Goal: Task Accomplishment & Management: Use online tool/utility

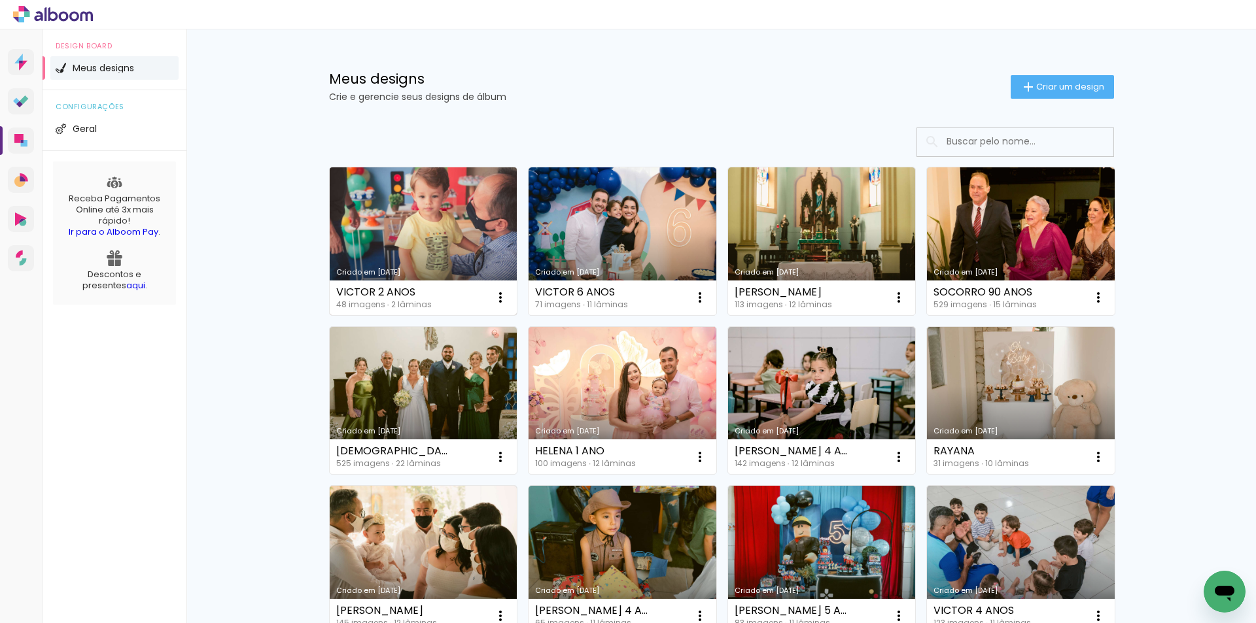
click at [391, 235] on link "Criado em [DATE]" at bounding box center [424, 241] width 188 height 148
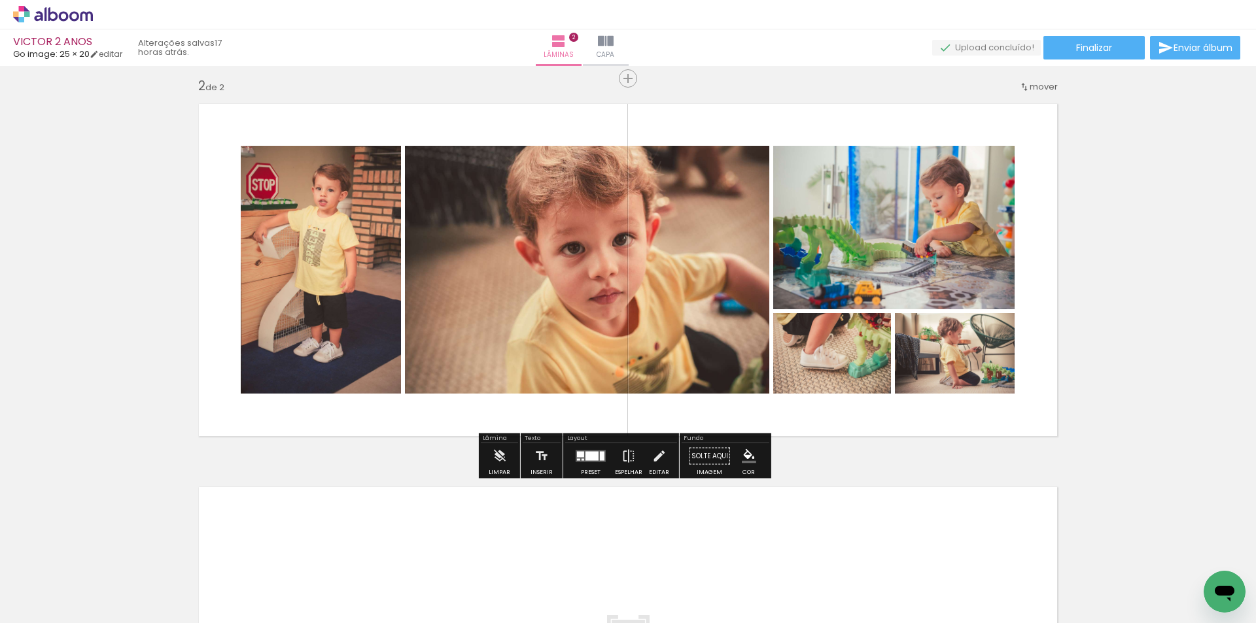
scroll to position [327, 0]
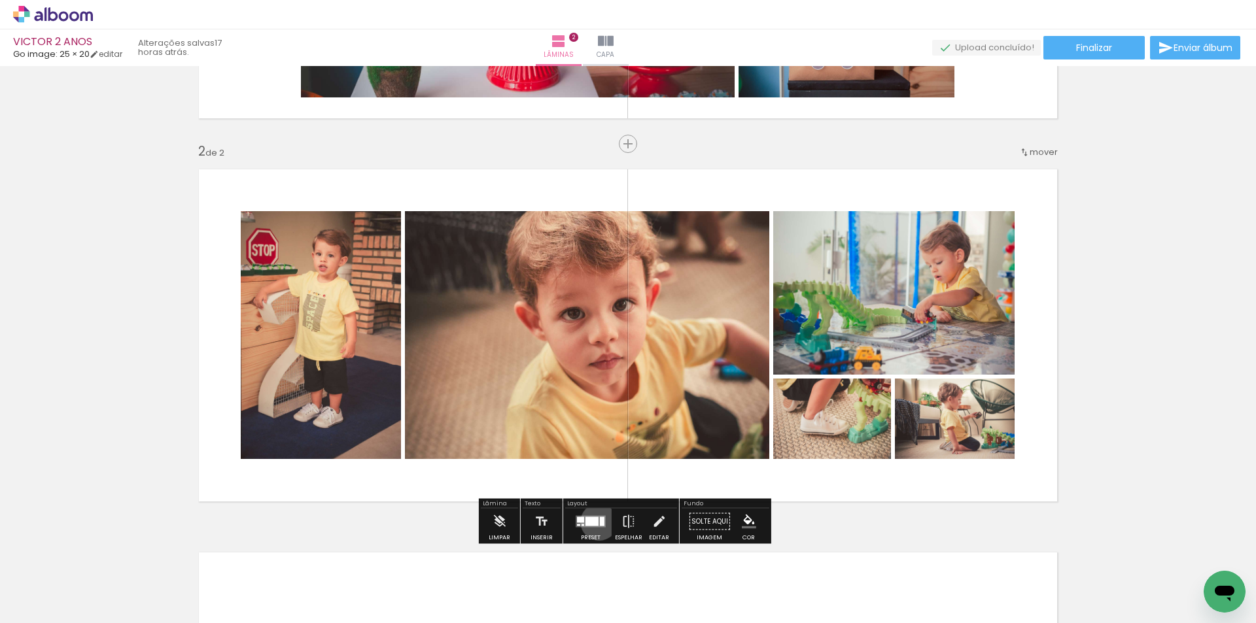
drag, startPoint x: 596, startPoint y: 522, endPoint x: 909, endPoint y: 413, distance: 331.2
click at [595, 522] on quentale-layouter at bounding box center [591, 522] width 30 height 12
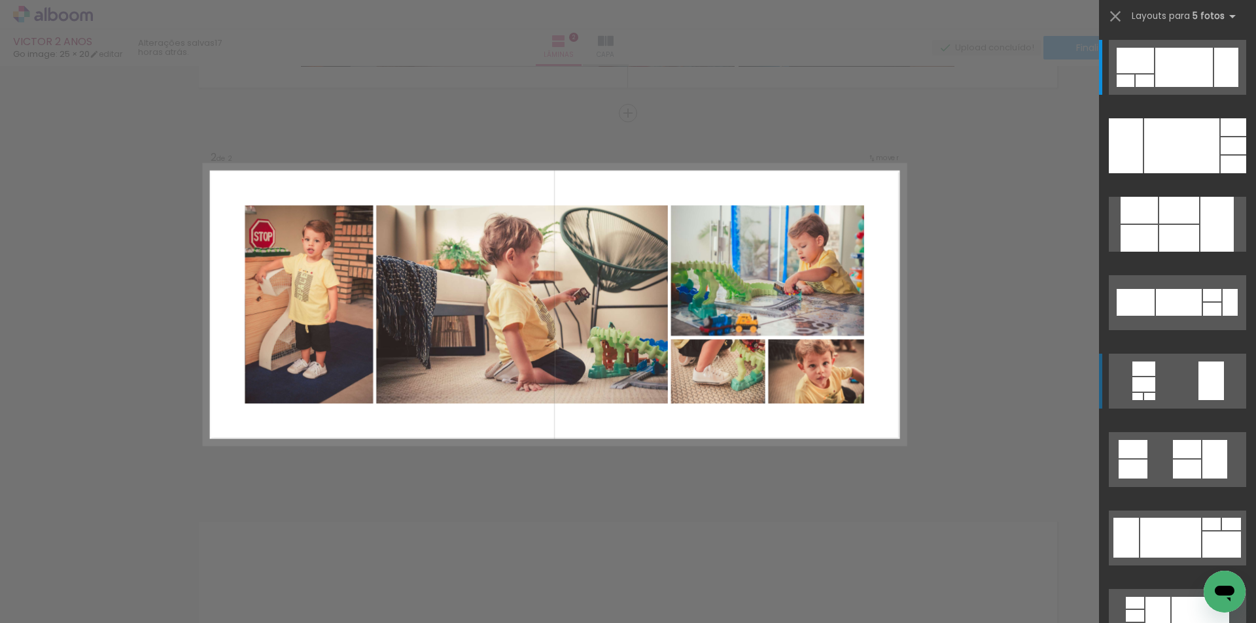
scroll to position [359, 0]
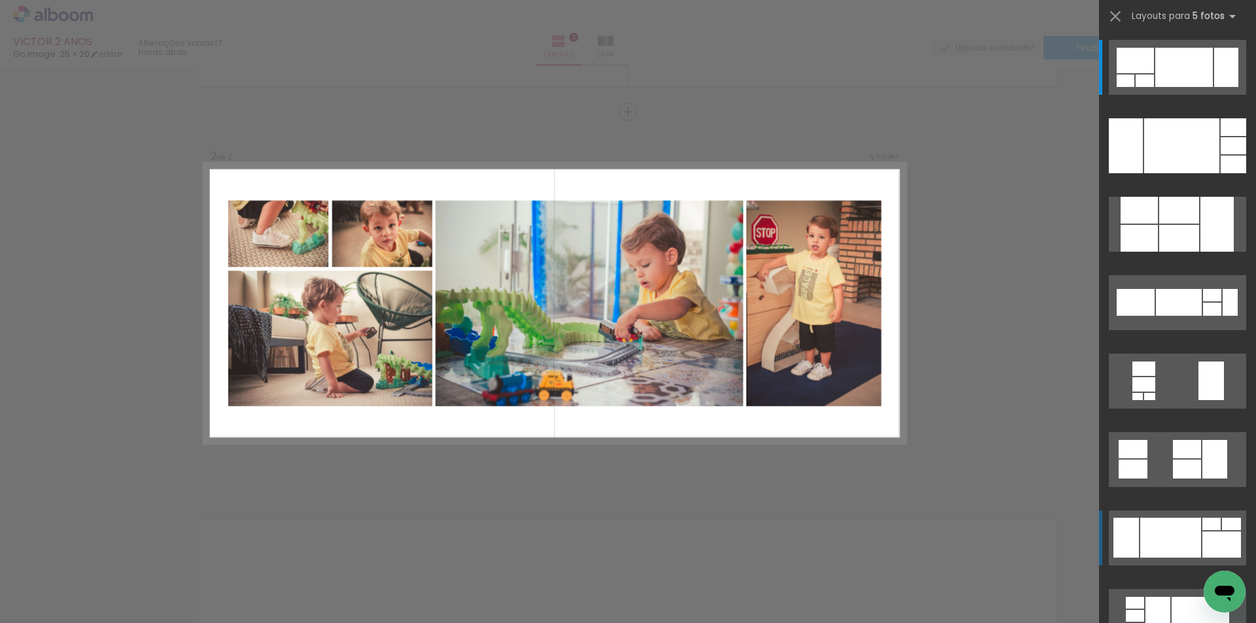
click at [1184, 530] on div at bounding box center [1170, 538] width 61 height 40
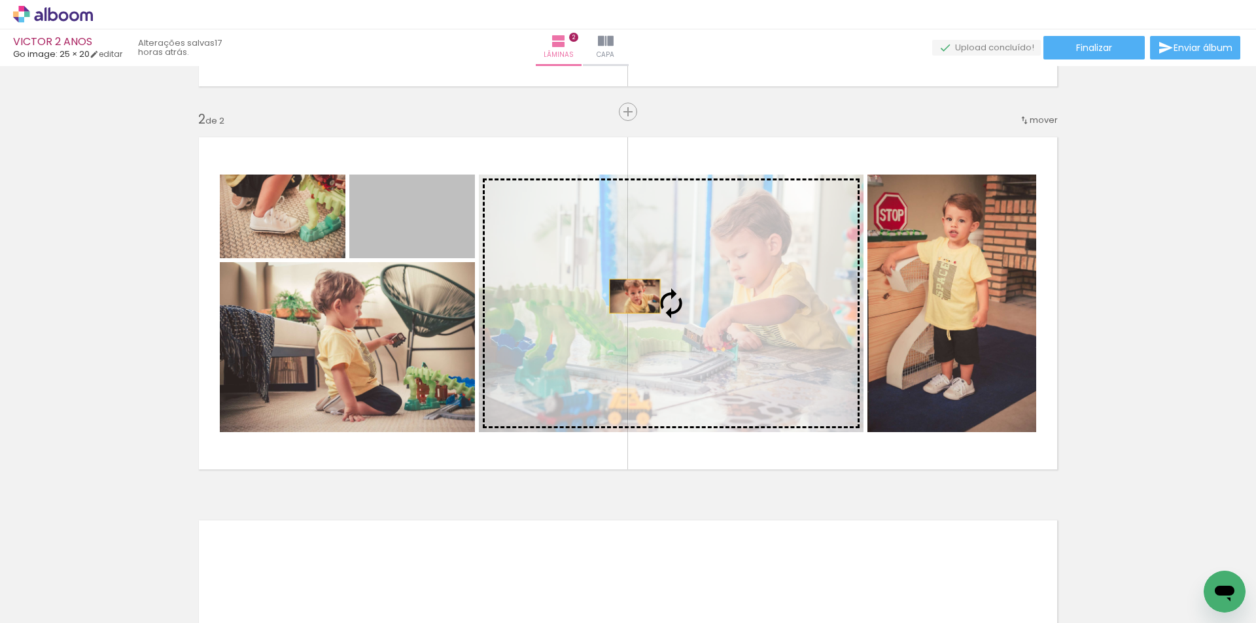
drag, startPoint x: 441, startPoint y: 225, endPoint x: 643, endPoint y: 305, distance: 217.3
click at [0, 0] on slot at bounding box center [0, 0] width 0 height 0
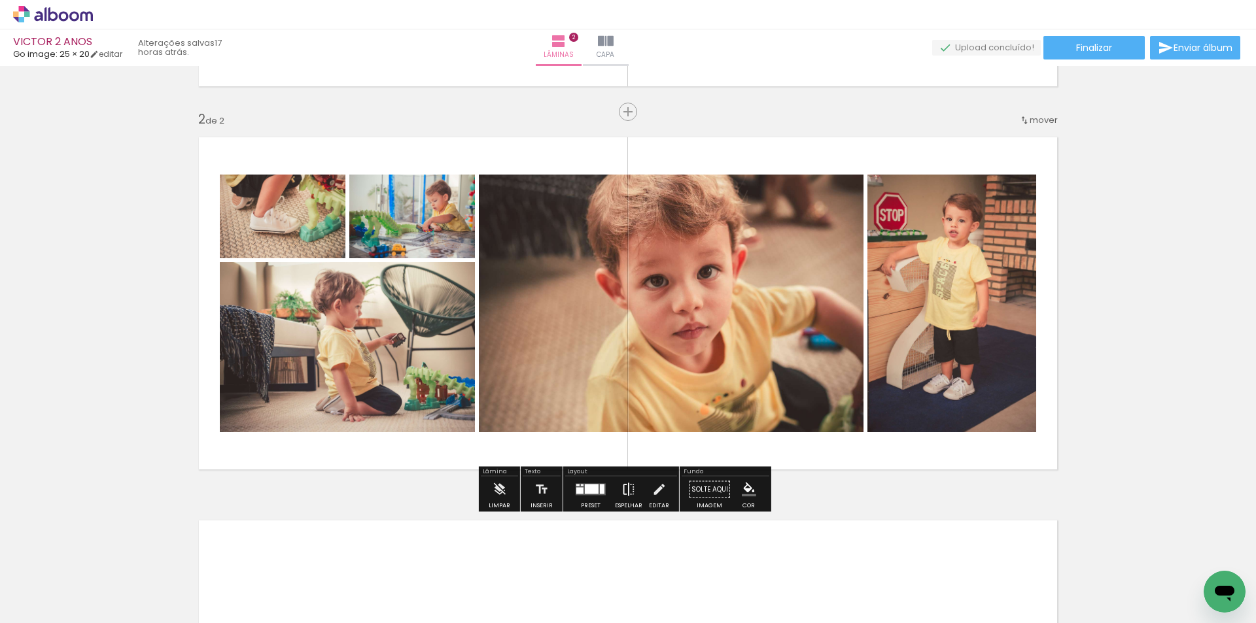
click at [621, 493] on iron-icon at bounding box center [628, 490] width 14 height 26
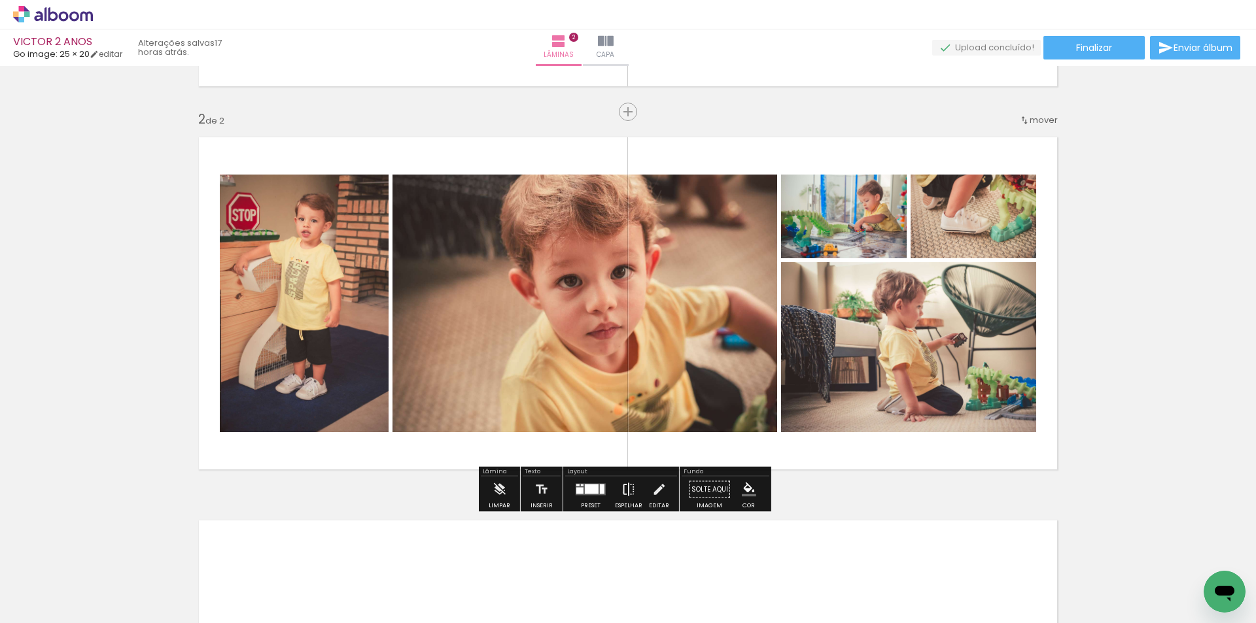
click at [621, 493] on iron-icon at bounding box center [628, 490] width 14 height 26
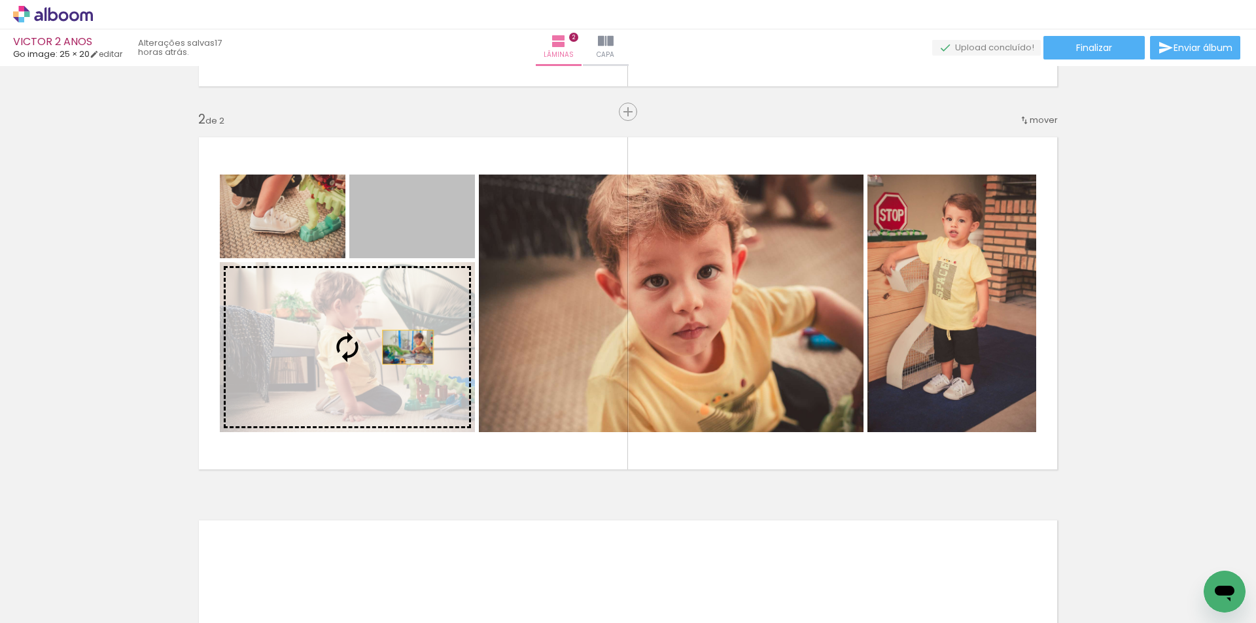
drag, startPoint x: 405, startPoint y: 237, endPoint x: 402, endPoint y: 353, distance: 116.5
click at [0, 0] on slot at bounding box center [0, 0] width 0 height 0
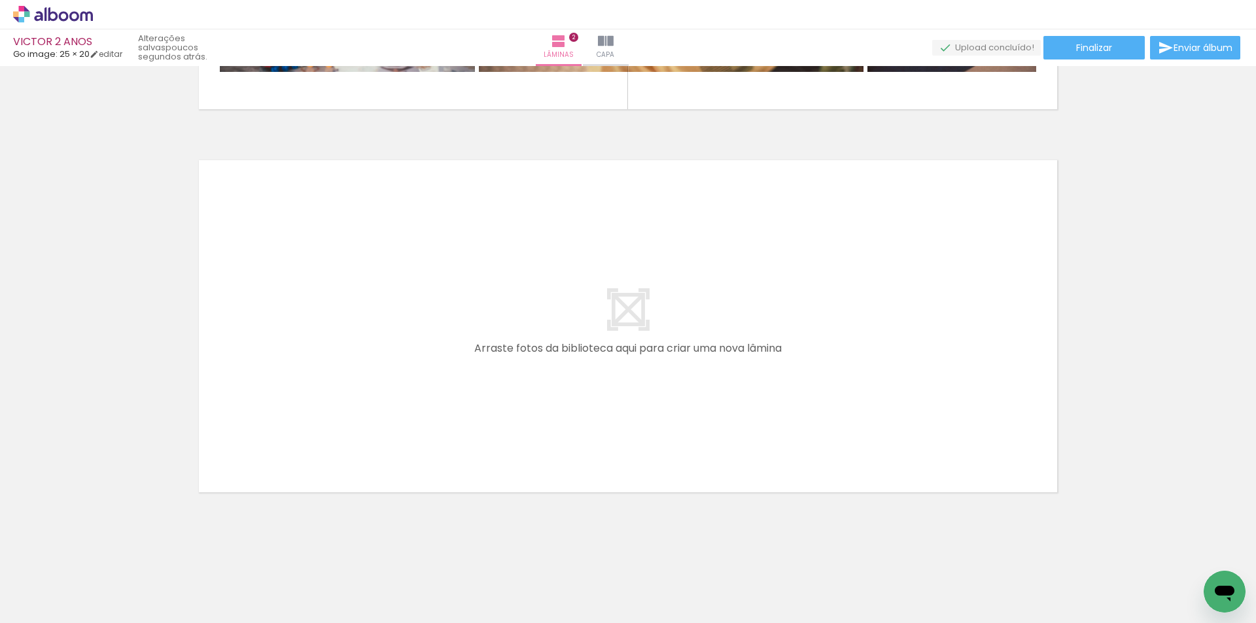
scroll to position [0, 52]
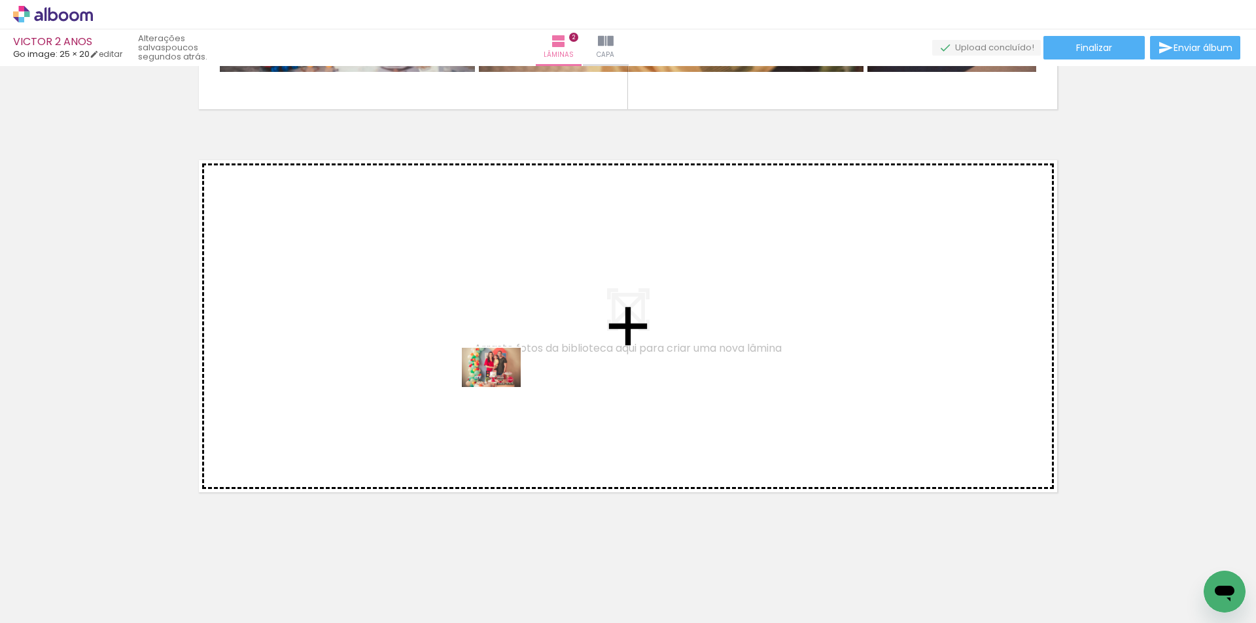
drag, startPoint x: 459, startPoint y: 575, endPoint x: 501, endPoint y: 387, distance: 192.3
click at [501, 387] on quentale-workspace at bounding box center [628, 311] width 1256 height 623
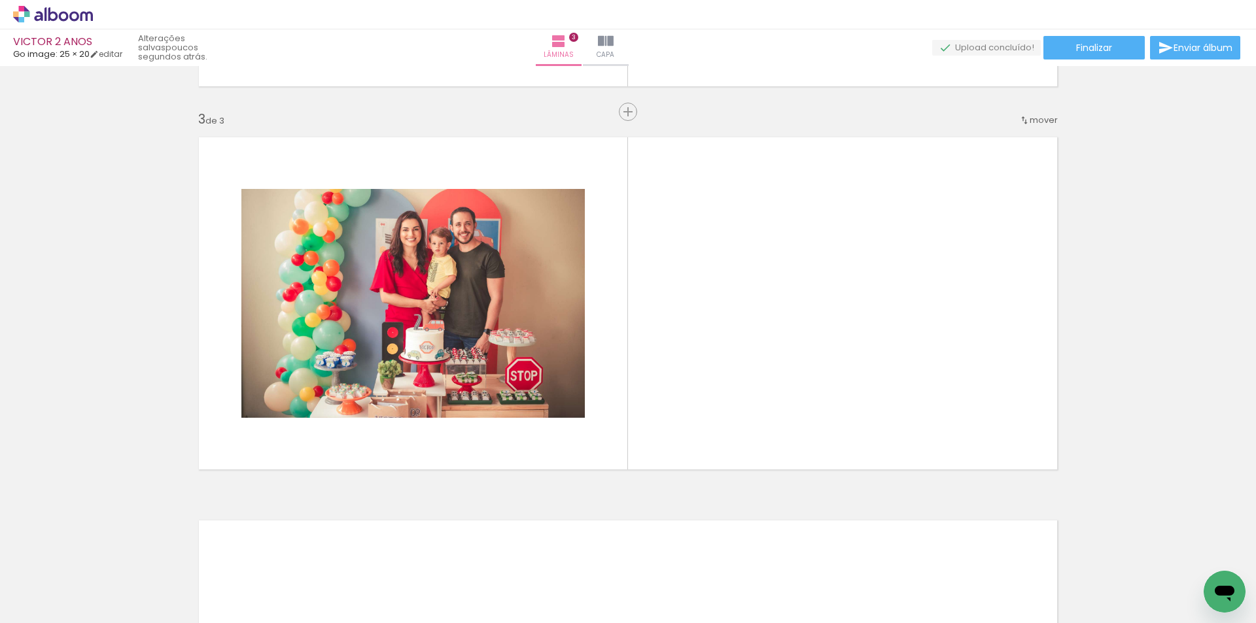
scroll to position [0, 1351]
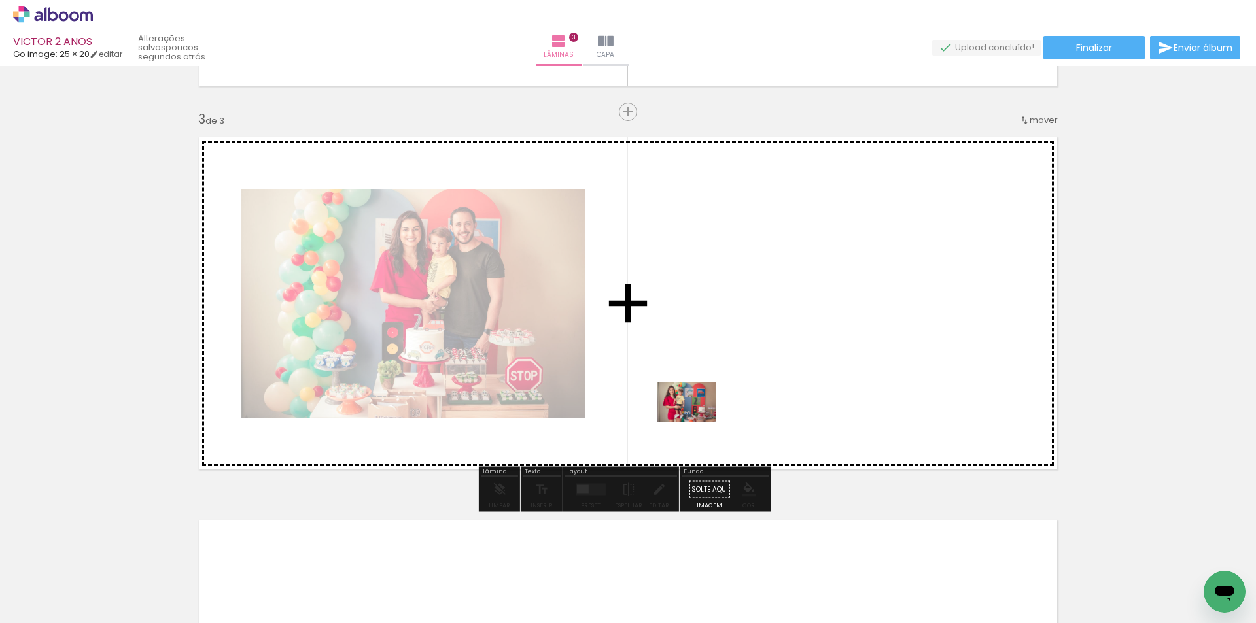
drag, startPoint x: 620, startPoint y: 585, endPoint x: 697, endPoint y: 422, distance: 180.6
click at [697, 422] on quentale-workspace at bounding box center [628, 311] width 1256 height 623
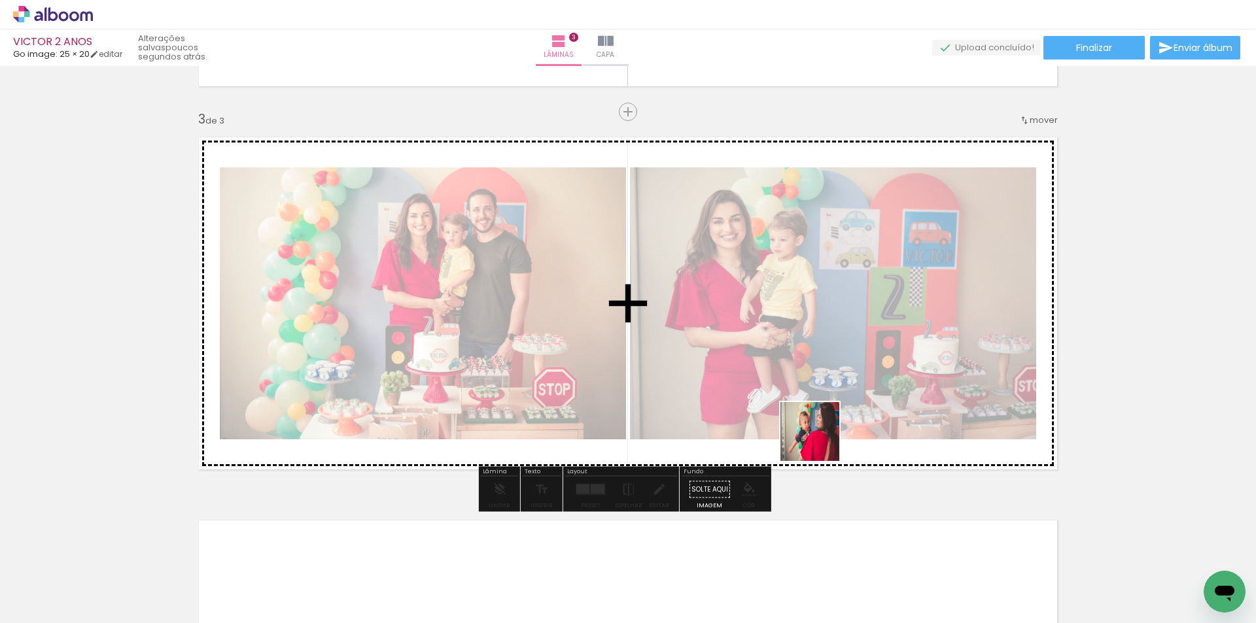
drag, startPoint x: 843, startPoint y: 587, endPoint x: 818, endPoint y: 436, distance: 152.4
click at [818, 436] on quentale-workspace at bounding box center [628, 311] width 1256 height 623
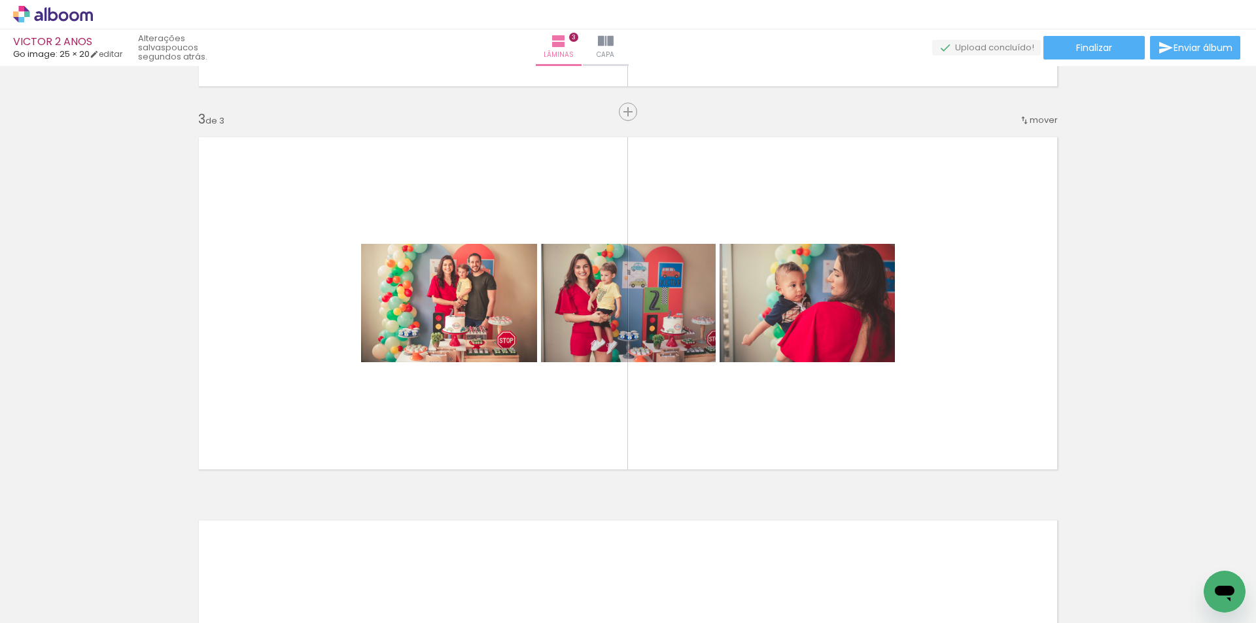
scroll to position [0, 2372]
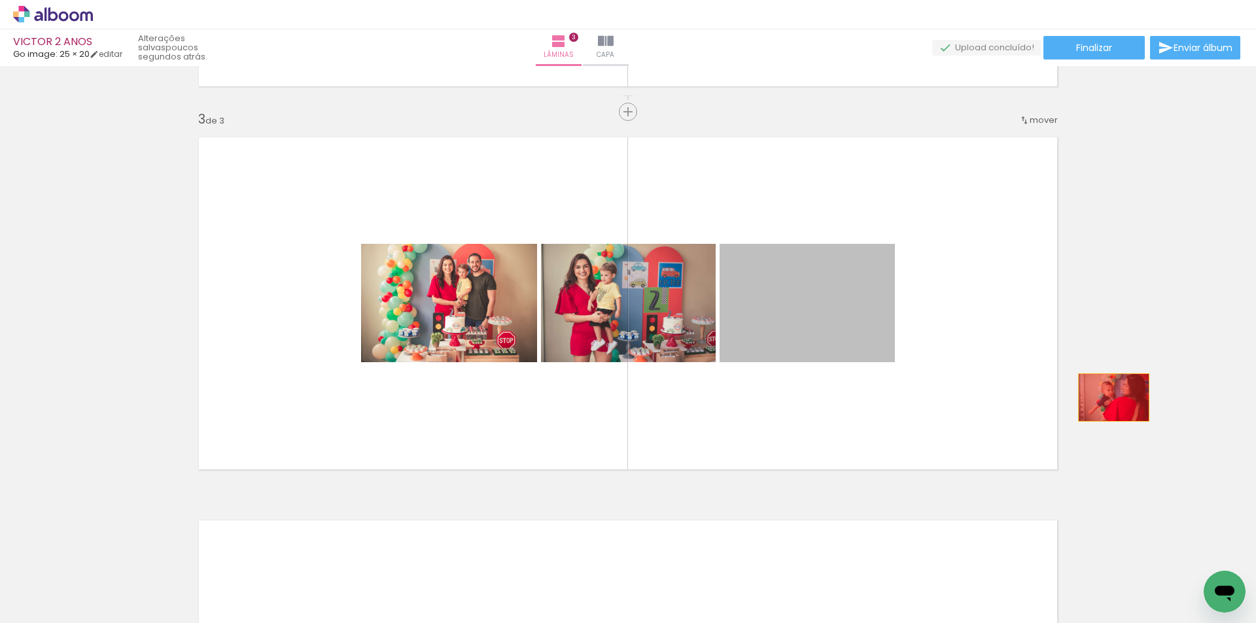
drag, startPoint x: 791, startPoint y: 319, endPoint x: 1109, endPoint y: 398, distance: 327.6
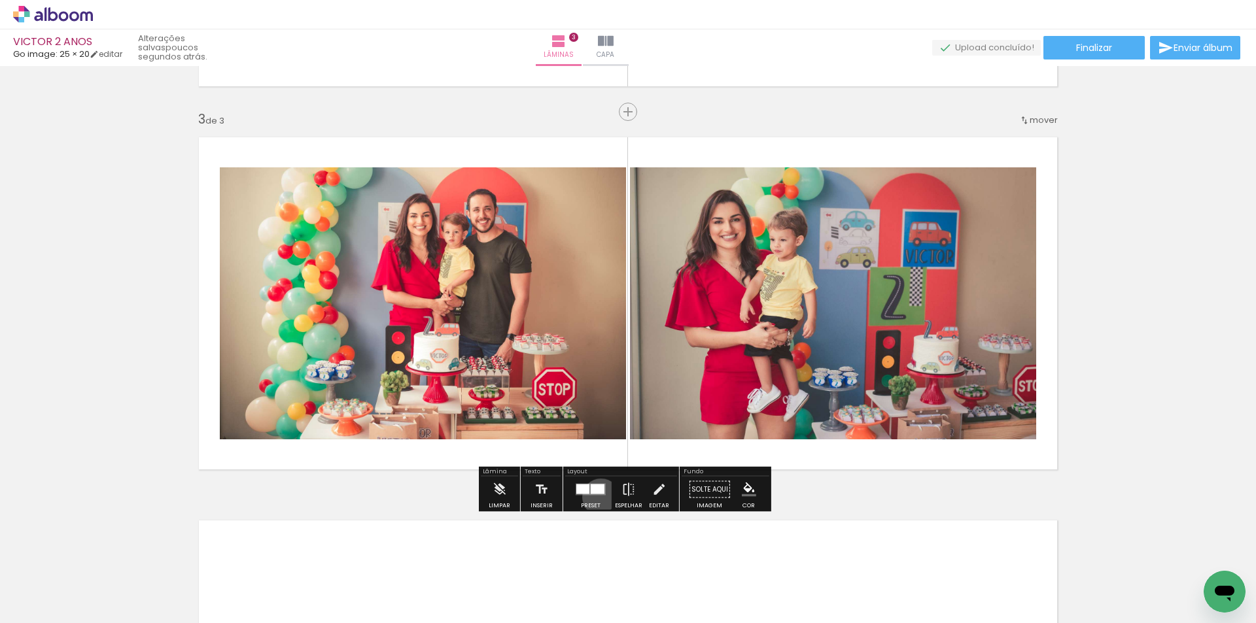
click at [598, 497] on div at bounding box center [590, 490] width 35 height 26
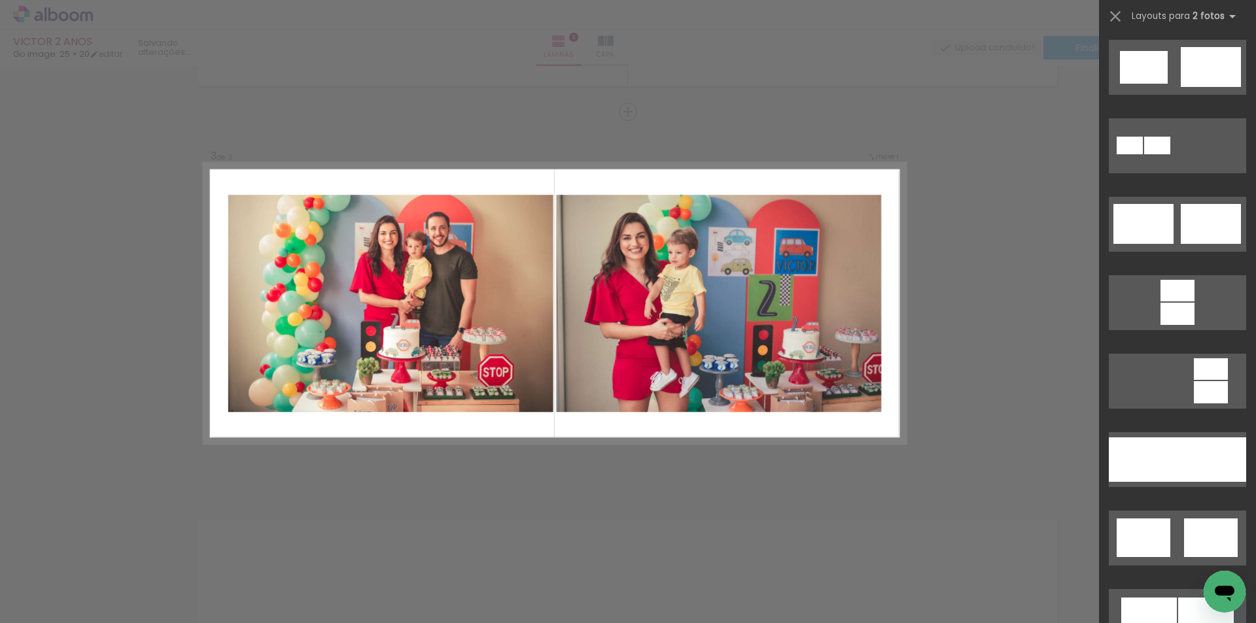
scroll to position [0, 0]
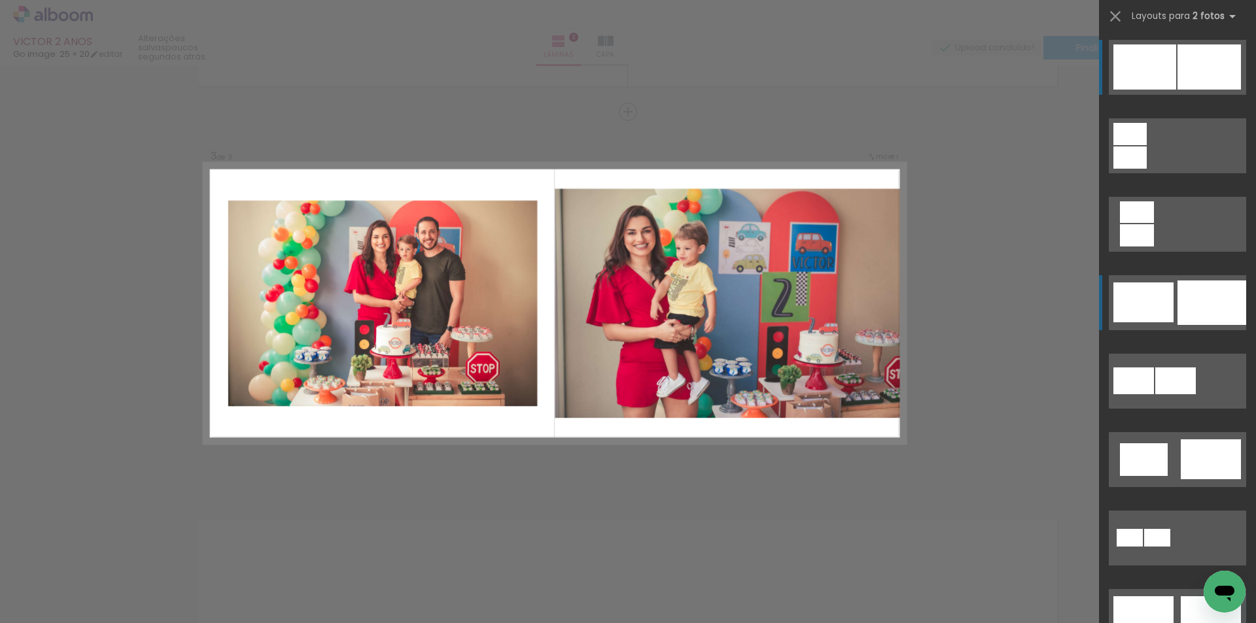
click at [1163, 296] on div at bounding box center [1143, 303] width 60 height 40
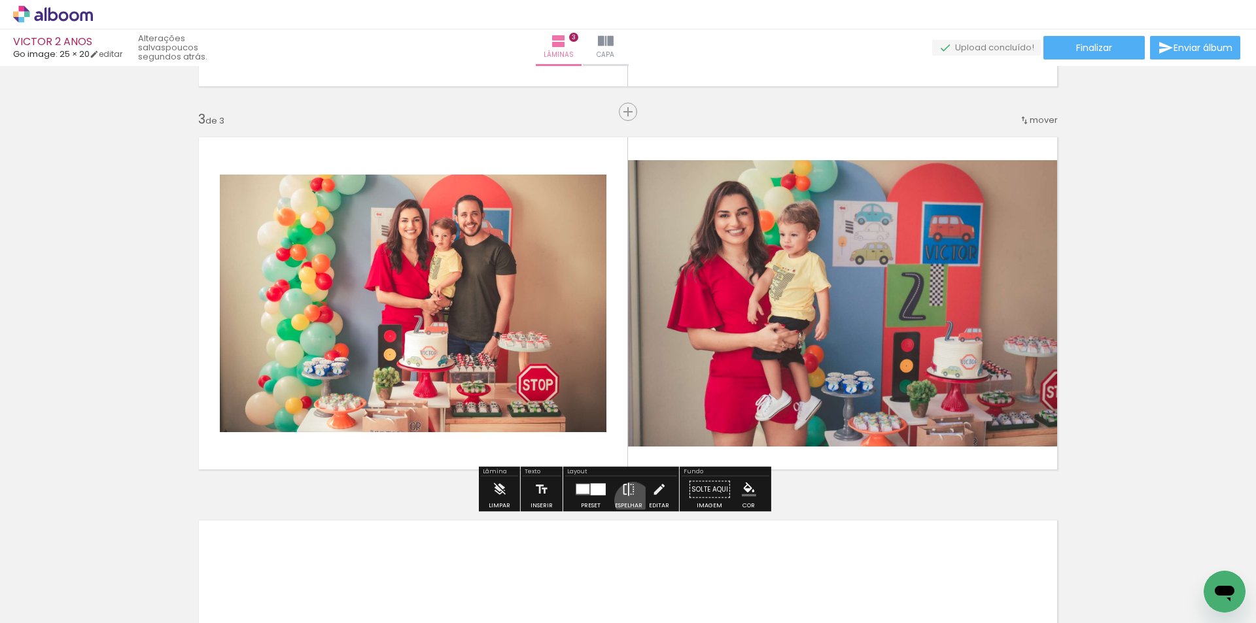
click at [630, 501] on iron-icon at bounding box center [628, 490] width 14 height 26
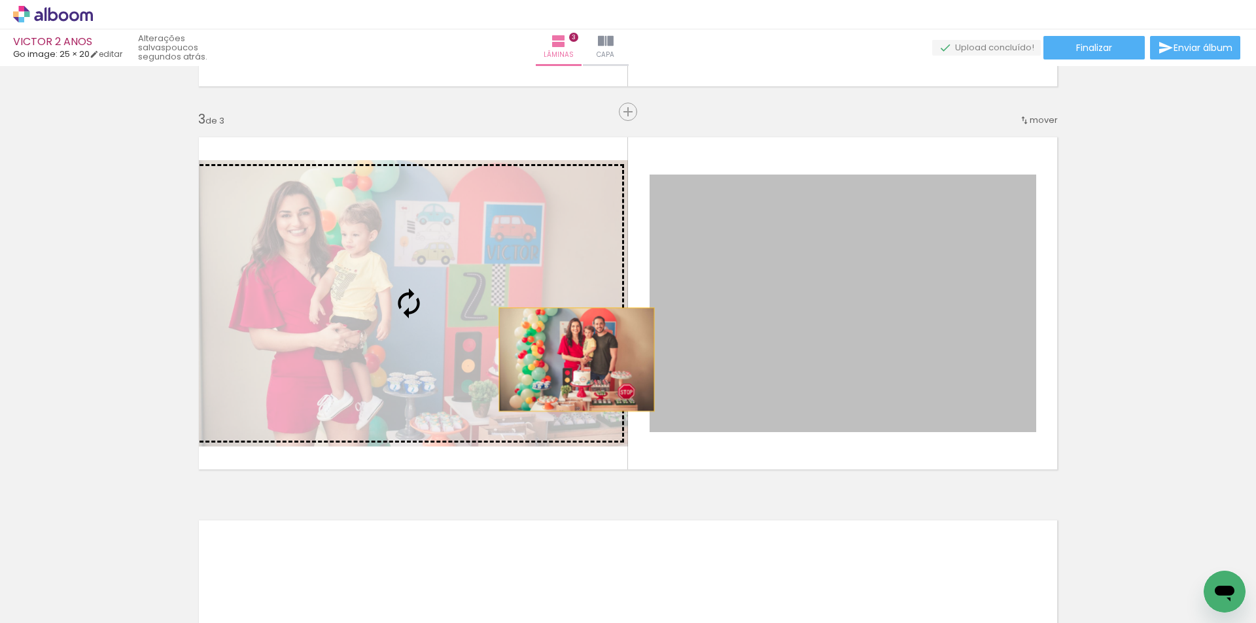
drag, startPoint x: 753, startPoint y: 389, endPoint x: 588, endPoint y: 363, distance: 166.9
click at [0, 0] on slot at bounding box center [0, 0] width 0 height 0
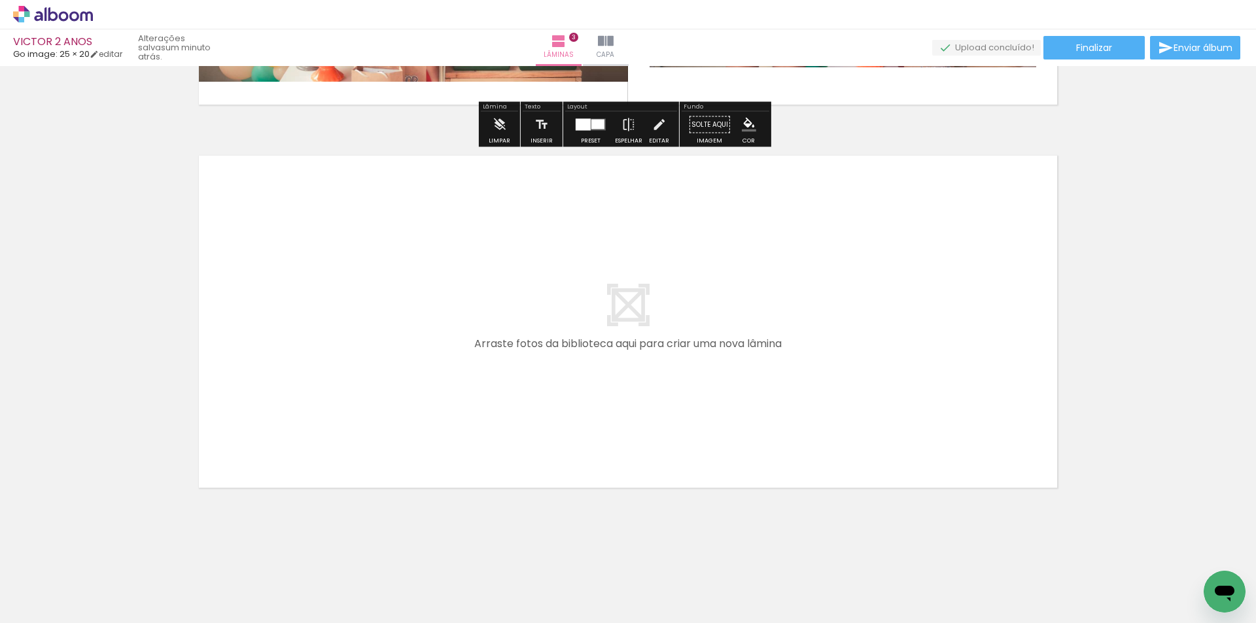
scroll to position [1109, 0]
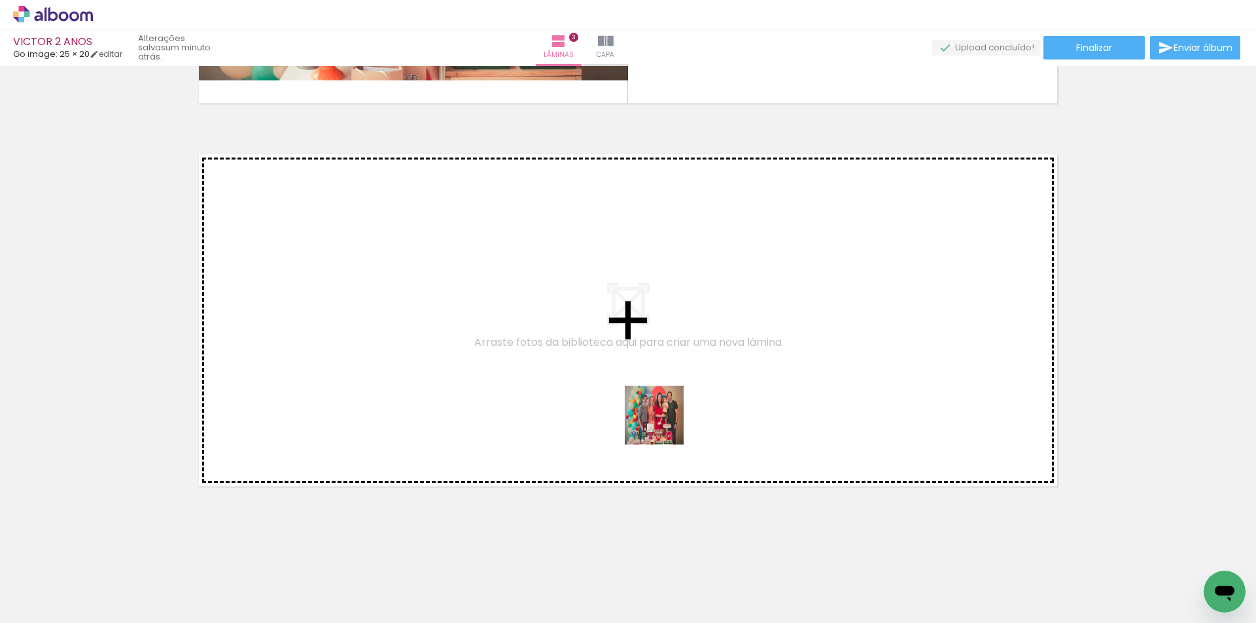
drag, startPoint x: 682, startPoint y: 585, endPoint x: 663, endPoint y: 422, distance: 164.0
click at [663, 422] on quentale-workspace at bounding box center [628, 311] width 1256 height 623
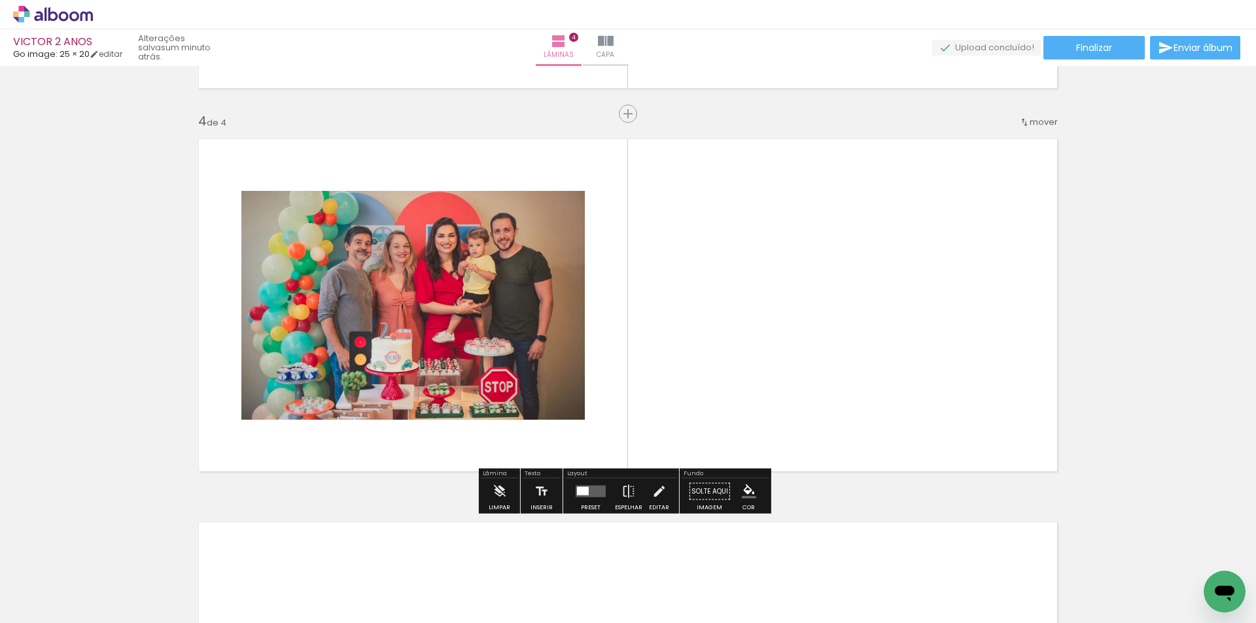
scroll to position [1126, 0]
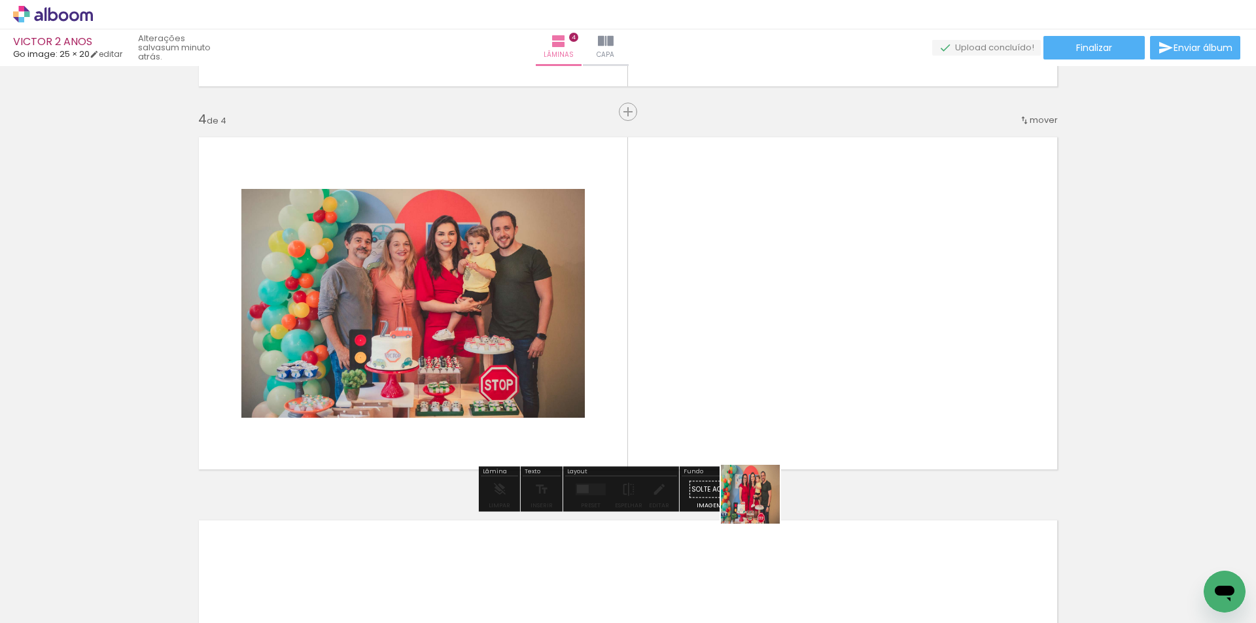
drag, startPoint x: 762, startPoint y: 583, endPoint x: 746, endPoint y: 410, distance: 174.1
click at [746, 410] on quentale-workspace at bounding box center [628, 311] width 1256 height 623
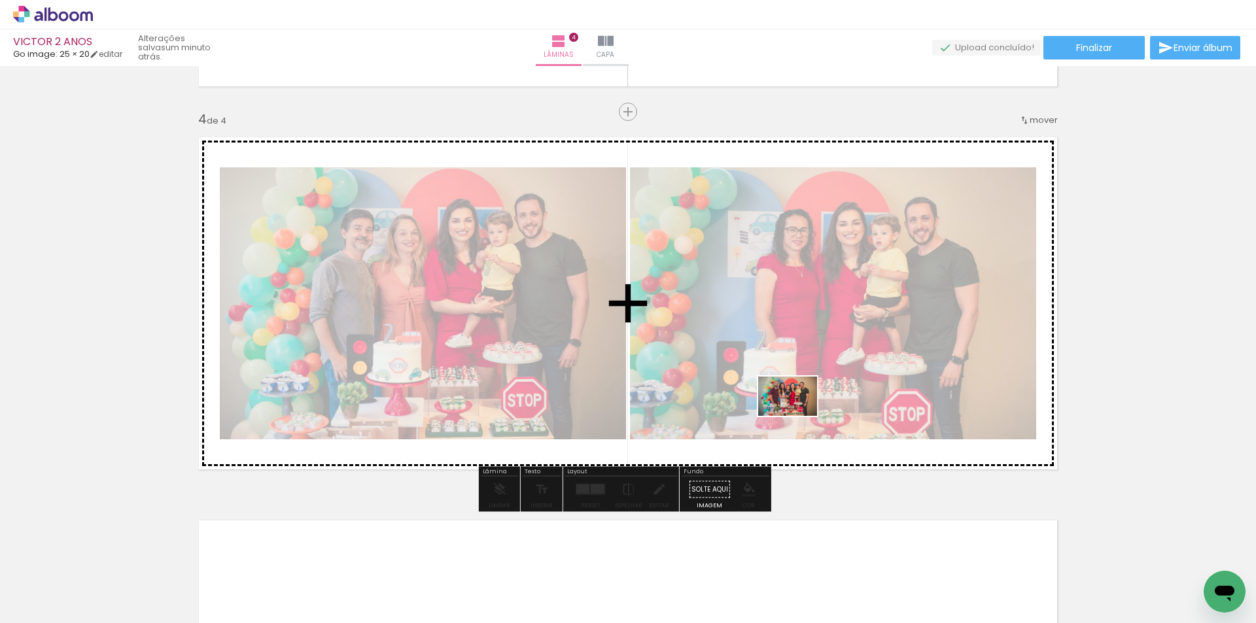
drag, startPoint x: 848, startPoint y: 572, endPoint x: 797, endPoint y: 416, distance: 163.6
click at [797, 416] on quentale-workspace at bounding box center [628, 311] width 1256 height 623
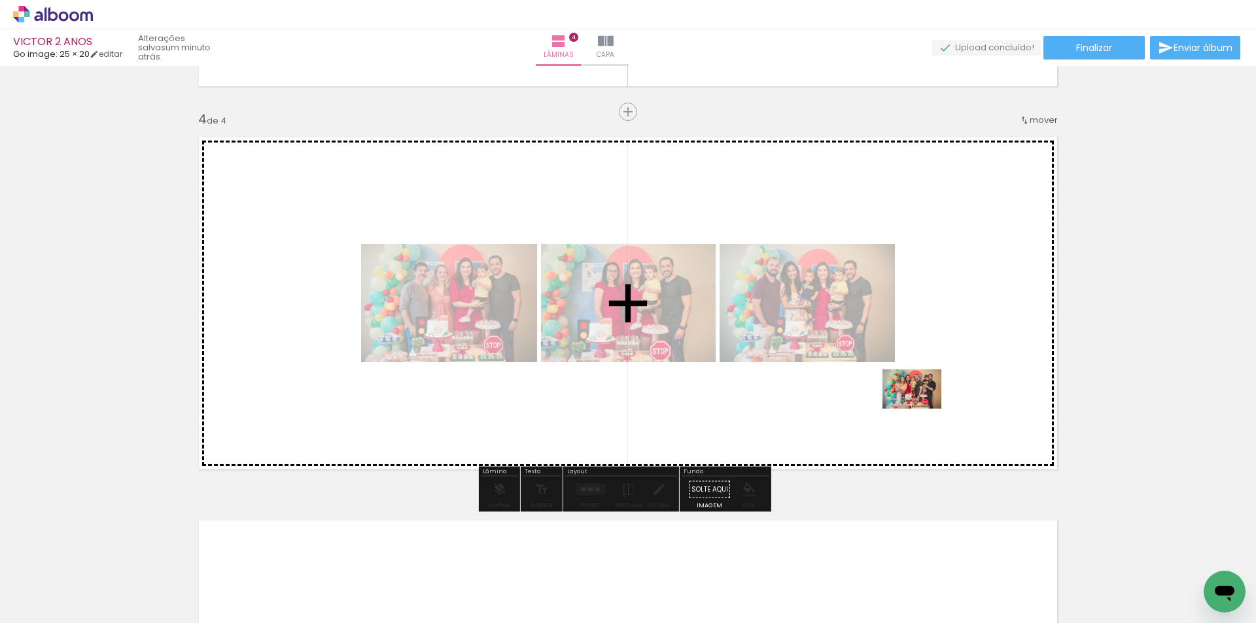
drag, startPoint x: 912, startPoint y: 580, endPoint x: 922, endPoint y: 409, distance: 171.0
click at [922, 409] on quentale-workspace at bounding box center [628, 311] width 1256 height 623
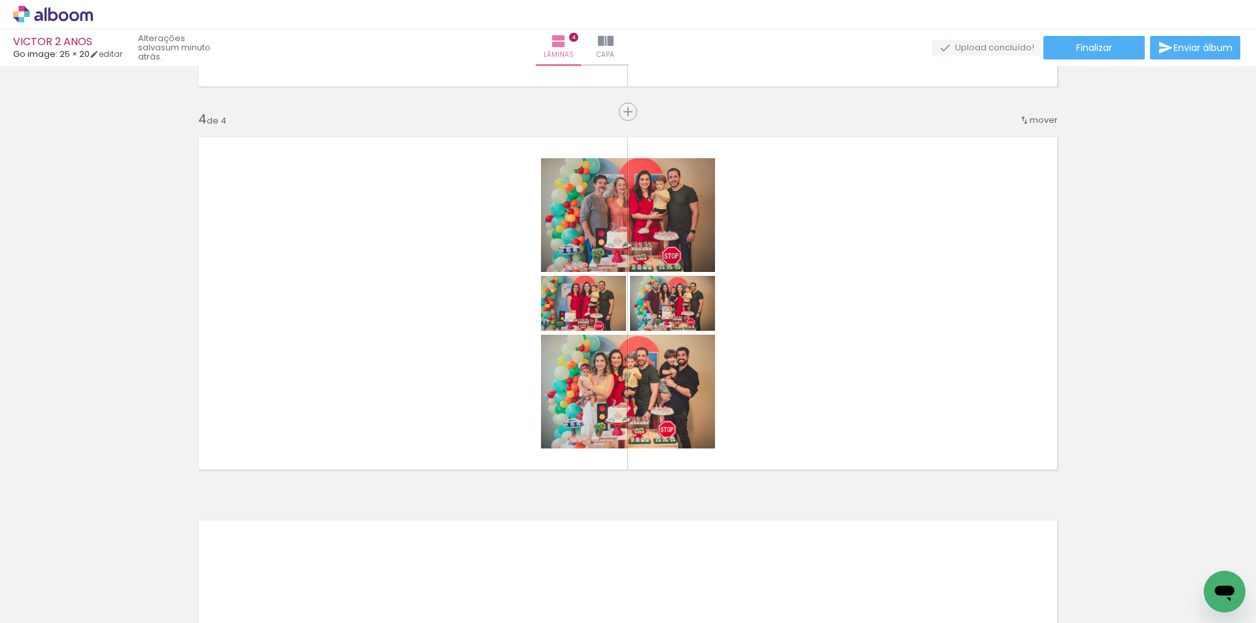
scroll to position [0, 1677]
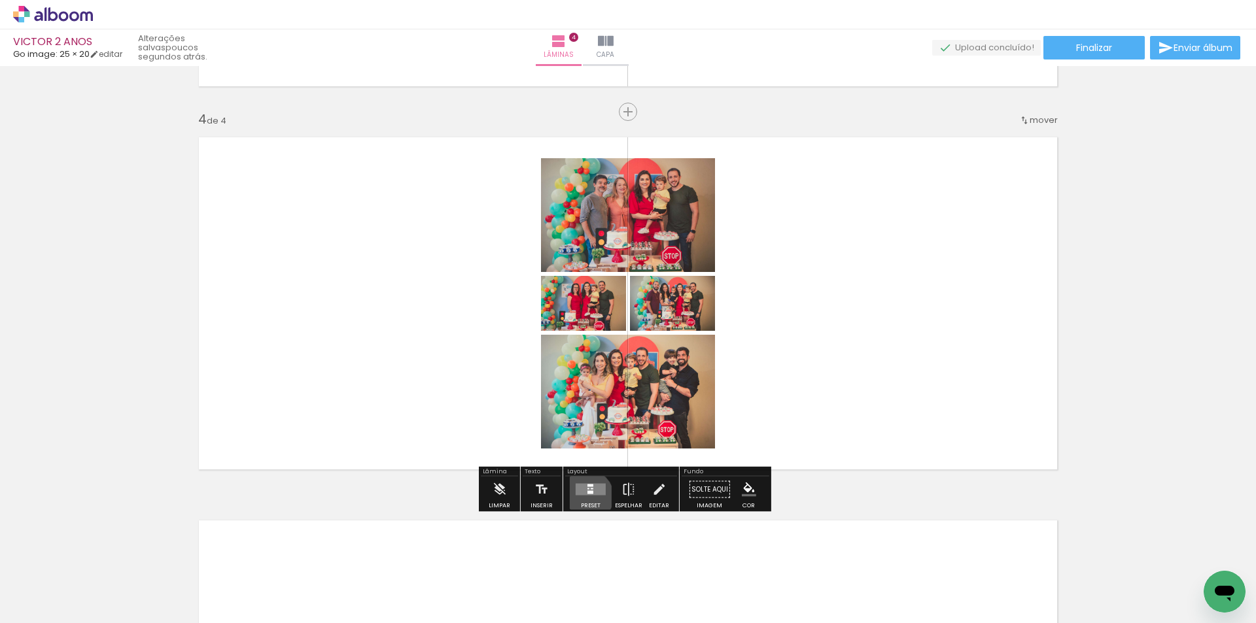
click at [583, 496] on div at bounding box center [590, 490] width 35 height 26
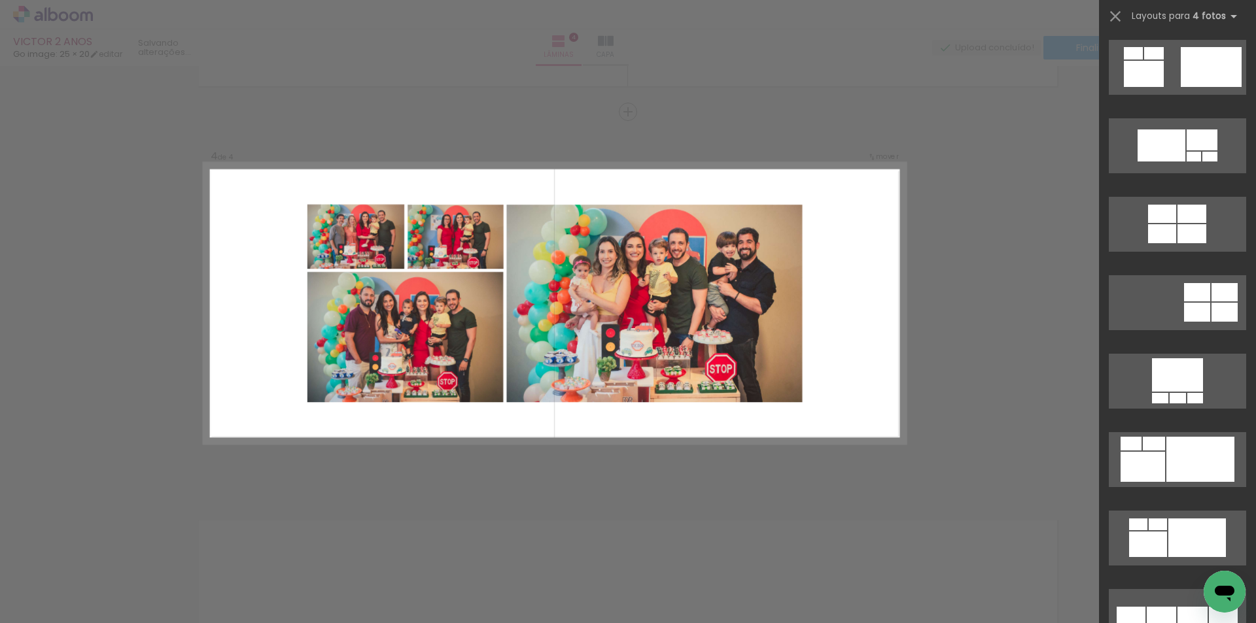
scroll to position [916, 0]
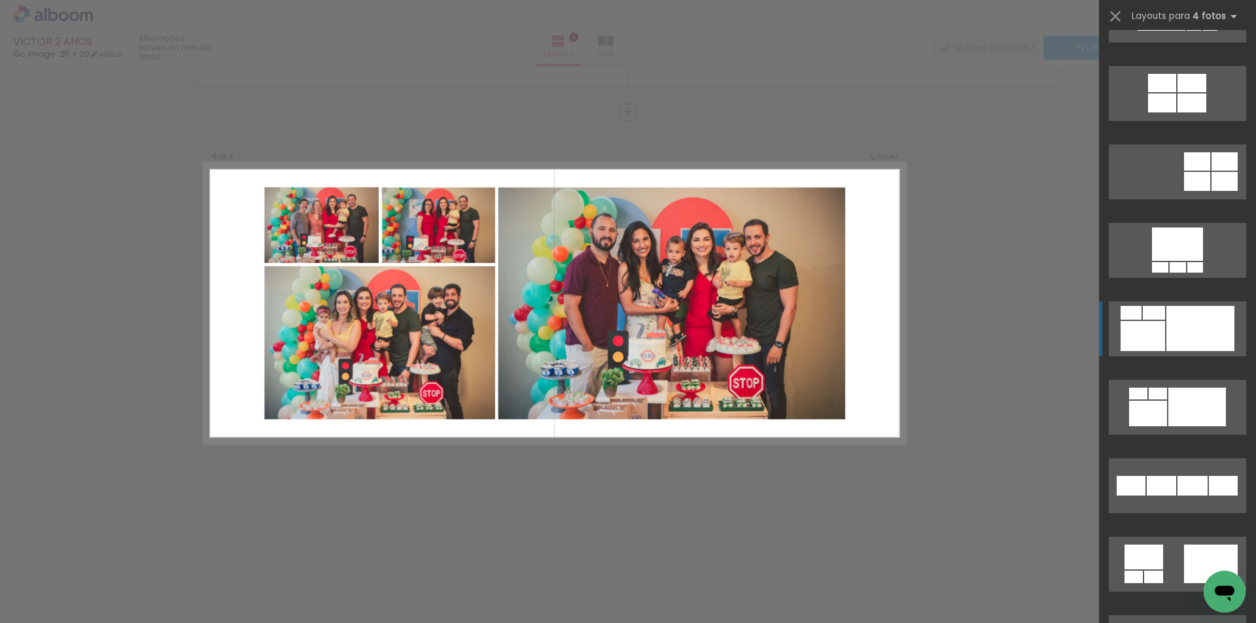
click at [1168, 346] on div at bounding box center [1200, 328] width 68 height 45
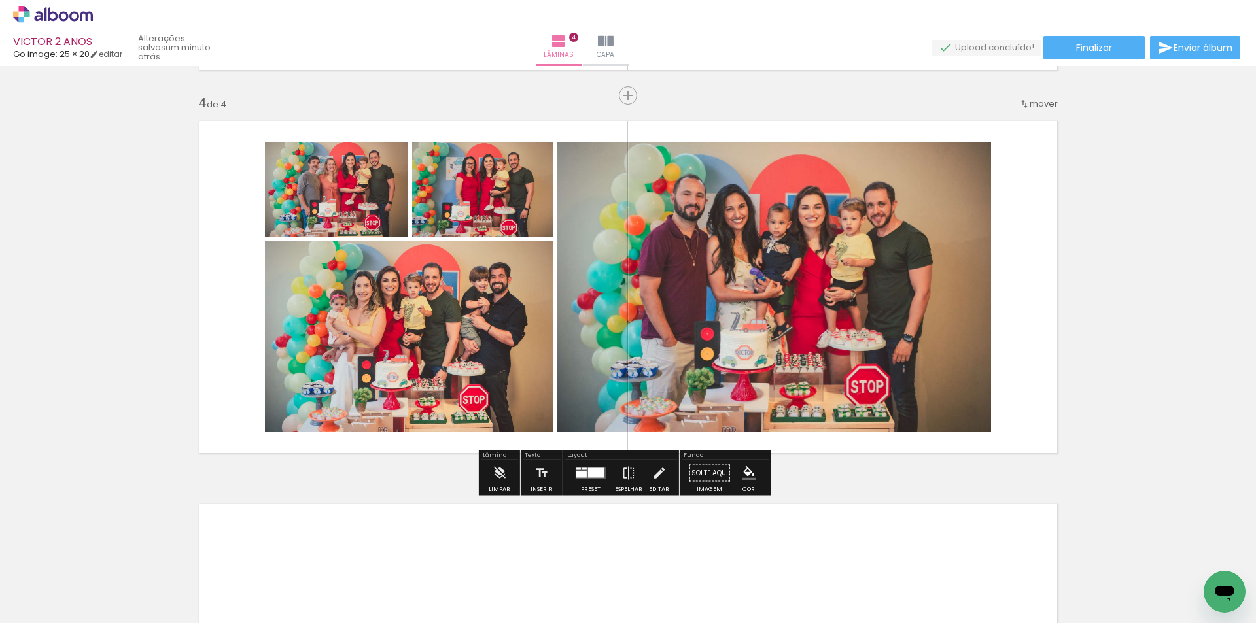
scroll to position [1112, 0]
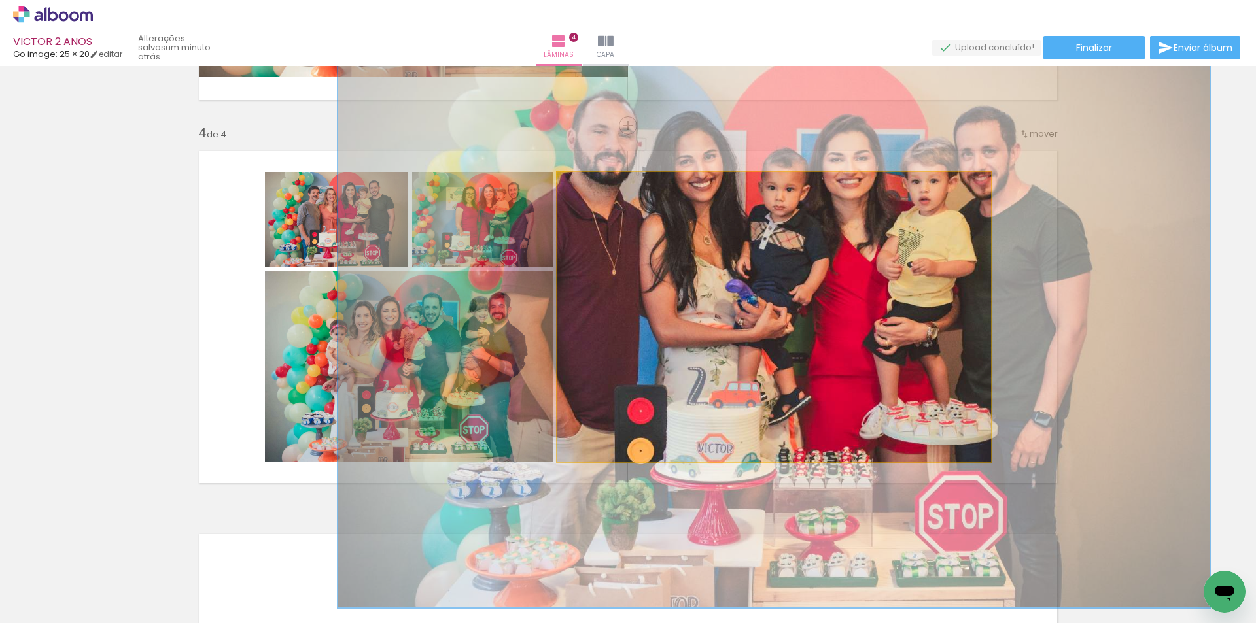
drag, startPoint x: 588, startPoint y: 188, endPoint x: 648, endPoint y: 184, distance: 59.7
click at [648, 175] on div "P&B Largura Cor" at bounding box center [778, 175] width 434 height 0
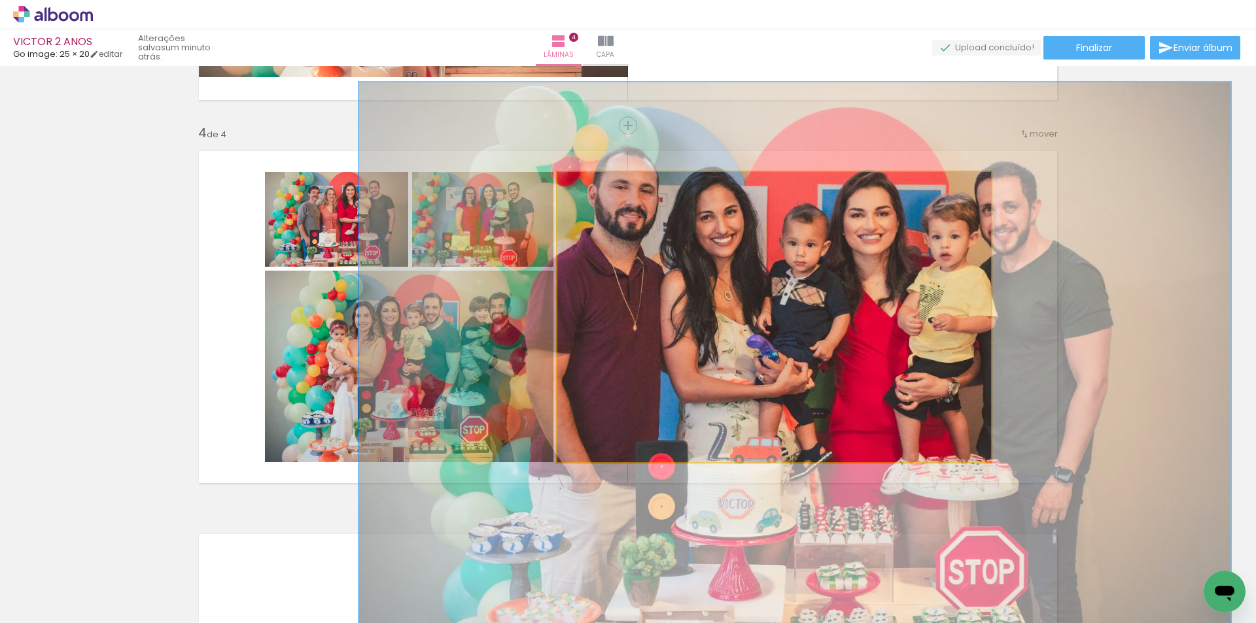
drag, startPoint x: 715, startPoint y: 256, endPoint x: 736, endPoint y: 309, distance: 57.0
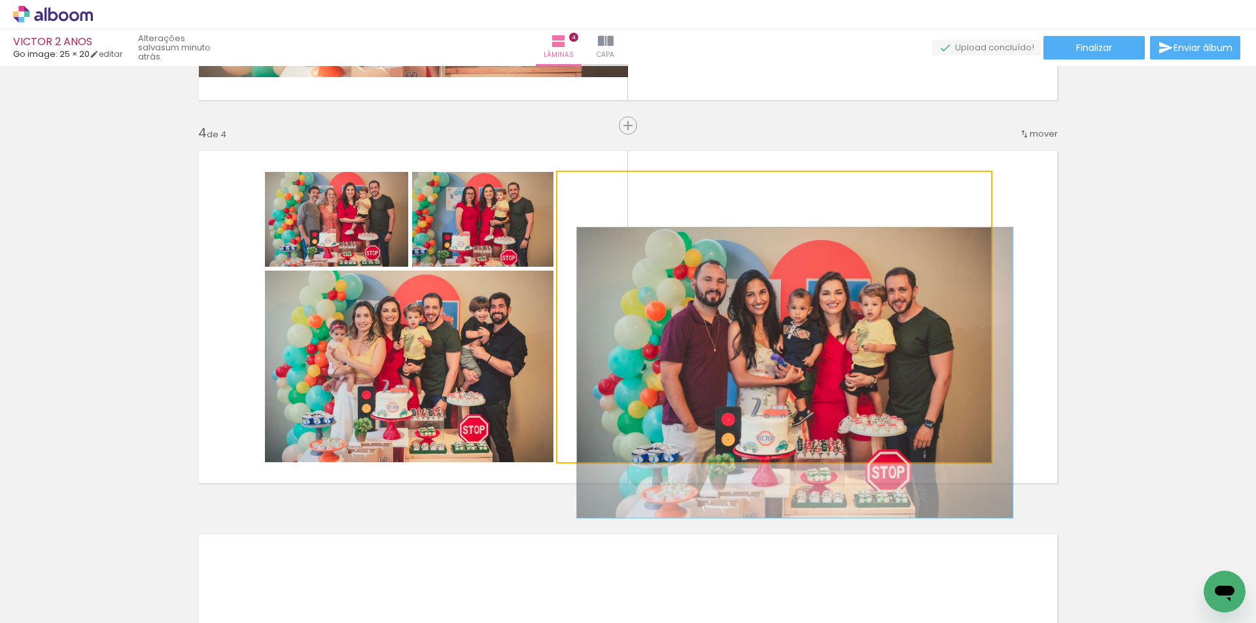
drag, startPoint x: 637, startPoint y: 189, endPoint x: 487, endPoint y: 195, distance: 149.9
type paper-slider "100"
click at [0, 0] on slot at bounding box center [0, 0] width 0 height 0
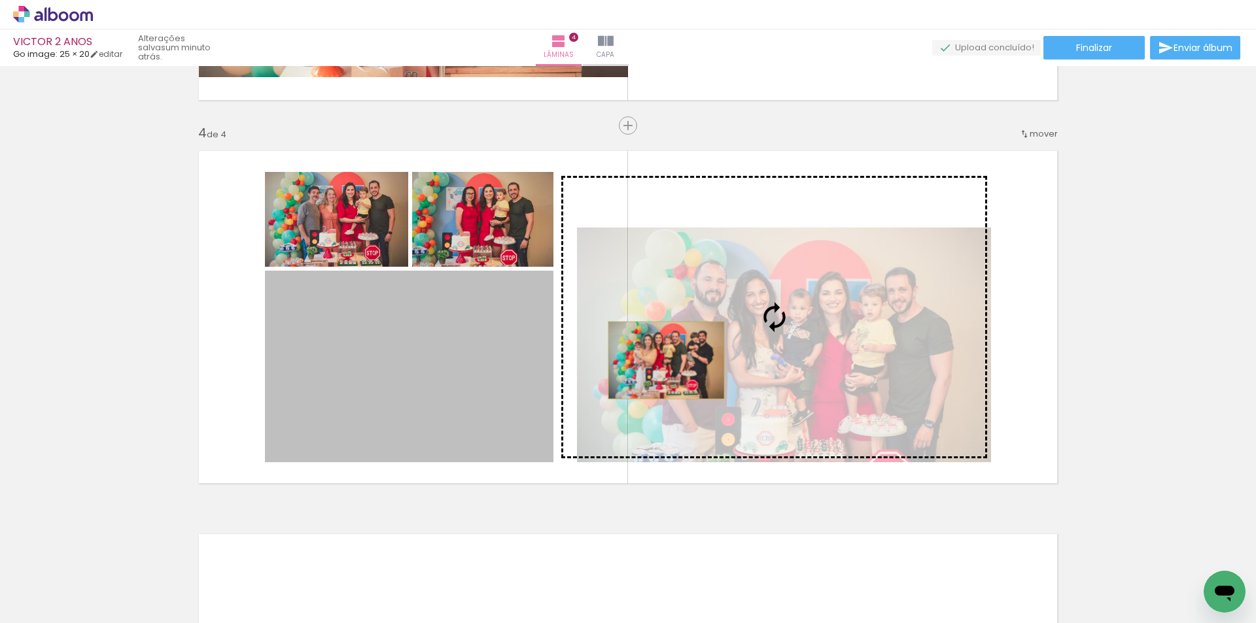
drag, startPoint x: 479, startPoint y: 368, endPoint x: 661, endPoint y: 360, distance: 182.0
click at [0, 0] on slot at bounding box center [0, 0] width 0 height 0
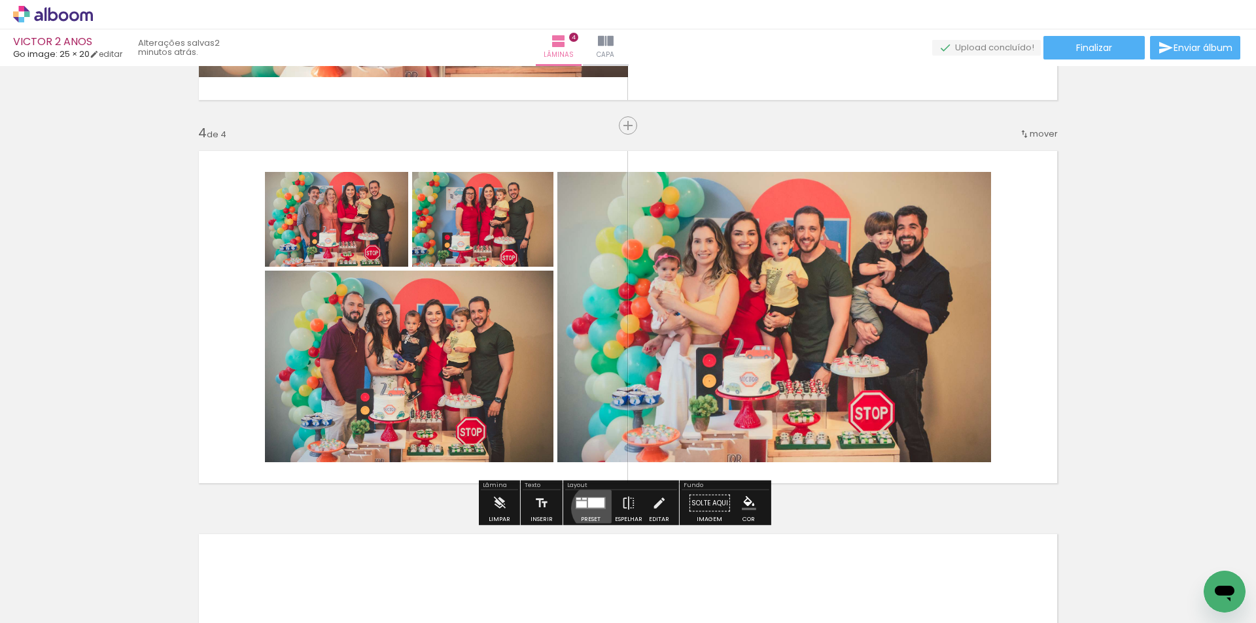
click at [593, 508] on quentale-layouter at bounding box center [591, 504] width 30 height 12
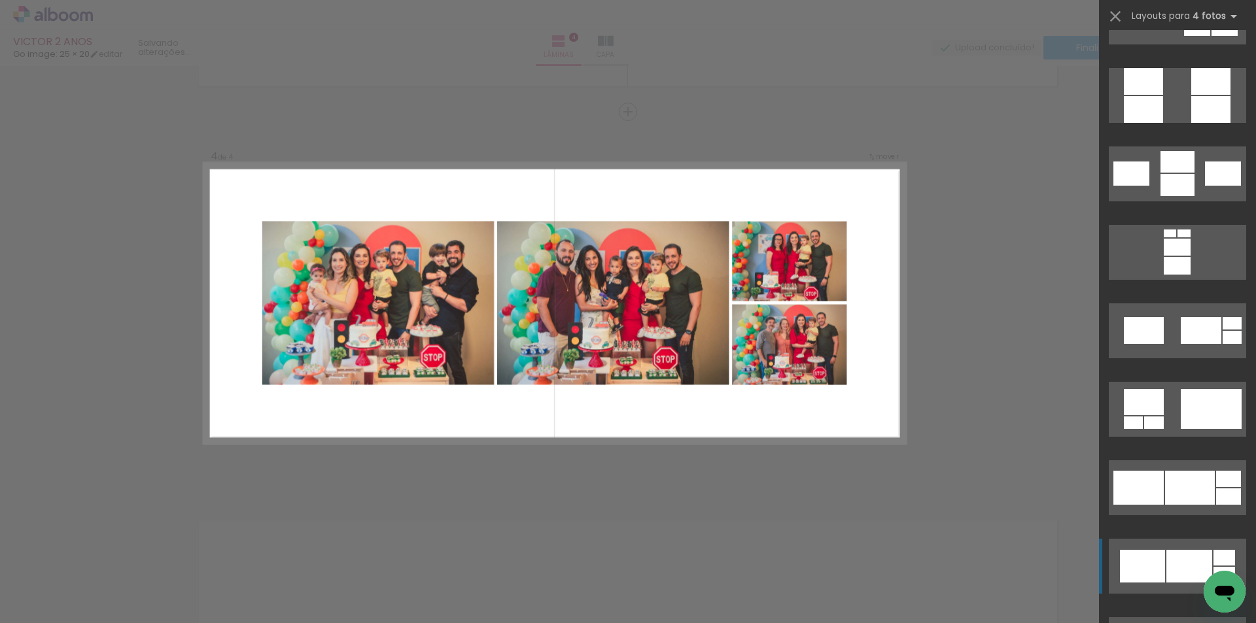
scroll to position [4579, 0]
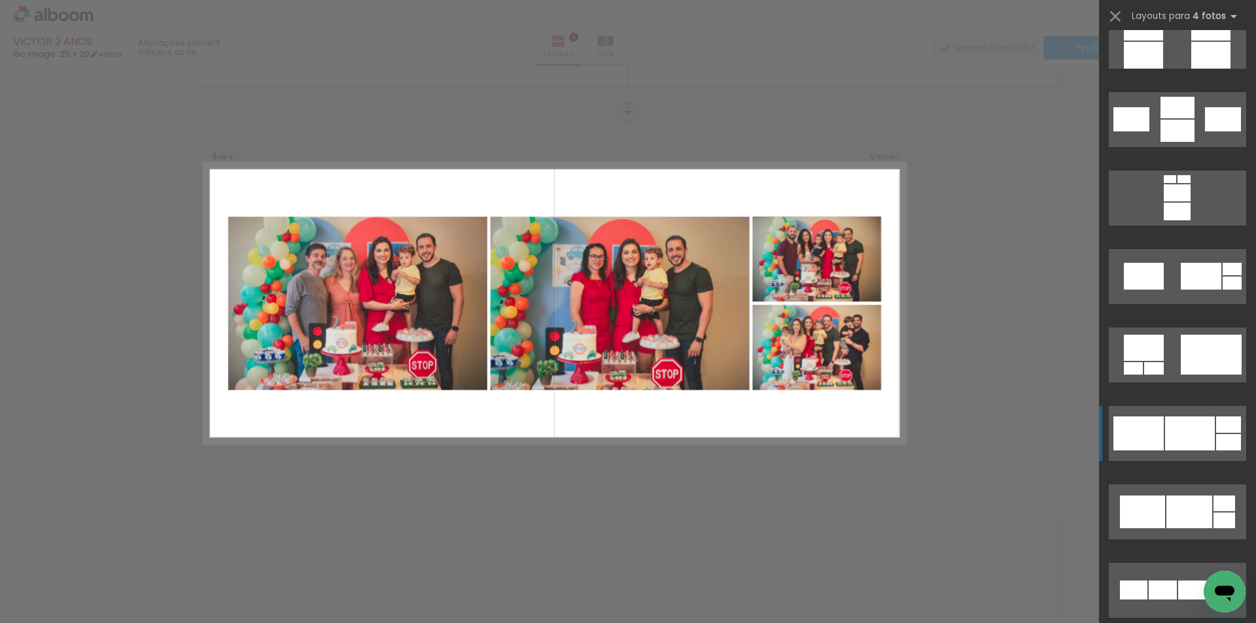
click at [1179, 428] on div at bounding box center [1190, 434] width 50 height 34
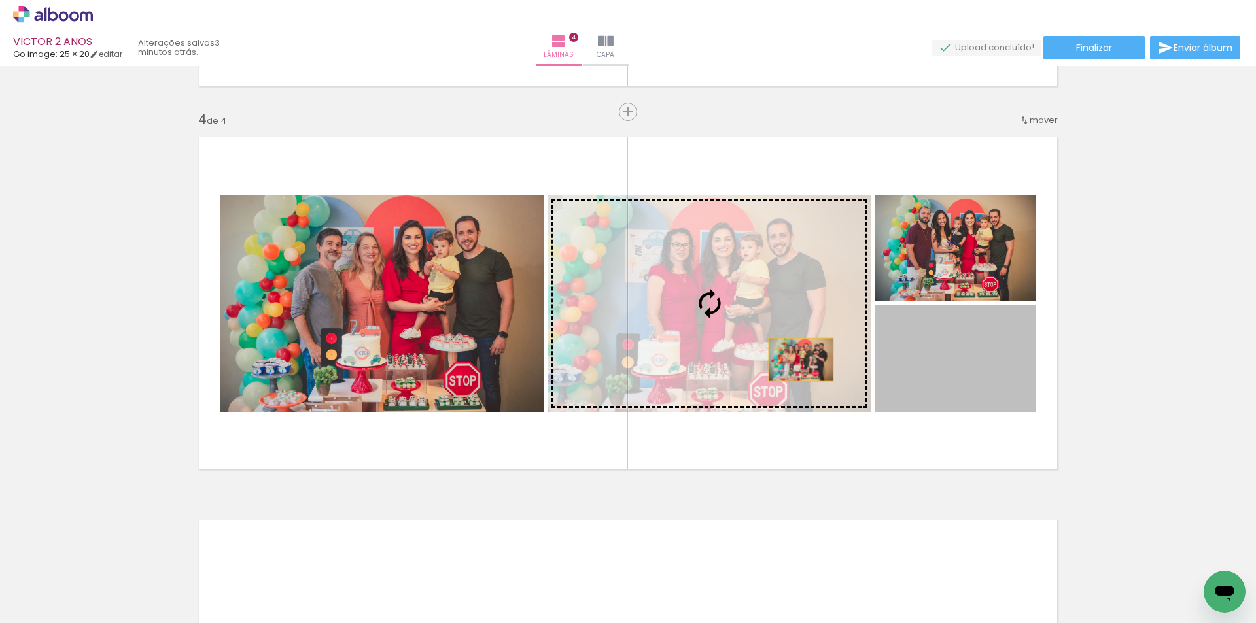
drag, startPoint x: 995, startPoint y: 388, endPoint x: 784, endPoint y: 357, distance: 212.9
click at [0, 0] on slot at bounding box center [0, 0] width 0 height 0
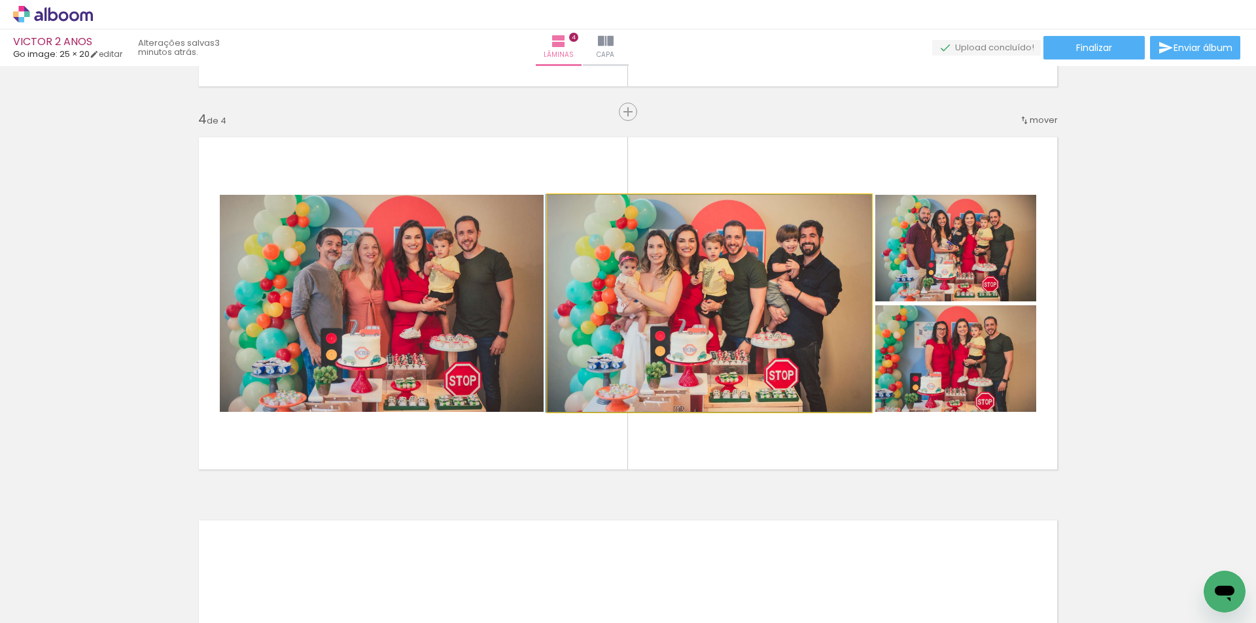
drag, startPoint x: 807, startPoint y: 343, endPoint x: 740, endPoint y: 343, distance: 66.7
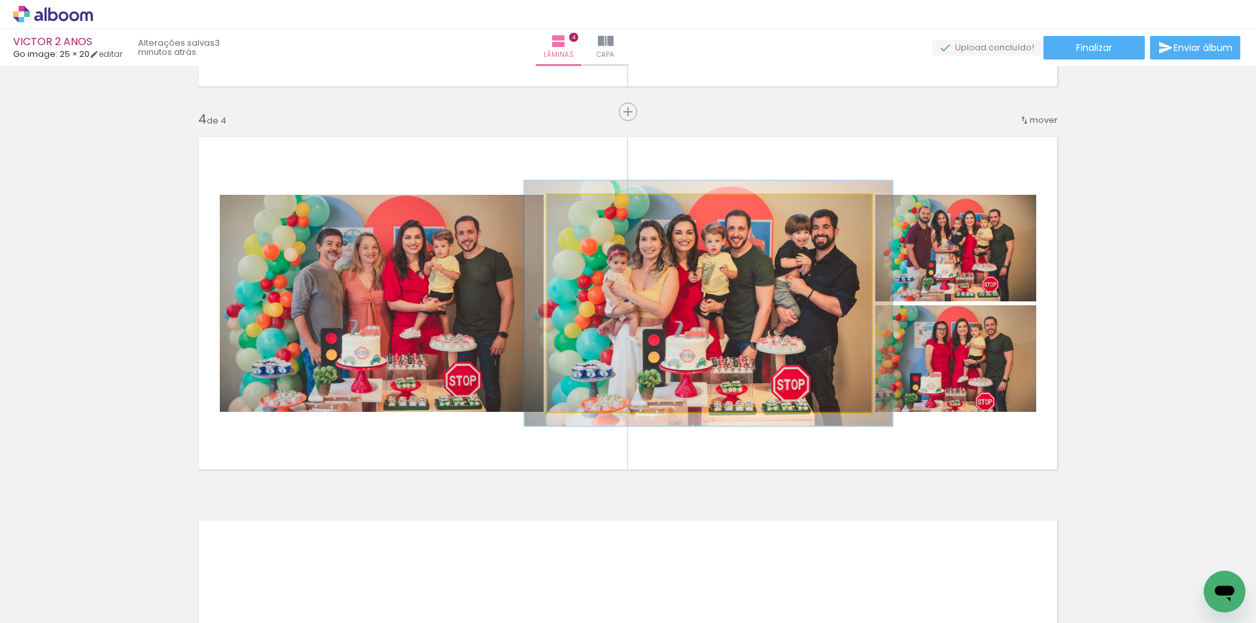
type paper-slider "113"
click at [578, 209] on div at bounding box center [584, 209] width 12 height 12
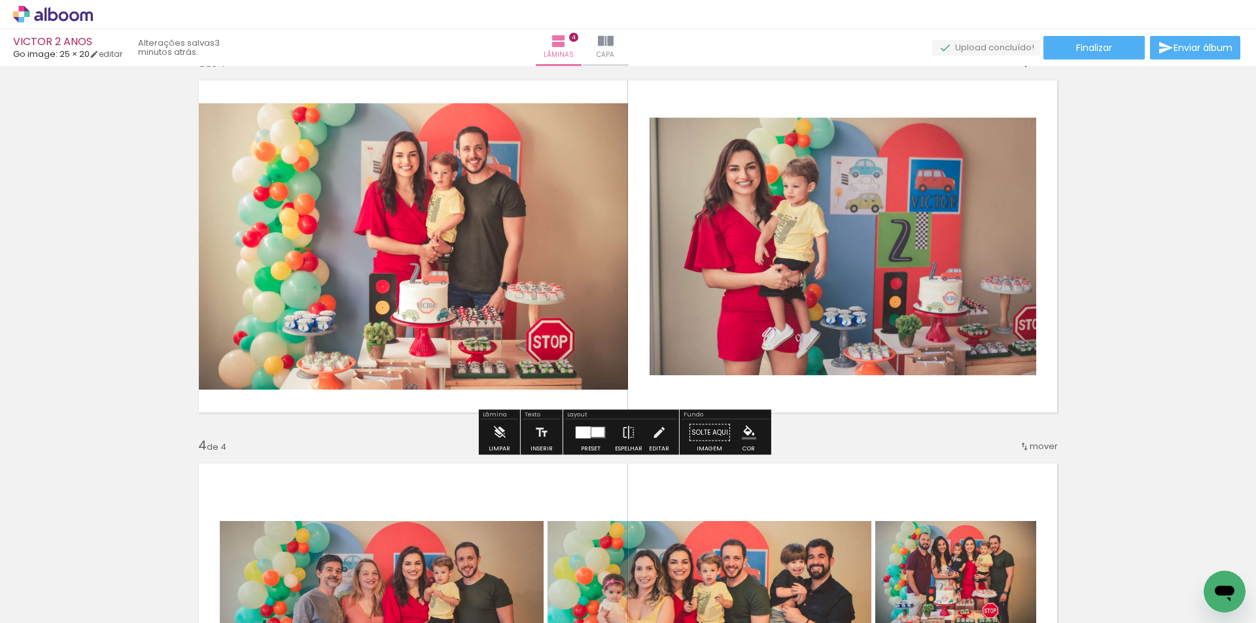
scroll to position [799, 0]
drag, startPoint x: 733, startPoint y: 242, endPoint x: 1184, endPoint y: 402, distance: 478.3
click at [1184, 402] on div "Inserir lâmina 1 de 4 Inserir lâmina 2 de 4 Inserir lâmina 3 de 4 Inserir lâmin…" at bounding box center [628, 230] width 1256 height 1917
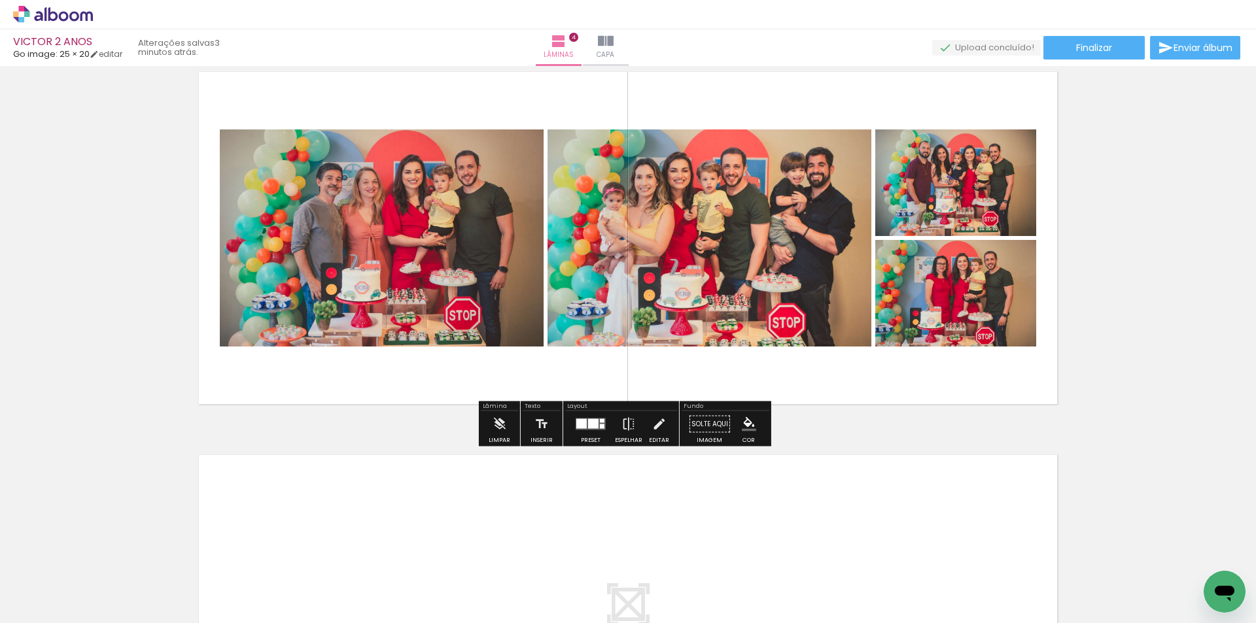
scroll to position [0, 0]
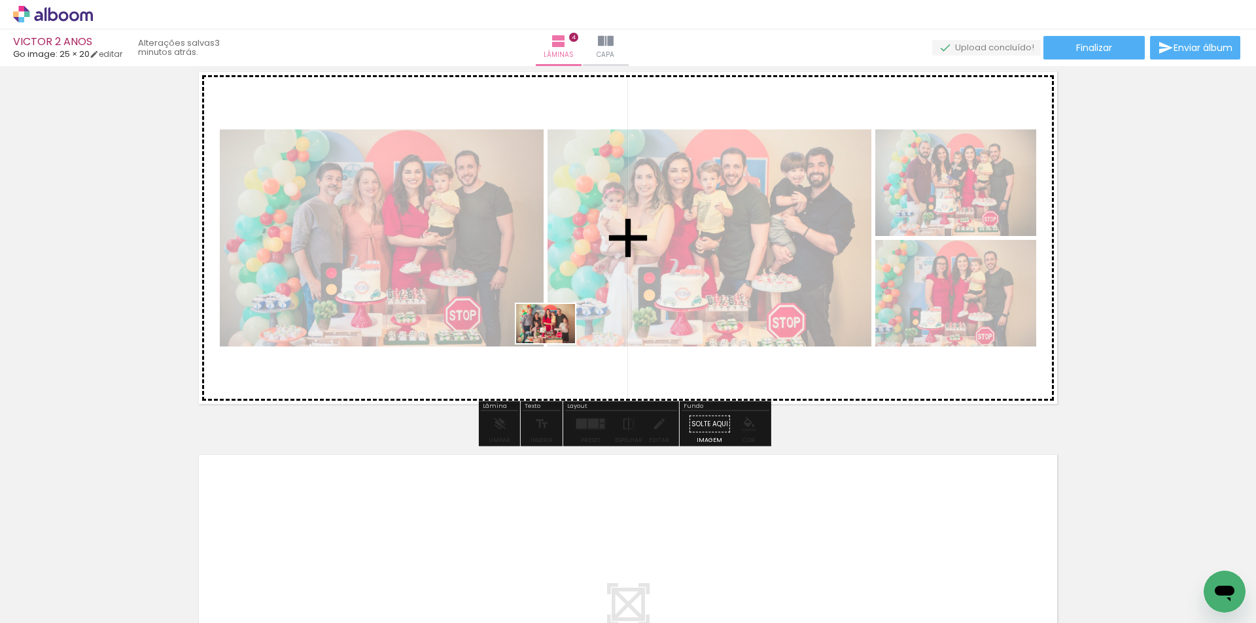
drag, startPoint x: 559, startPoint y: 582, endPoint x: 689, endPoint y: 336, distance: 278.0
click at [555, 340] on quentale-workspace at bounding box center [628, 311] width 1256 height 623
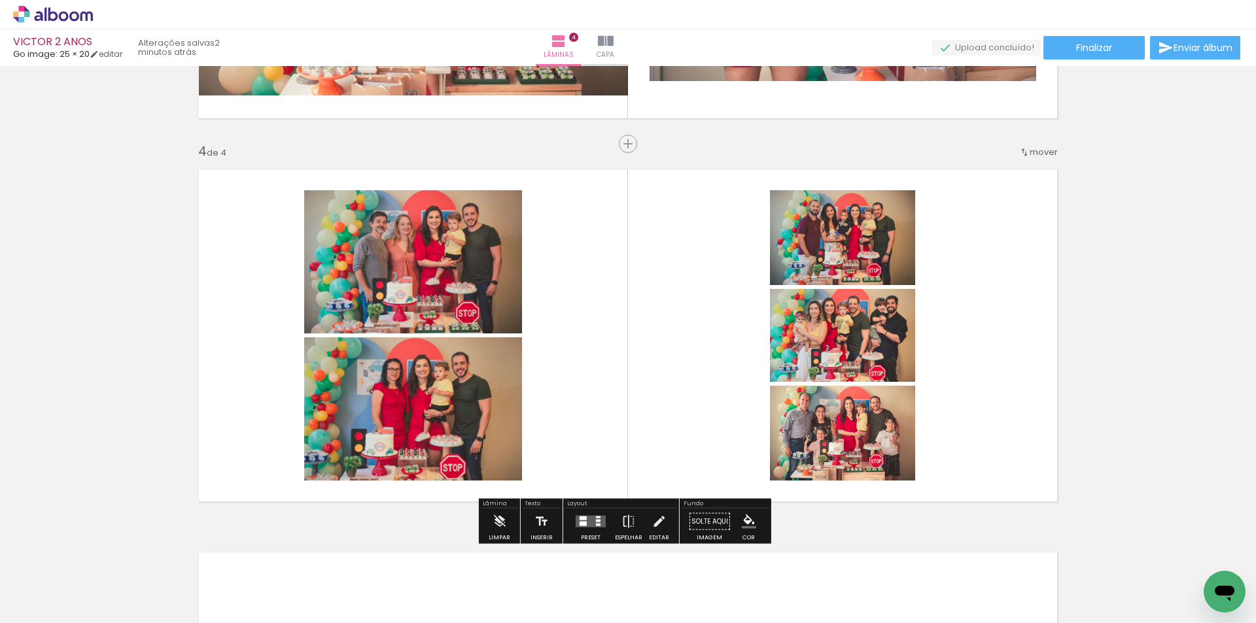
scroll to position [1126, 0]
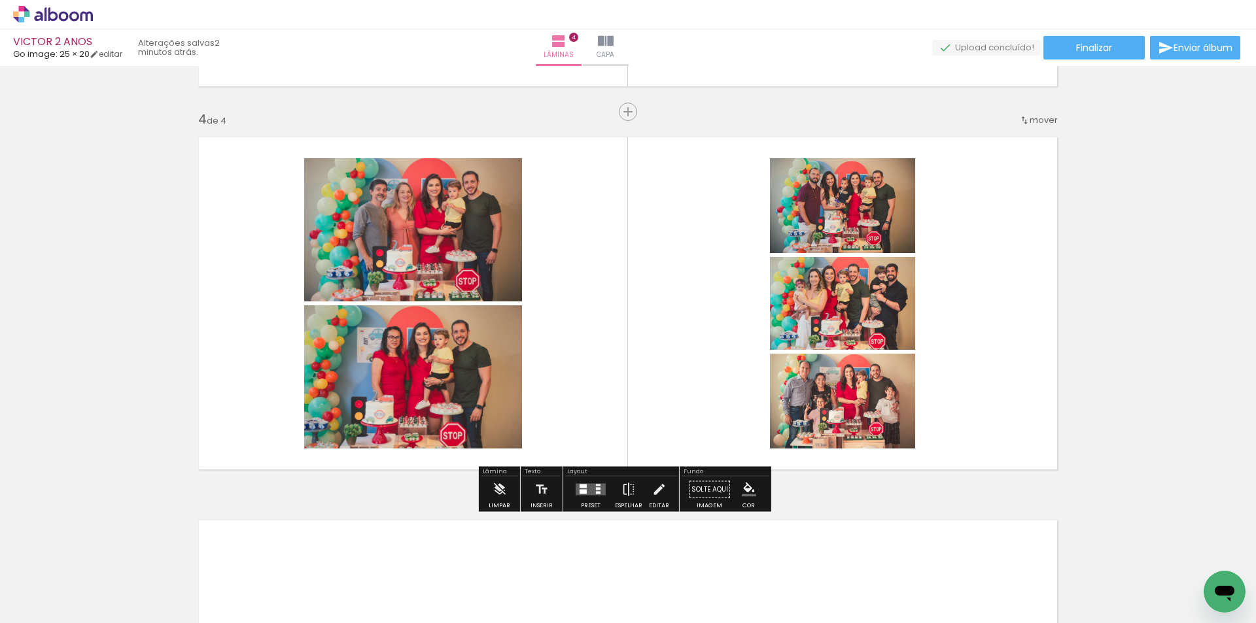
click at [583, 485] on div at bounding box center [583, 487] width 7 height 4
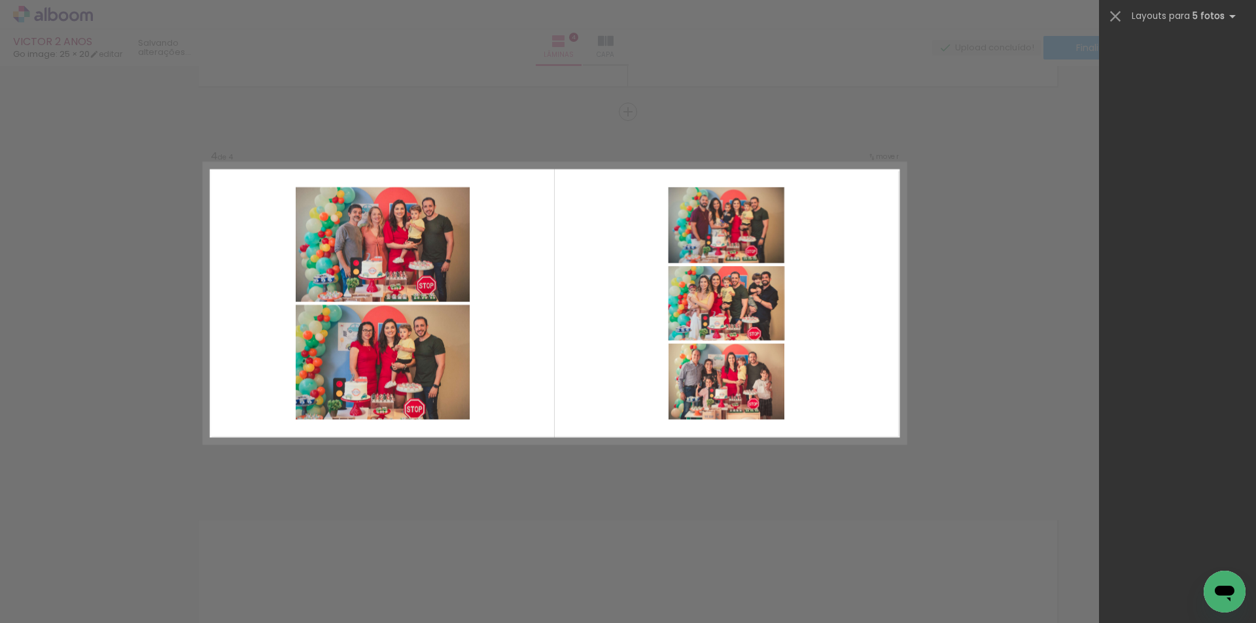
scroll to position [0, 0]
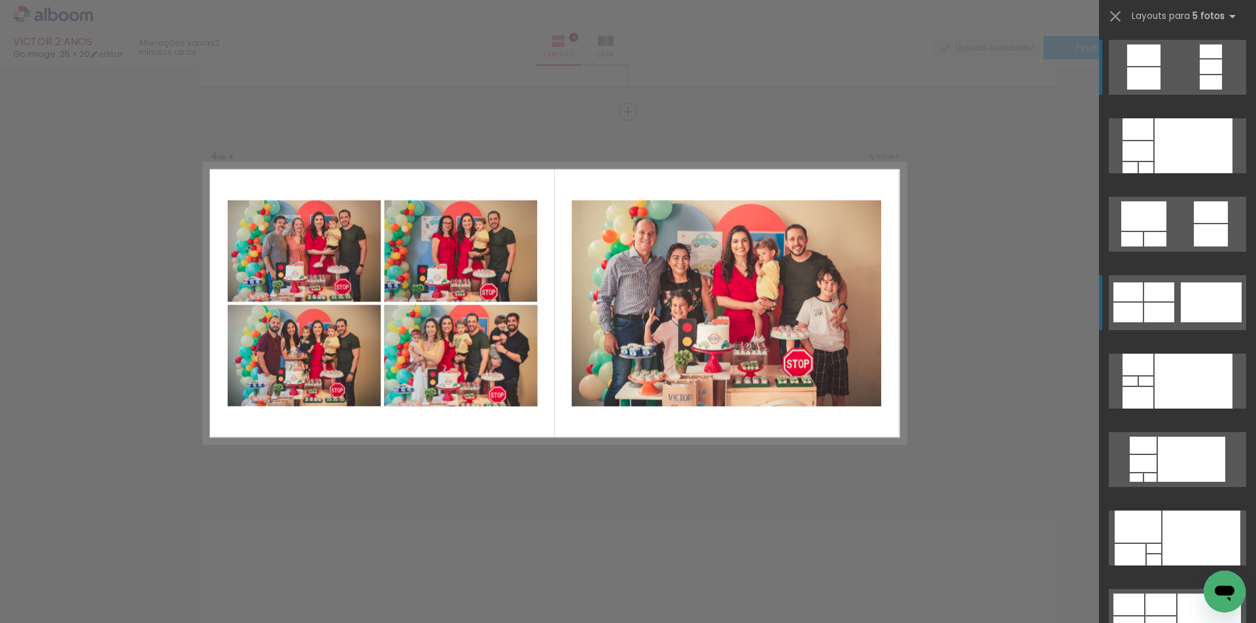
click at [1181, 299] on div at bounding box center [1211, 303] width 61 height 40
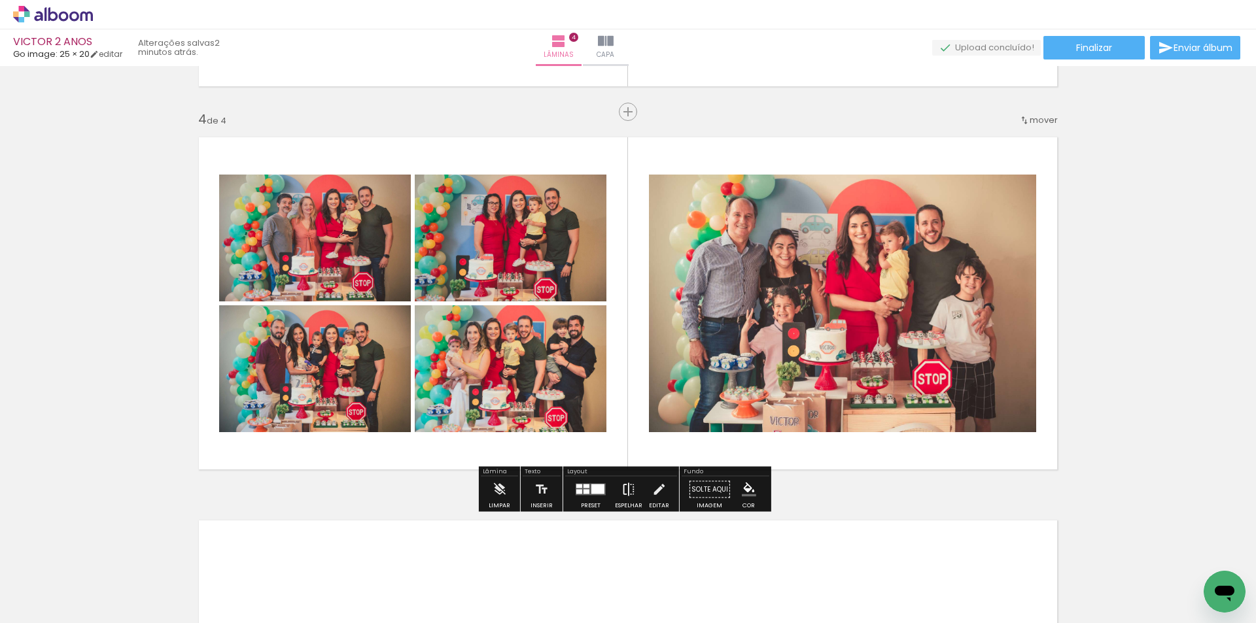
click at [621, 493] on iron-icon at bounding box center [628, 490] width 14 height 26
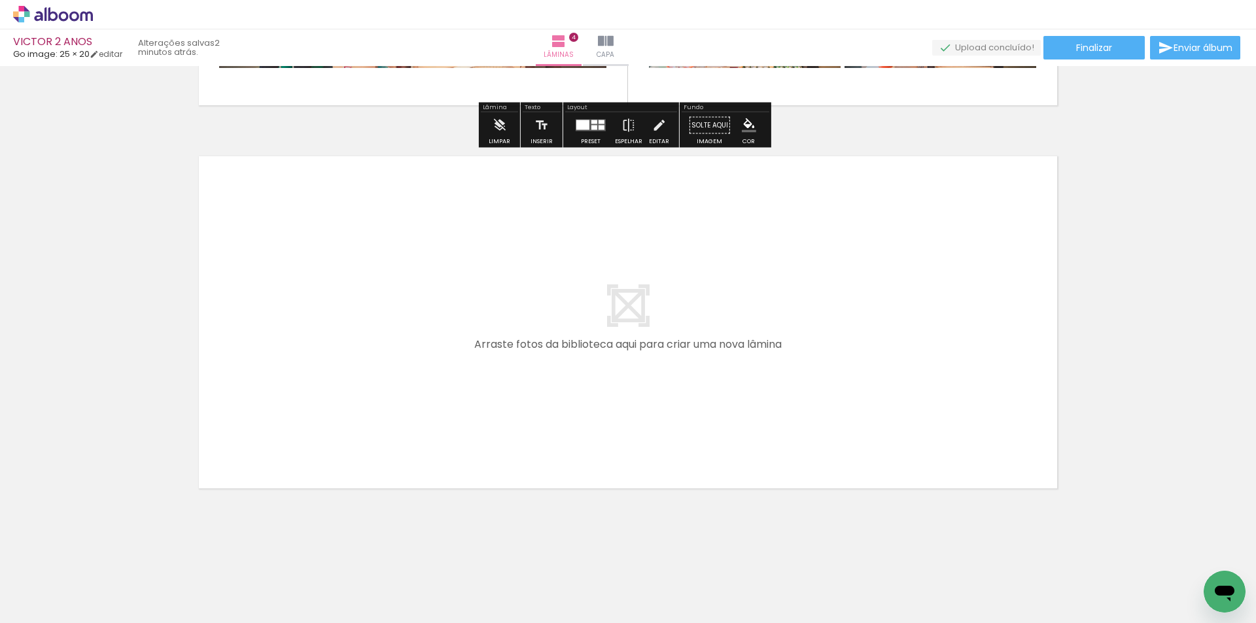
scroll to position [1492, 0]
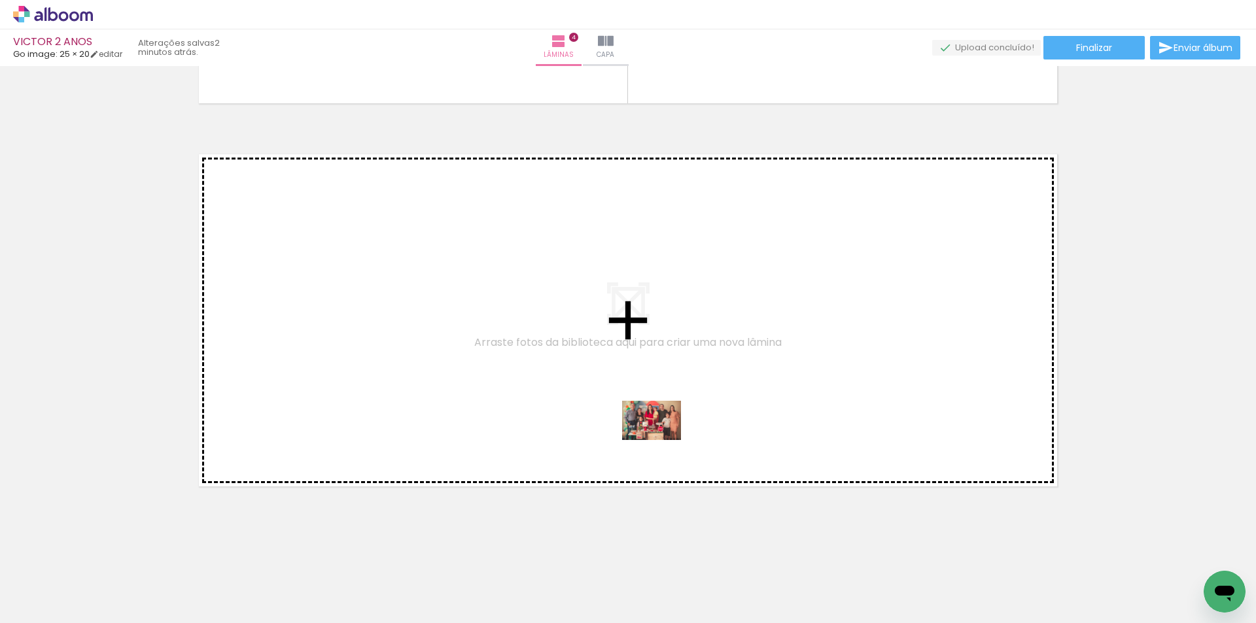
drag, startPoint x: 662, startPoint y: 586, endPoint x: 661, endPoint y: 440, distance: 145.9
click at [661, 440] on quentale-workspace at bounding box center [628, 311] width 1256 height 623
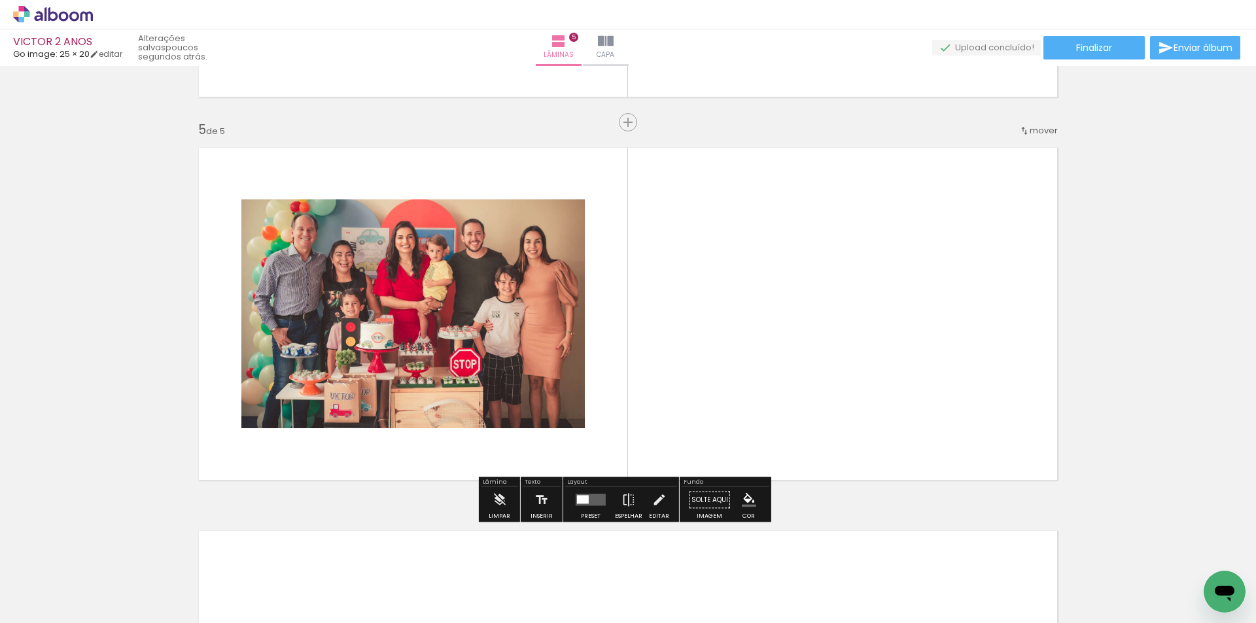
scroll to position [1509, 0]
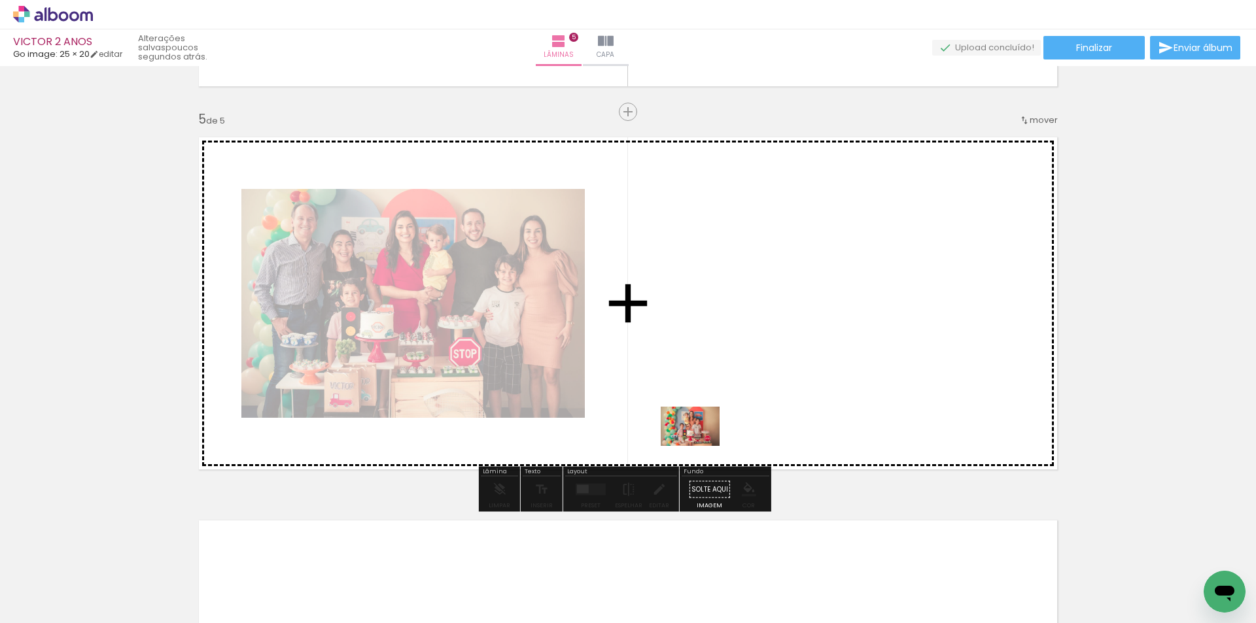
drag, startPoint x: 721, startPoint y: 585, endPoint x: 700, endPoint y: 446, distance: 140.3
click at [700, 446] on quentale-workspace at bounding box center [628, 311] width 1256 height 623
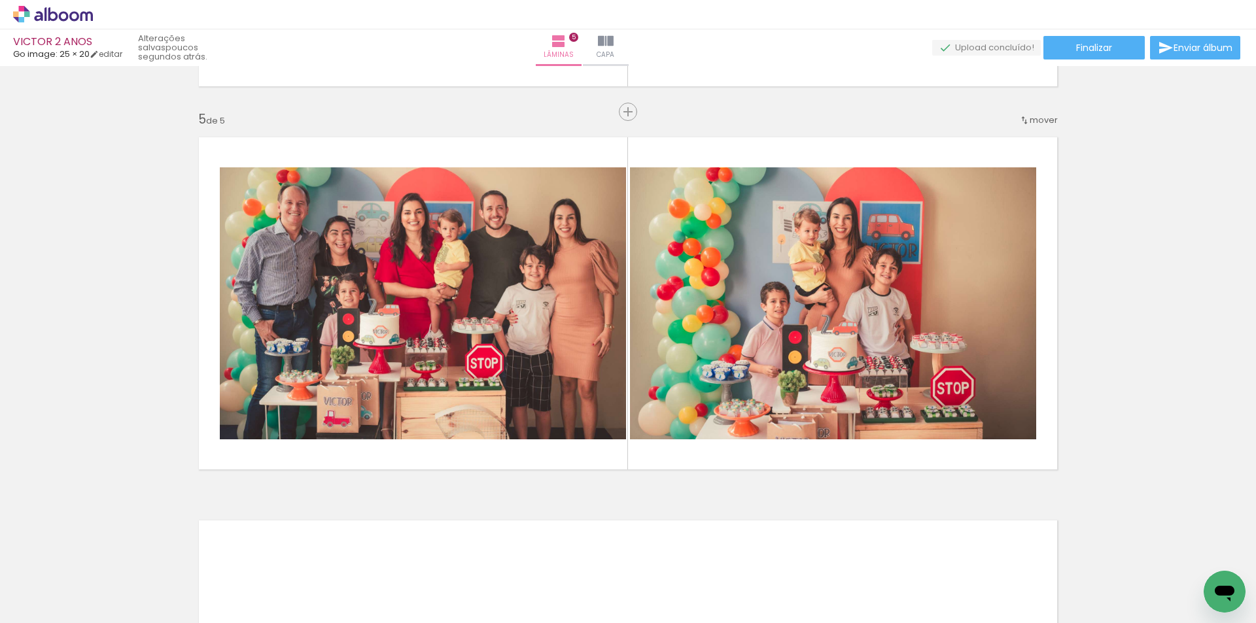
scroll to position [0, 475]
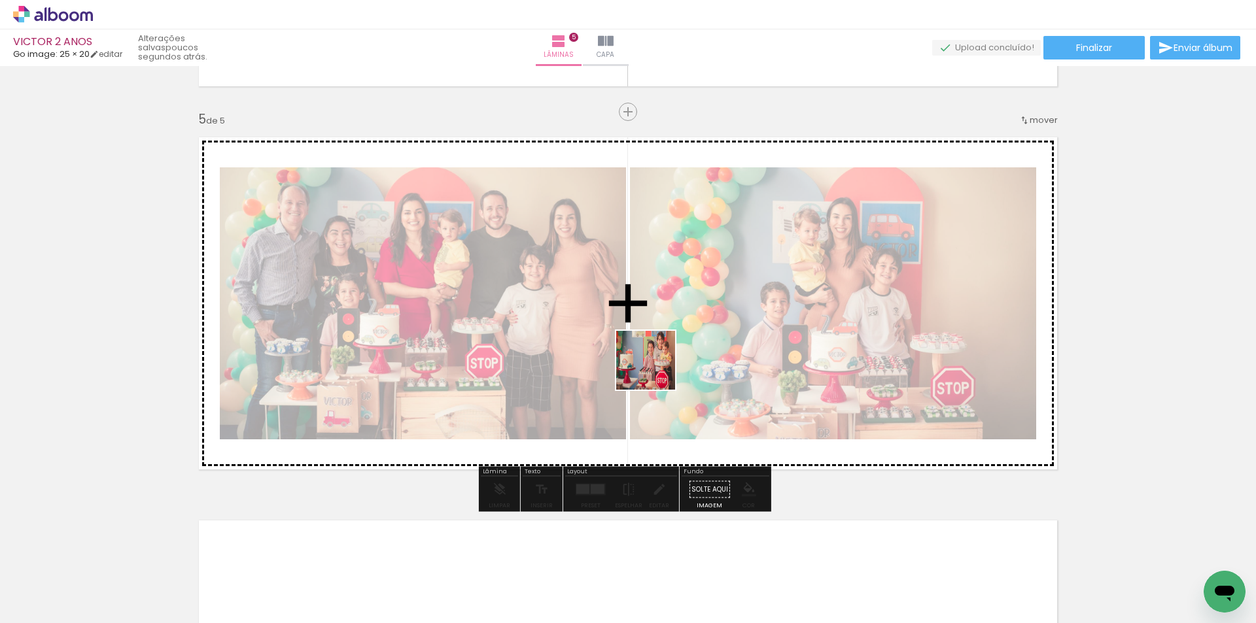
drag, startPoint x: 547, startPoint y: 591, endPoint x: 665, endPoint y: 361, distance: 258.9
click at [665, 362] on quentale-workspace at bounding box center [628, 311] width 1256 height 623
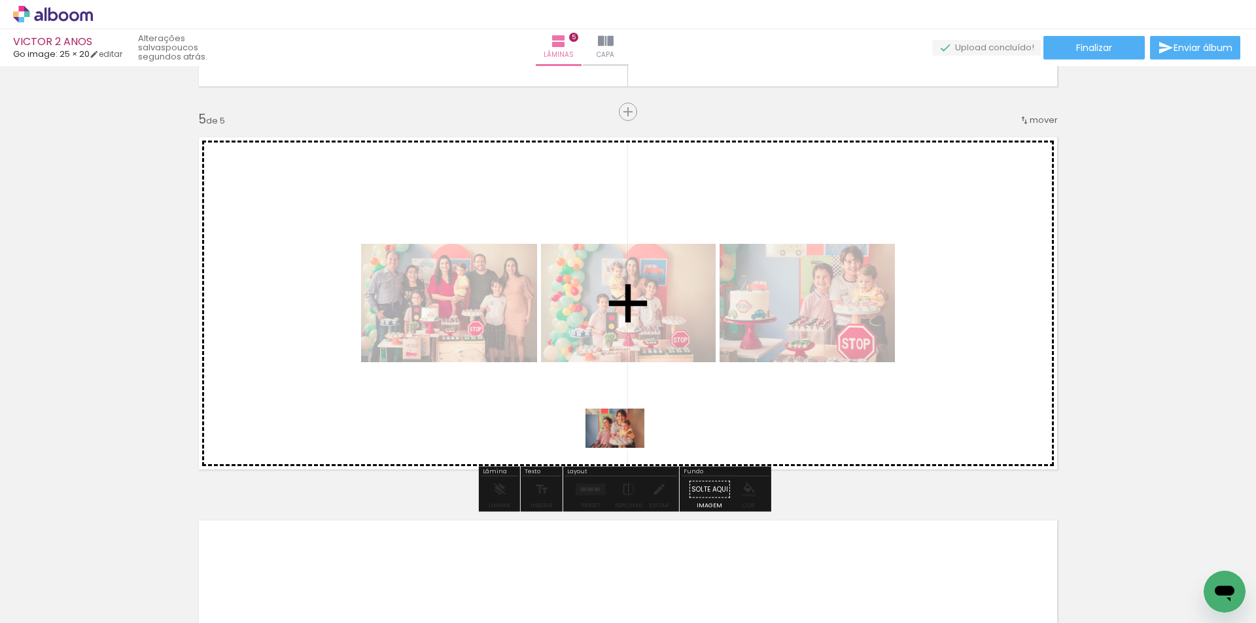
drag, startPoint x: 626, startPoint y: 581, endPoint x: 625, endPoint y: 448, distance: 132.8
click at [625, 448] on quentale-workspace at bounding box center [628, 311] width 1256 height 623
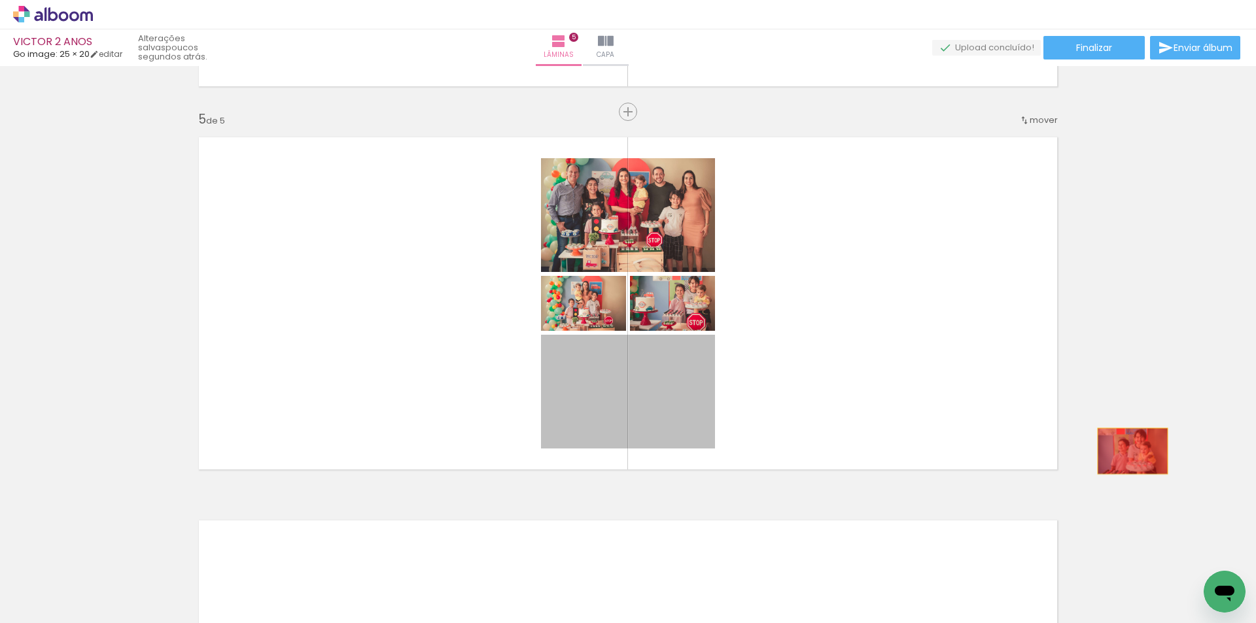
drag, startPoint x: 616, startPoint y: 409, endPoint x: 1128, endPoint y: 451, distance: 513.9
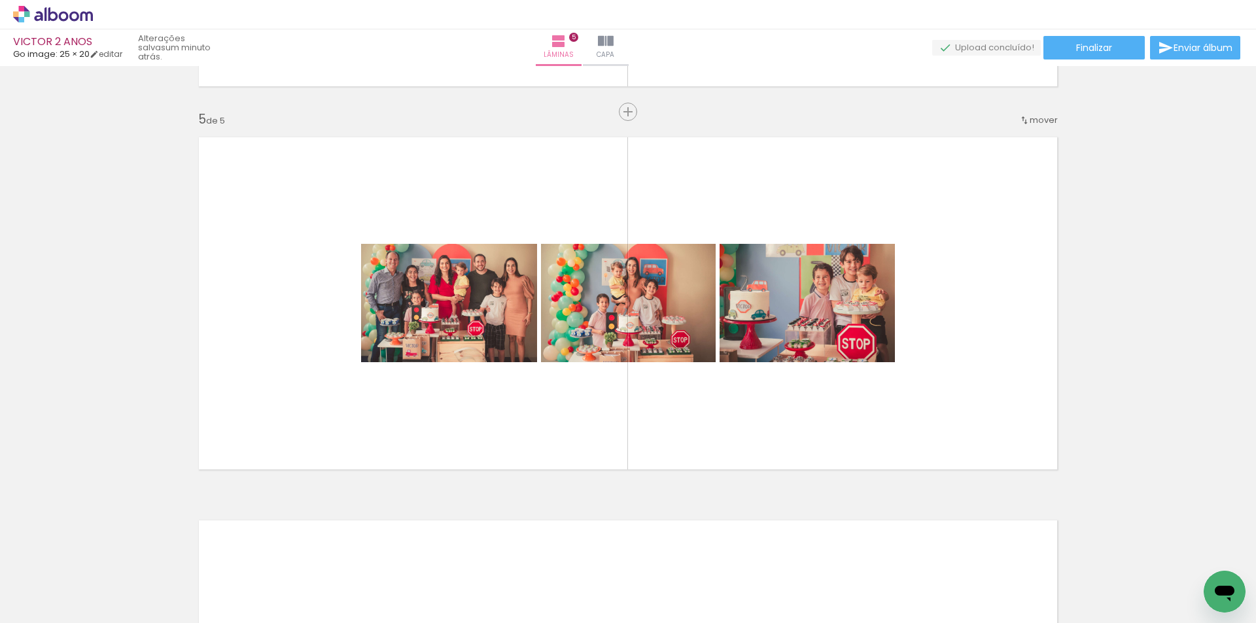
scroll to position [0, 1273]
drag, startPoint x: 498, startPoint y: 587, endPoint x: 478, endPoint y: 503, distance: 86.3
click at [478, 503] on quentale-workspace at bounding box center [628, 311] width 1256 height 623
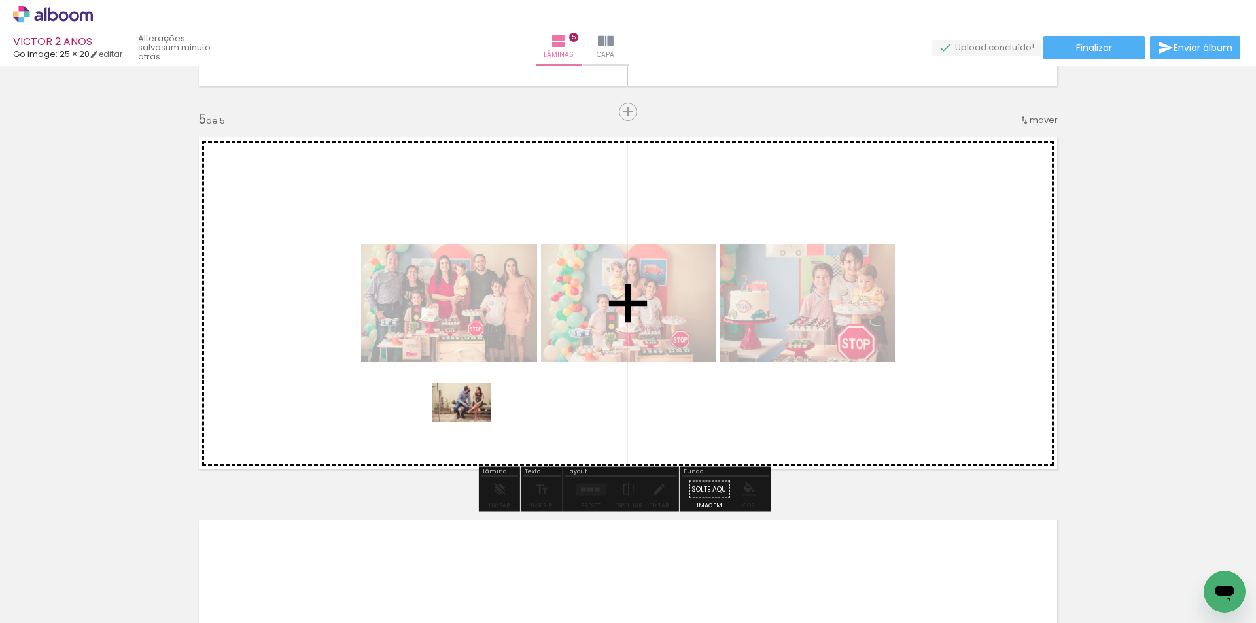
drag, startPoint x: 474, startPoint y: 599, endPoint x: 471, endPoint y: 423, distance: 176.6
click at [471, 423] on quentale-workspace at bounding box center [628, 311] width 1256 height 623
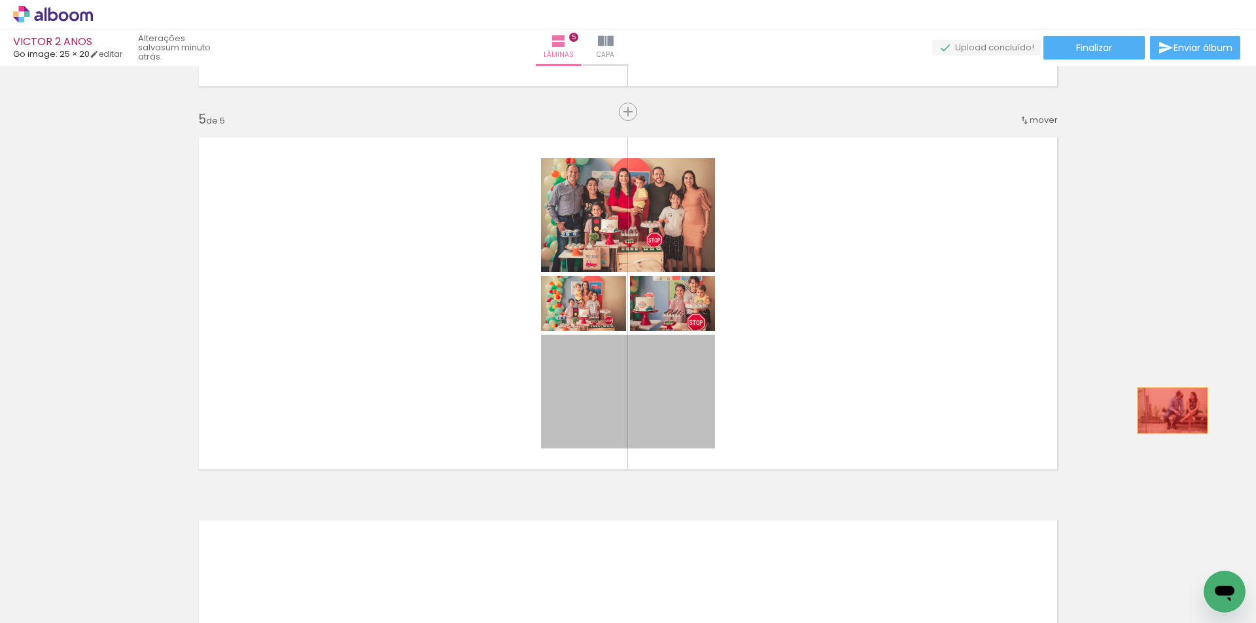
drag, startPoint x: 686, startPoint y: 411, endPoint x: 1168, endPoint y: 411, distance: 481.4
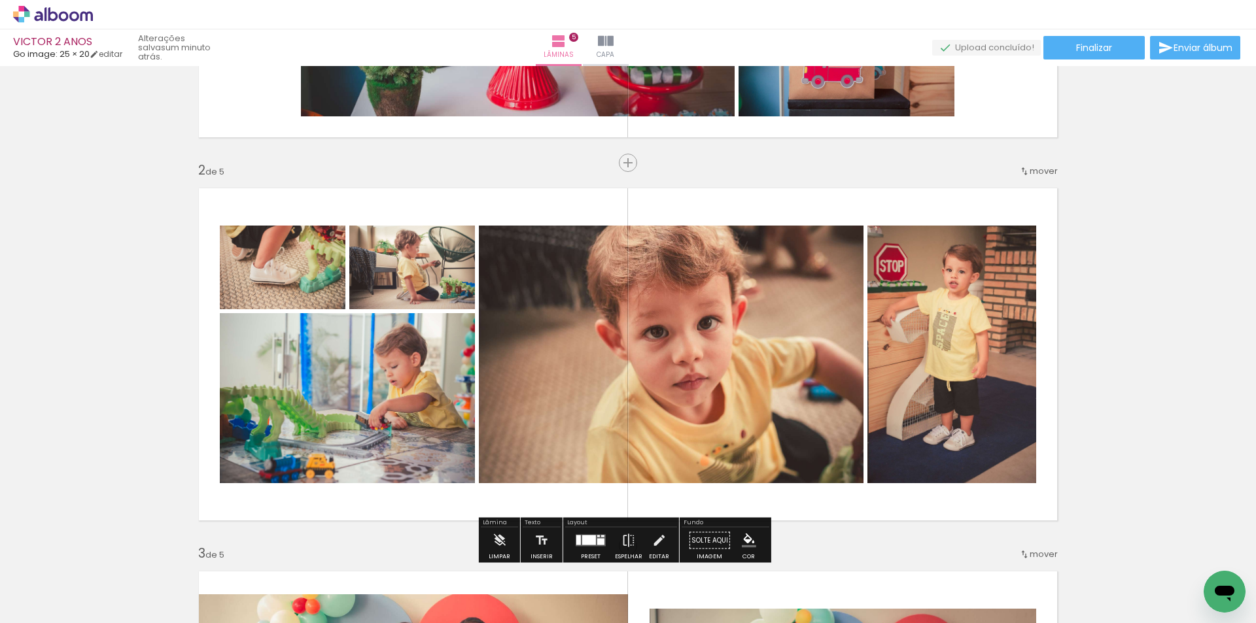
scroll to position [332, 0]
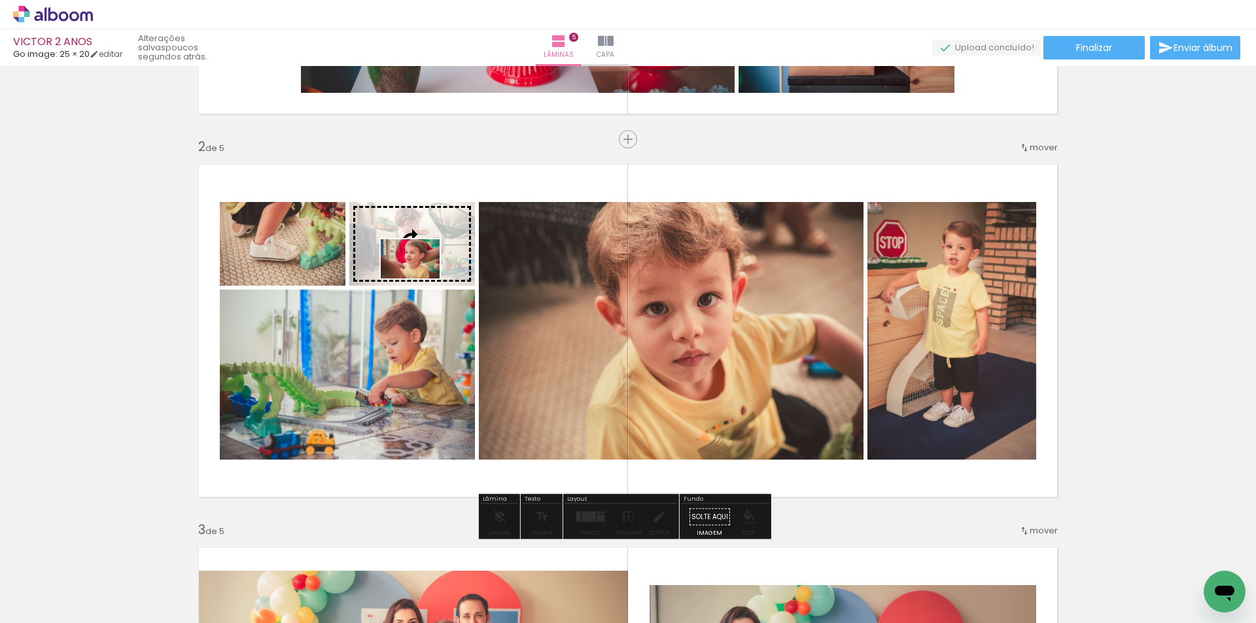
drag, startPoint x: 555, startPoint y: 593, endPoint x: 420, endPoint y: 279, distance: 342.5
click at [420, 279] on quentale-workspace at bounding box center [628, 311] width 1256 height 623
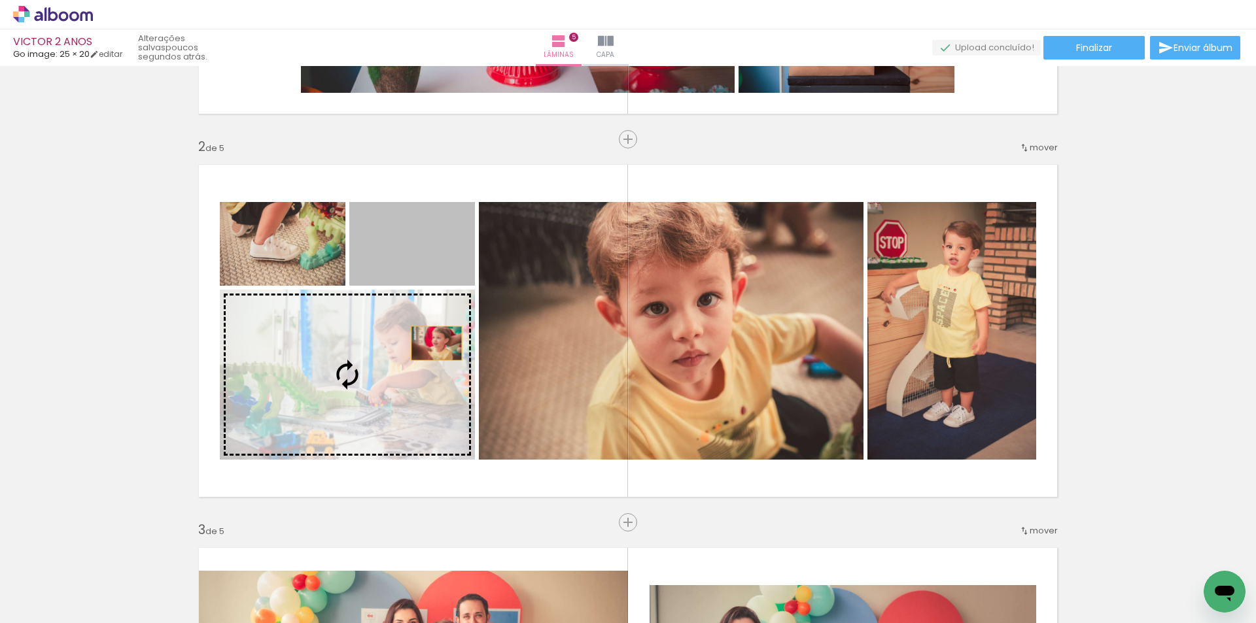
drag, startPoint x: 421, startPoint y: 271, endPoint x: 432, endPoint y: 347, distance: 76.6
click at [0, 0] on slot at bounding box center [0, 0] width 0 height 0
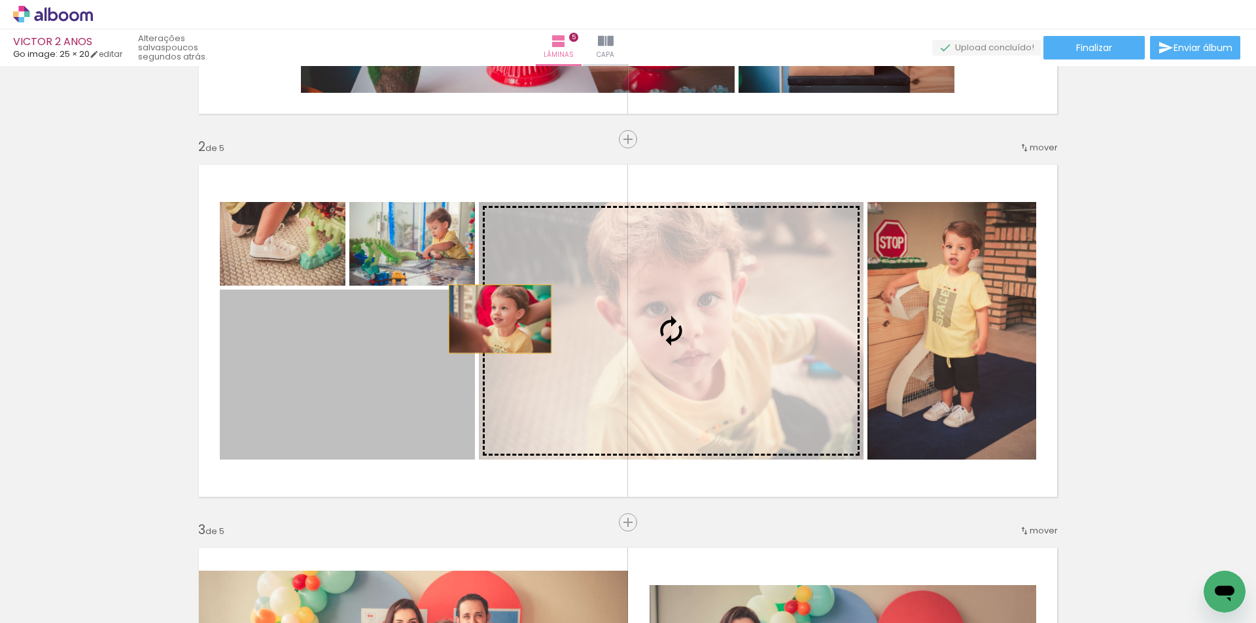
drag, startPoint x: 419, startPoint y: 330, endPoint x: 495, endPoint y: 319, distance: 76.6
click at [0, 0] on slot at bounding box center [0, 0] width 0 height 0
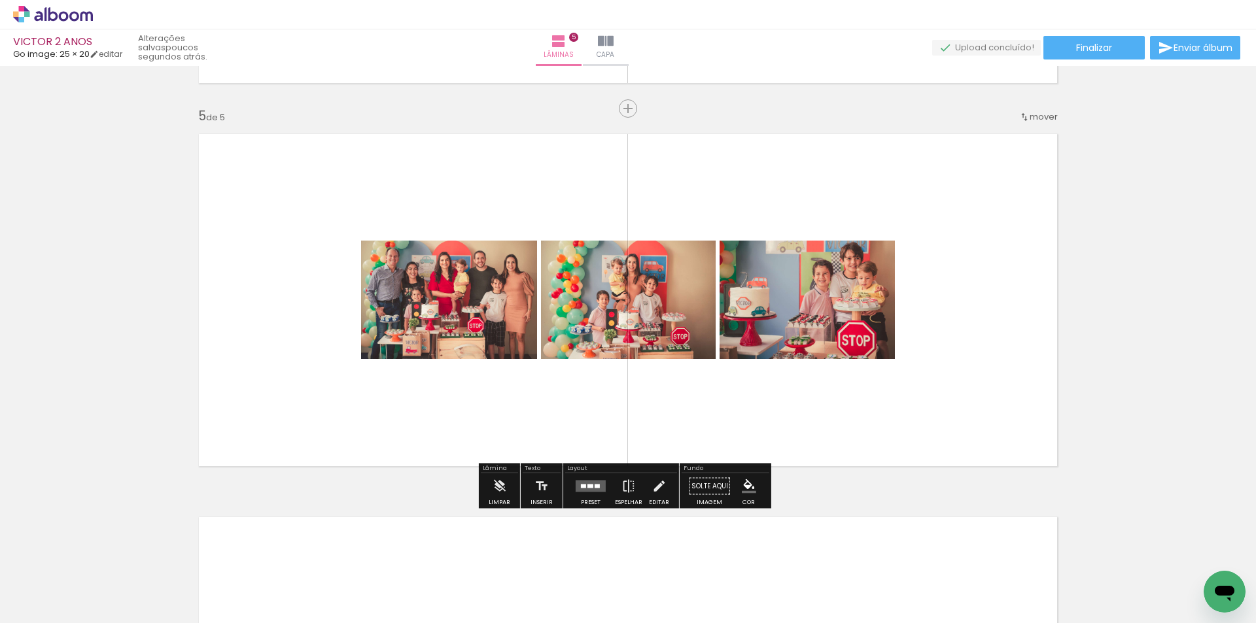
scroll to position [1509, 0]
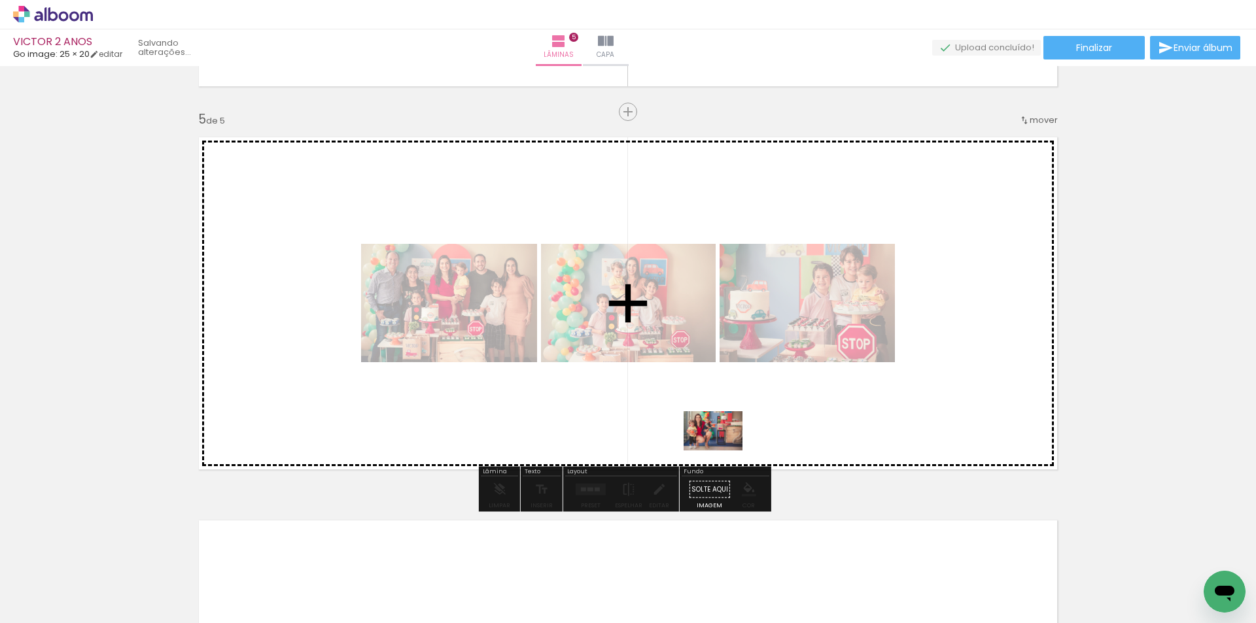
drag, startPoint x: 774, startPoint y: 591, endPoint x: 723, endPoint y: 451, distance: 149.8
click at [723, 451] on quentale-workspace at bounding box center [628, 311] width 1256 height 623
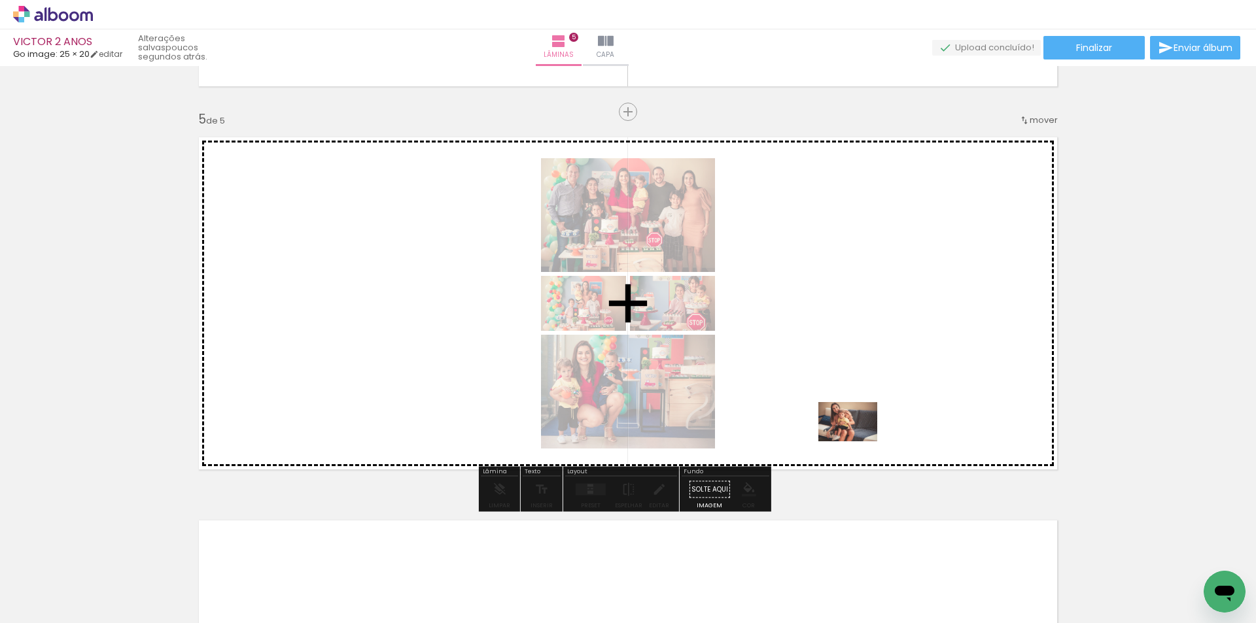
drag, startPoint x: 848, startPoint y: 584, endPoint x: 858, endPoint y: 442, distance: 142.9
click at [858, 442] on quentale-workspace at bounding box center [628, 311] width 1256 height 623
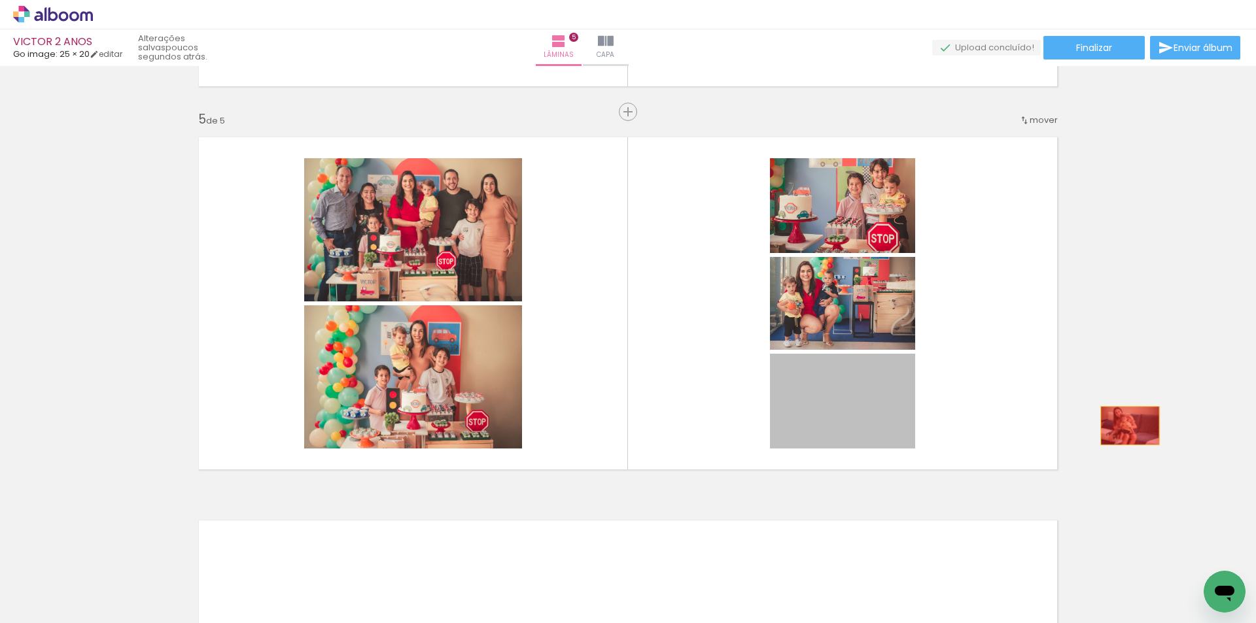
drag, startPoint x: 846, startPoint y: 425, endPoint x: 1125, endPoint y: 426, distance: 279.3
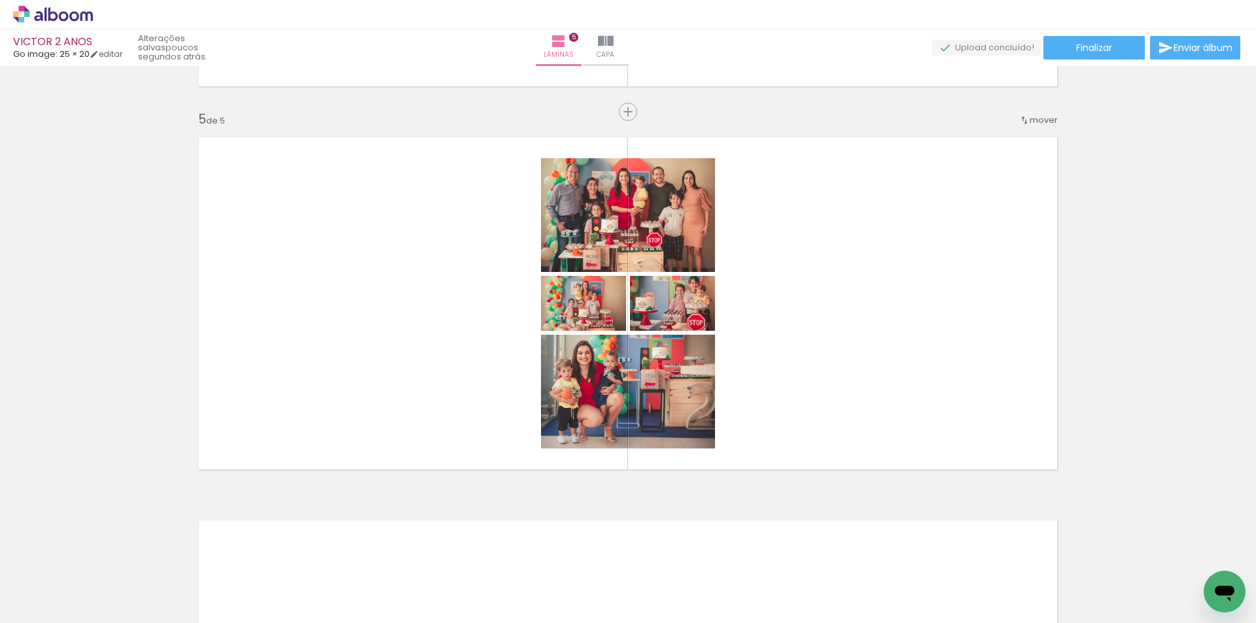
scroll to position [0, 2000]
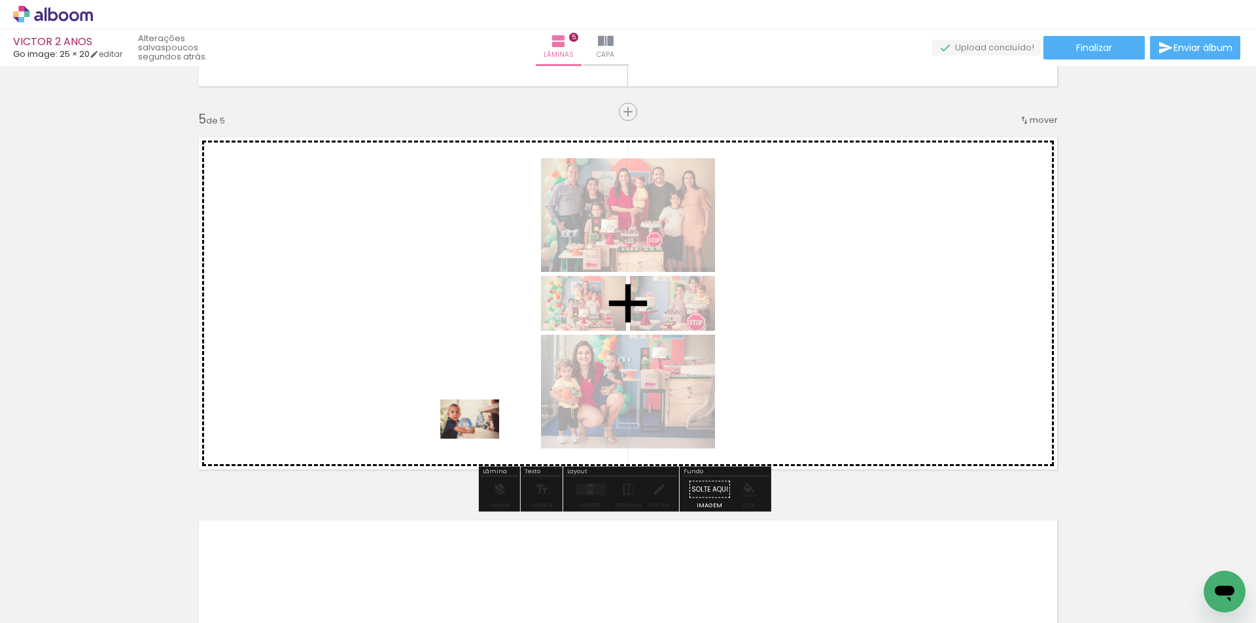
drag, startPoint x: 548, startPoint y: 584, endPoint x: 491, endPoint y: 430, distance: 164.5
click at [479, 433] on quentale-workspace at bounding box center [628, 311] width 1256 height 623
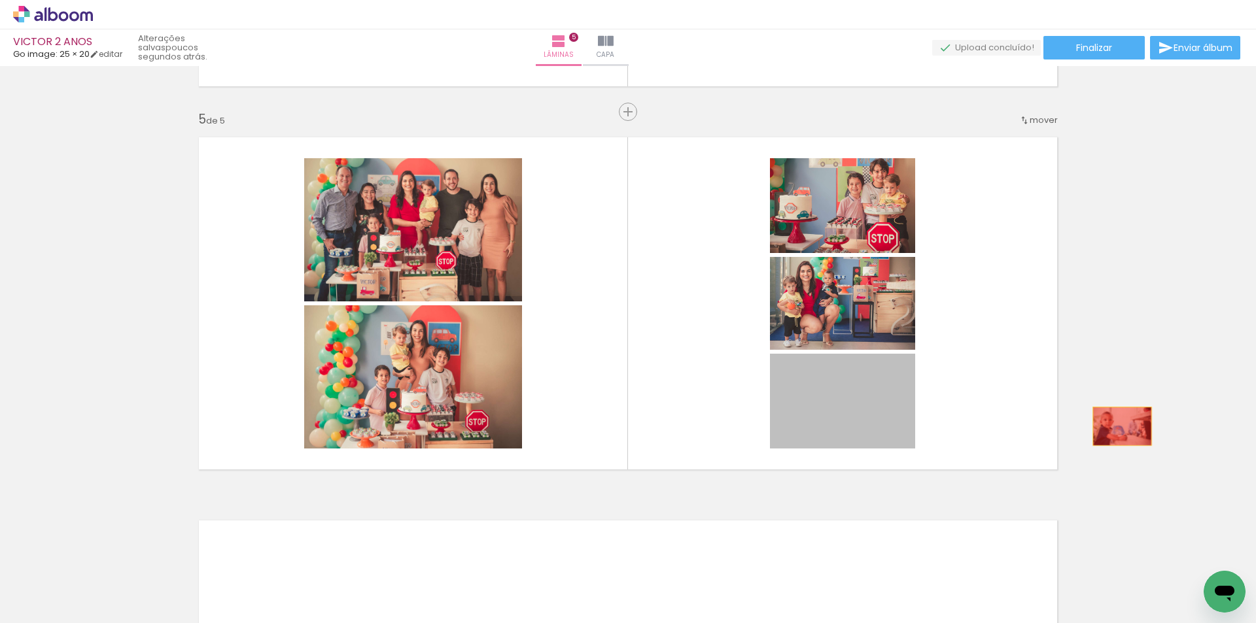
drag, startPoint x: 828, startPoint y: 417, endPoint x: 1117, endPoint y: 426, distance: 289.3
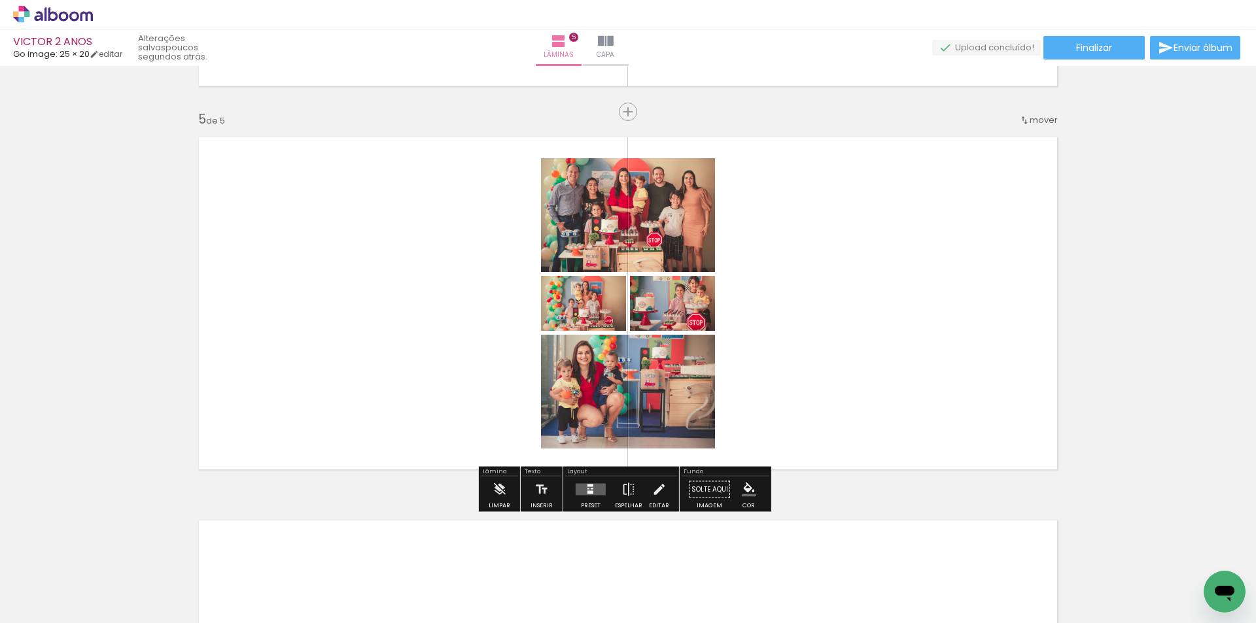
scroll to position [0, 2372]
click at [594, 492] on quentale-layouter at bounding box center [591, 490] width 30 height 12
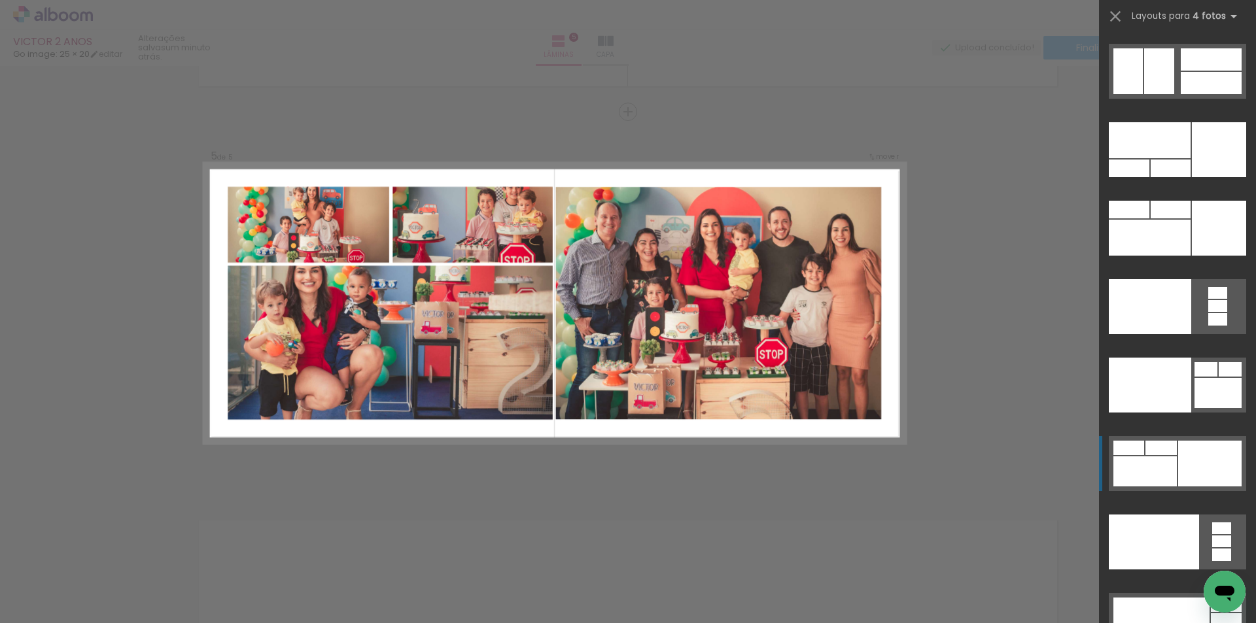
scroll to position [28227, 0]
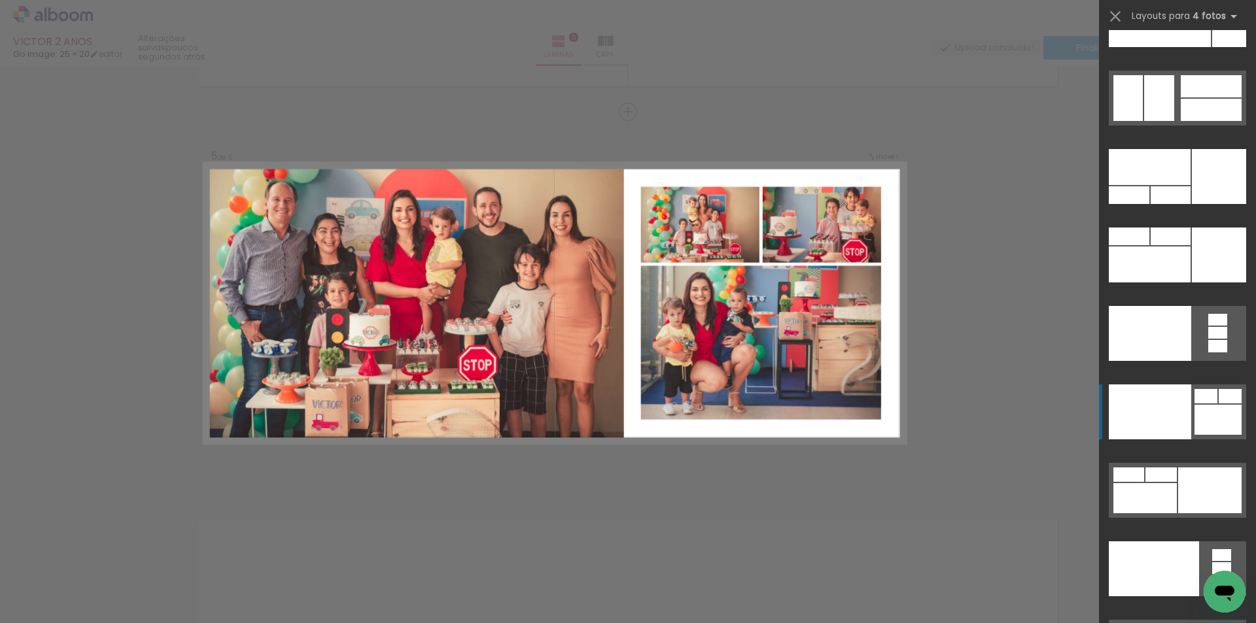
click at [1140, 392] on div at bounding box center [1150, 412] width 82 height 55
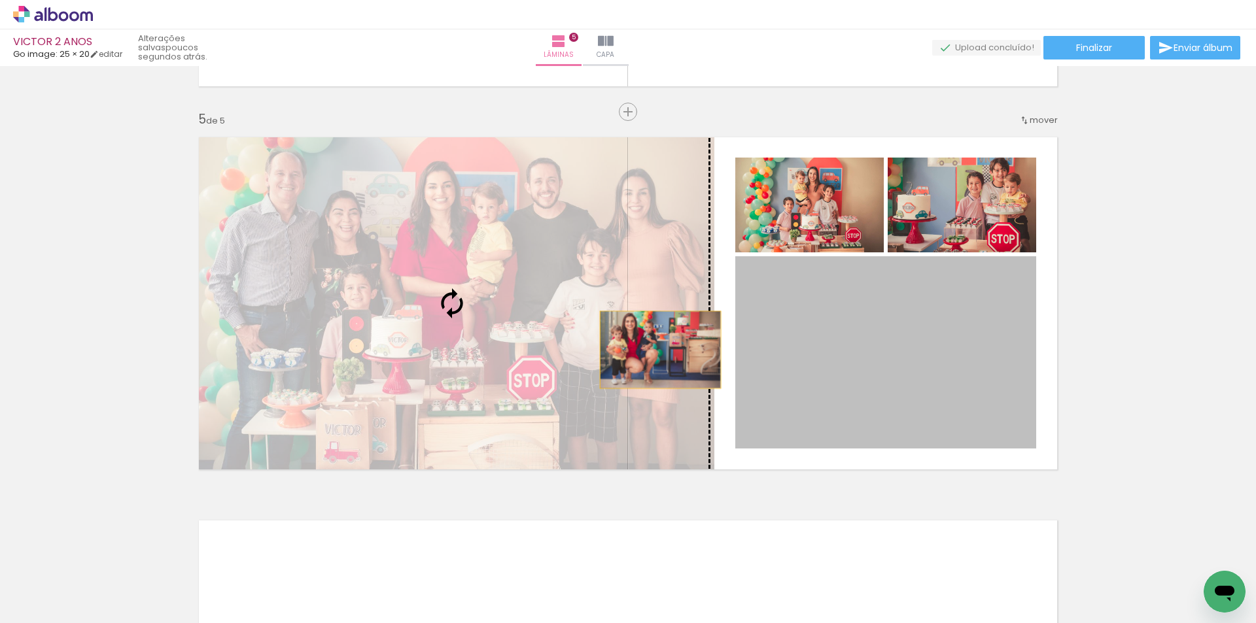
drag, startPoint x: 847, startPoint y: 355, endPoint x: 640, endPoint y: 350, distance: 206.8
click at [0, 0] on slot at bounding box center [0, 0] width 0 height 0
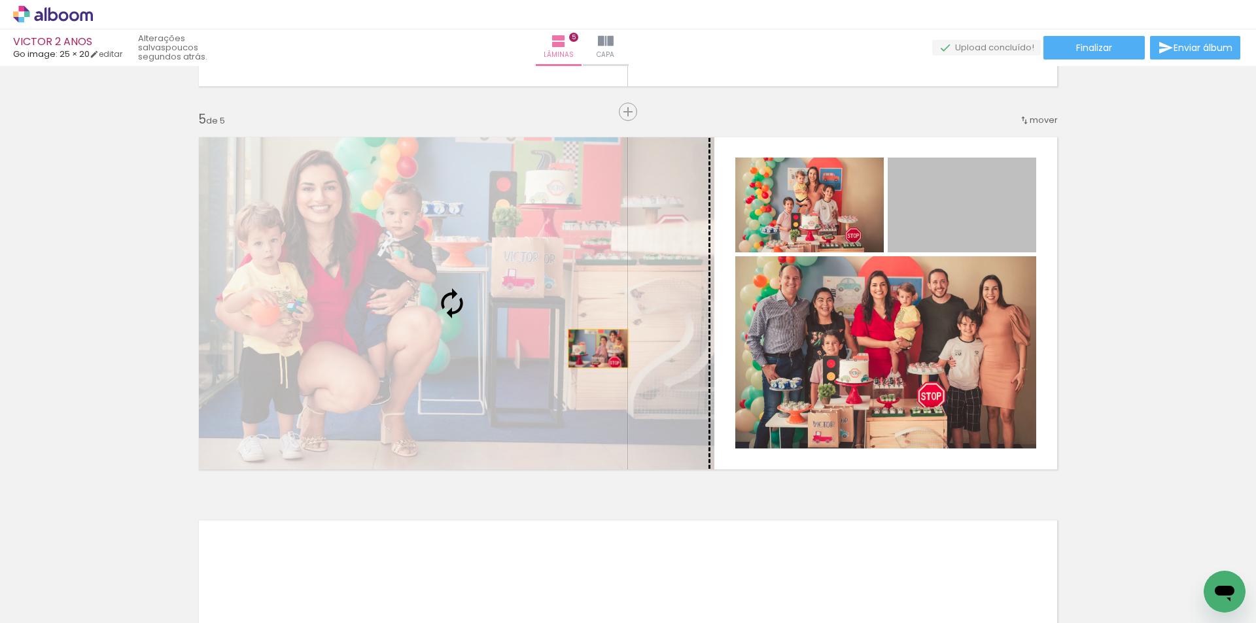
drag, startPoint x: 969, startPoint y: 223, endPoint x: 600, endPoint y: 333, distance: 384.9
click at [0, 0] on slot at bounding box center [0, 0] width 0 height 0
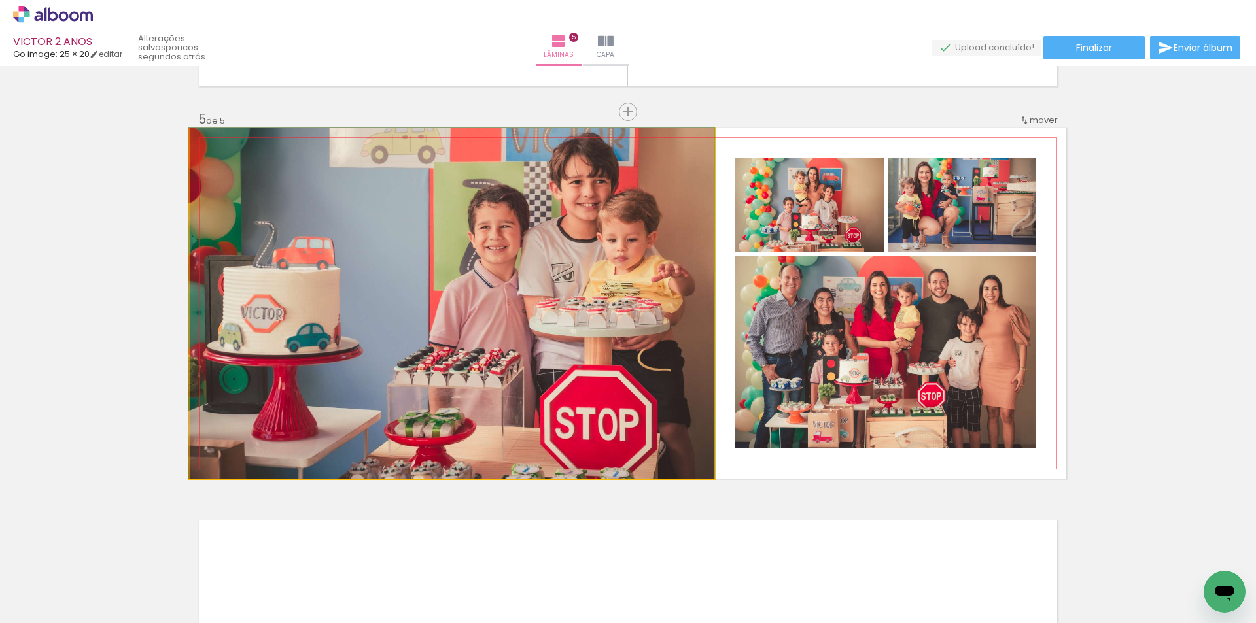
drag, startPoint x: 572, startPoint y: 313, endPoint x: 537, endPoint y: 363, distance: 61.1
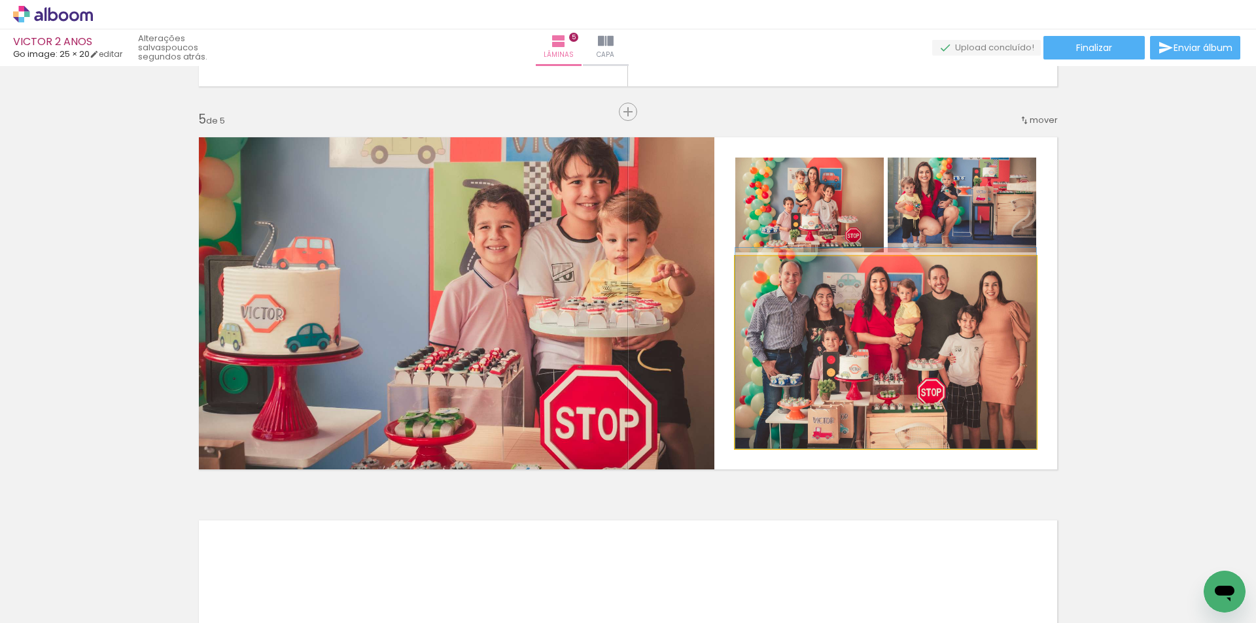
drag, startPoint x: 835, startPoint y: 356, endPoint x: 559, endPoint y: 332, distance: 277.2
click at [0, 0] on slot at bounding box center [0, 0] width 0 height 0
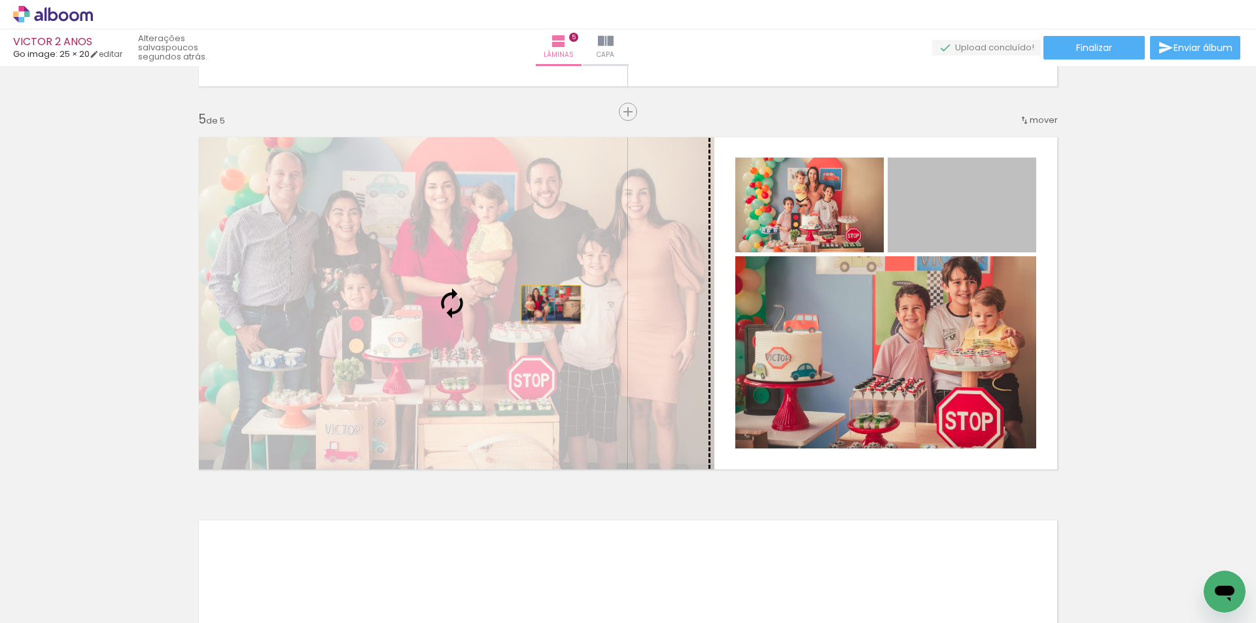
drag, startPoint x: 957, startPoint y: 241, endPoint x: 615, endPoint y: 281, distance: 344.3
click at [0, 0] on slot at bounding box center [0, 0] width 0 height 0
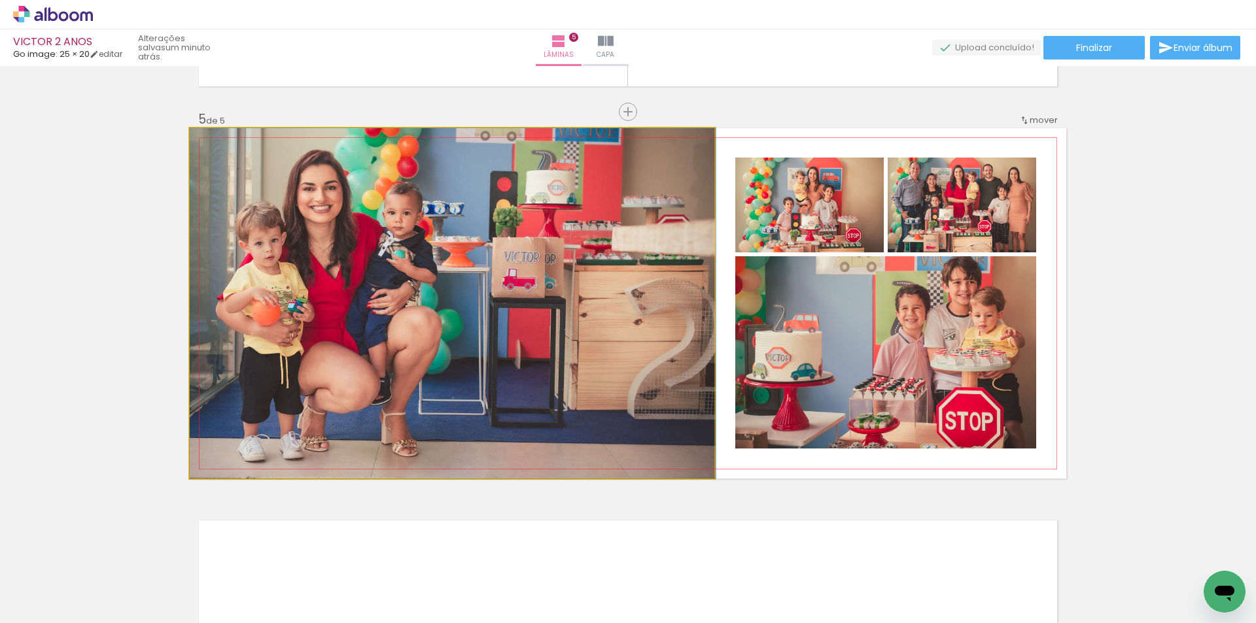
drag, startPoint x: 403, startPoint y: 285, endPoint x: 577, endPoint y: 304, distance: 175.0
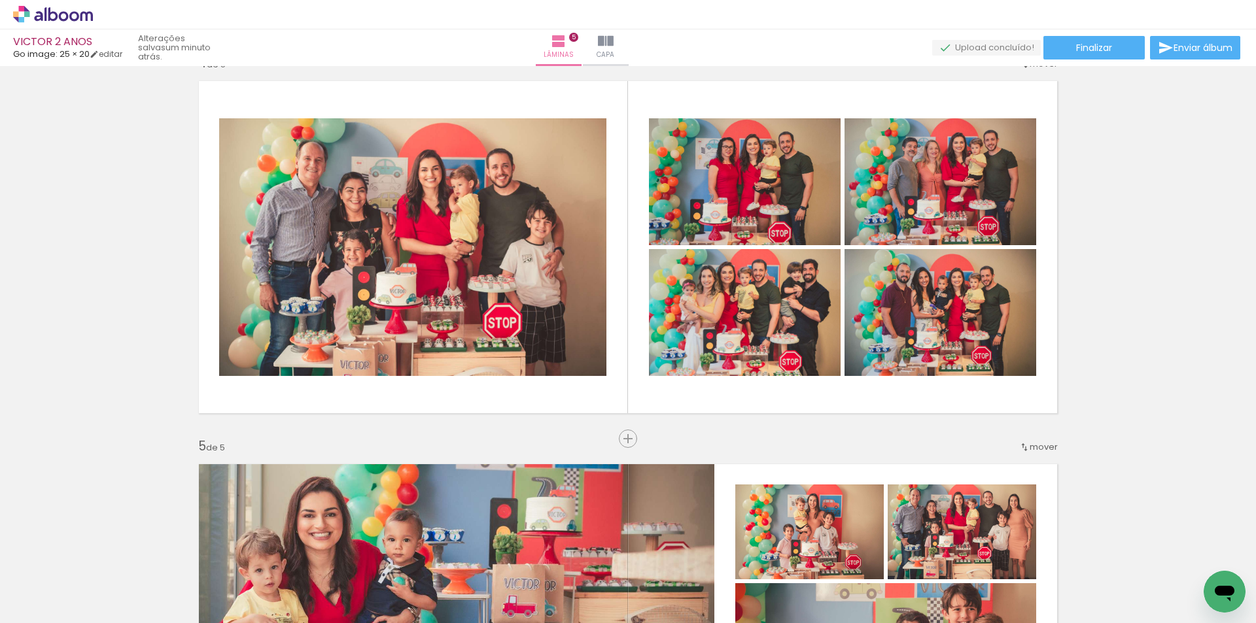
scroll to position [1247, 0]
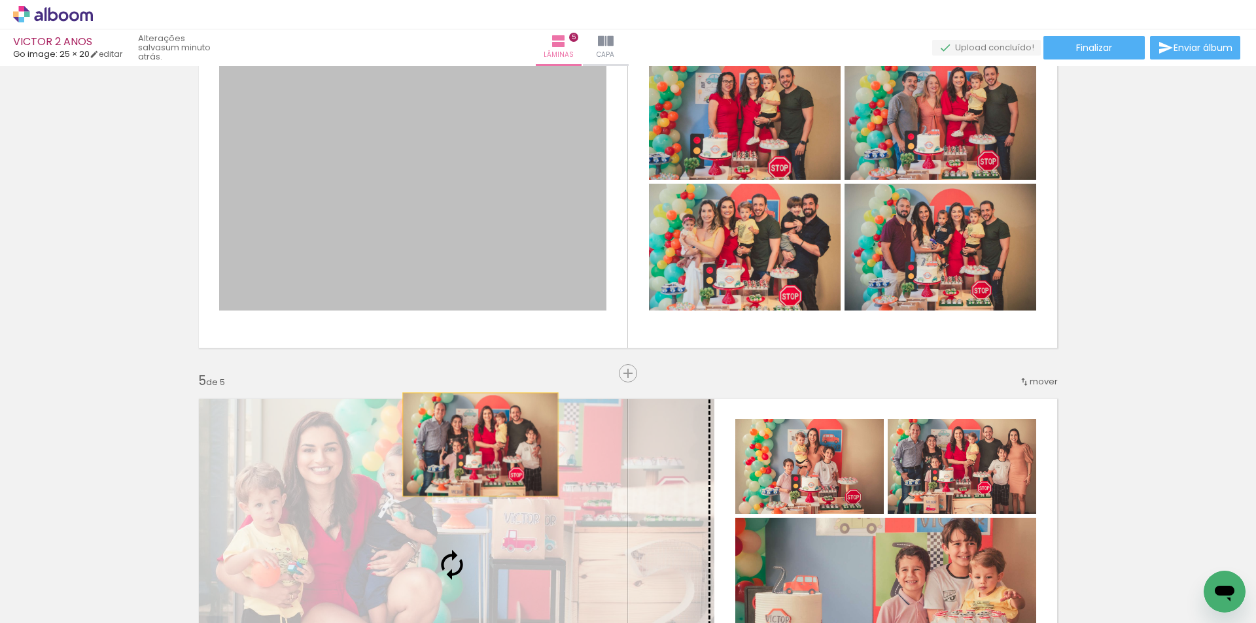
drag, startPoint x: 413, startPoint y: 256, endPoint x: 476, endPoint y: 445, distance: 198.6
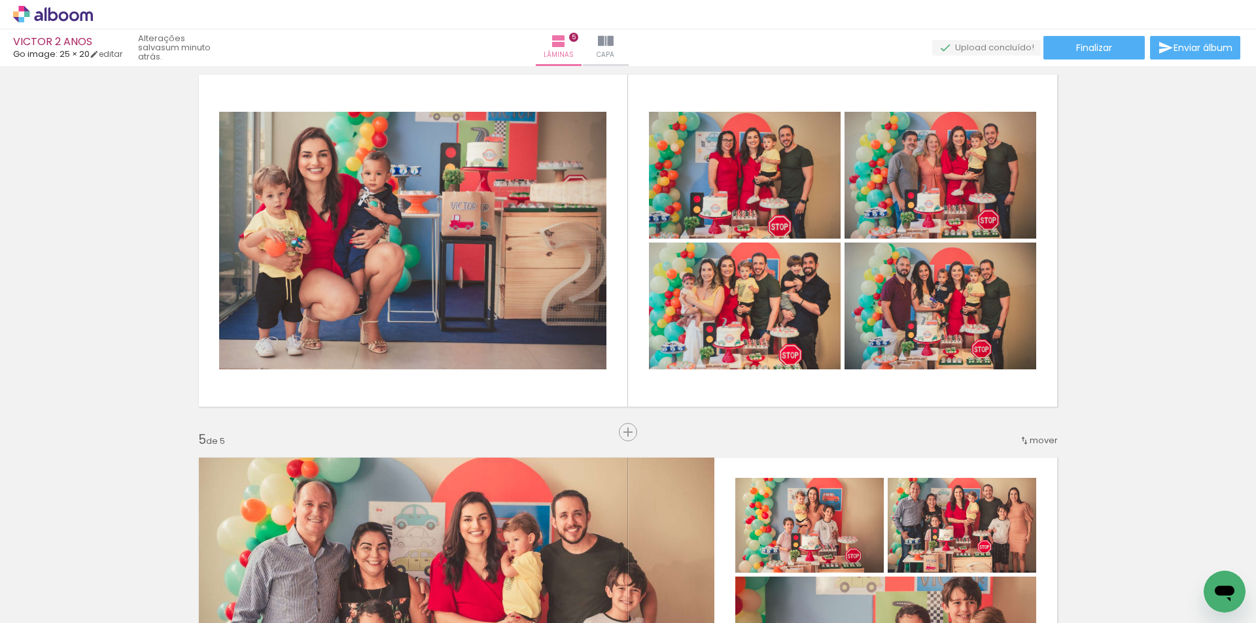
scroll to position [1117, 0]
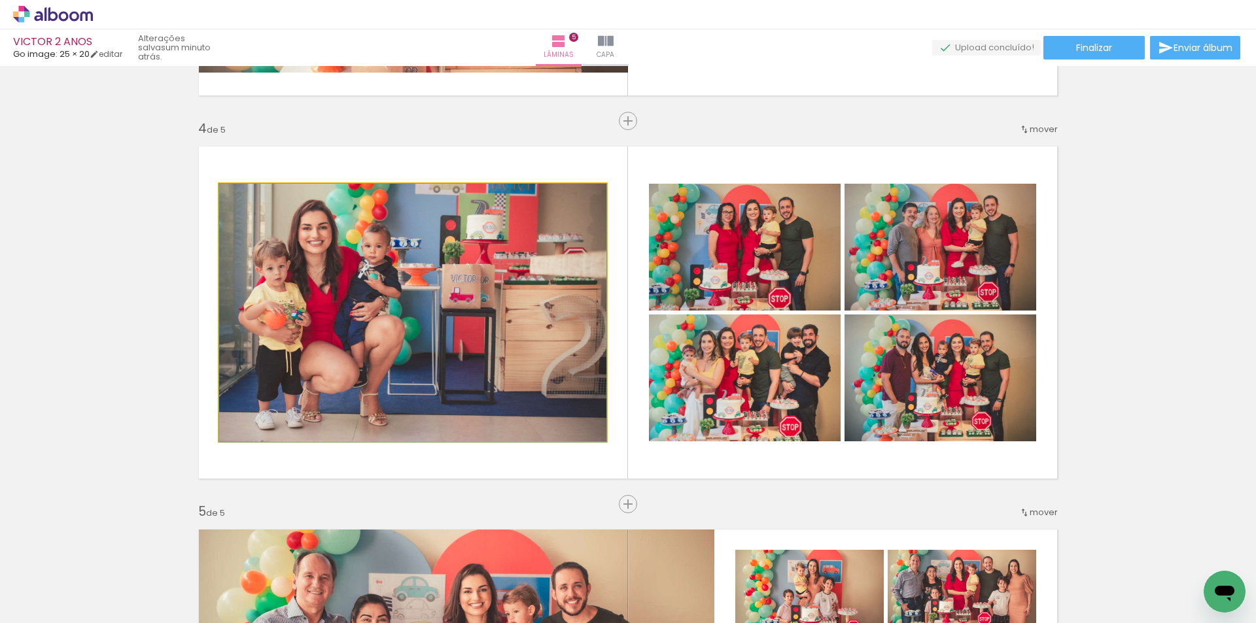
drag, startPoint x: 426, startPoint y: 355, endPoint x: 454, endPoint y: 355, distance: 28.1
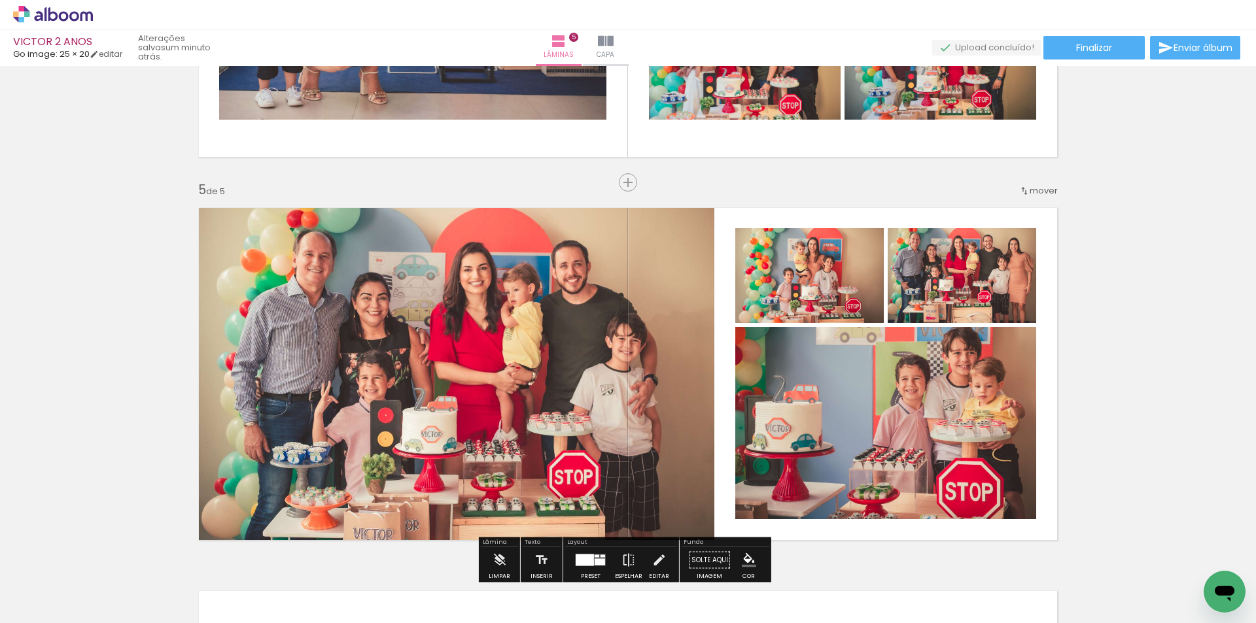
scroll to position [1509, 0]
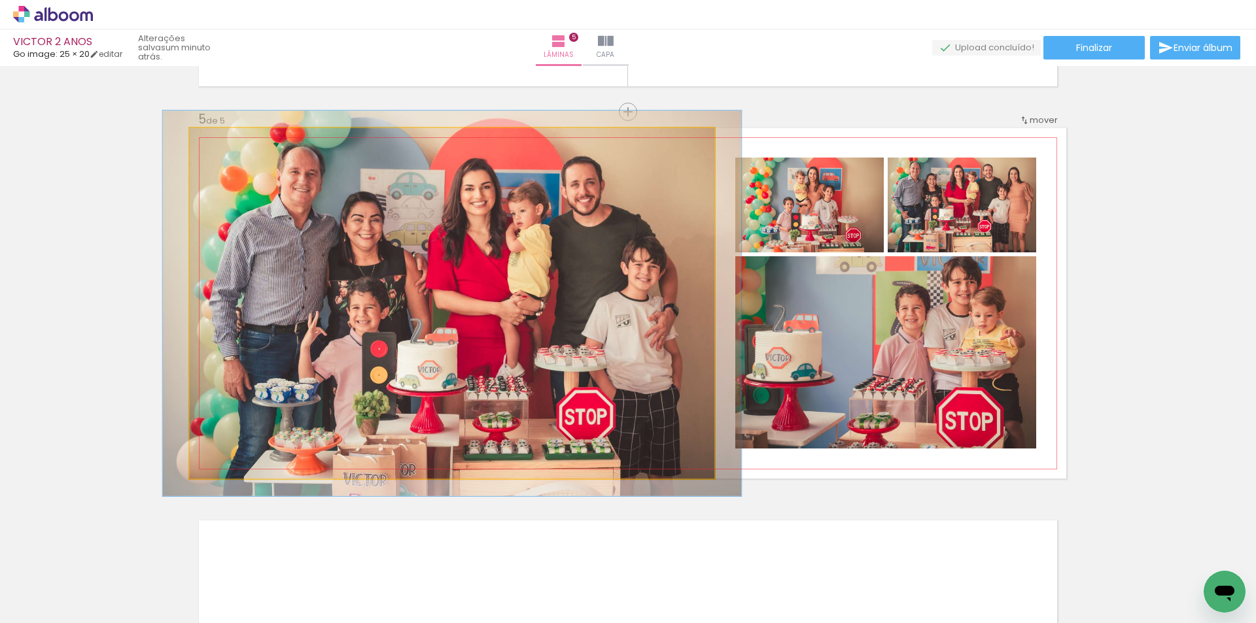
type paper-slider "110"
click at [225, 147] on div at bounding box center [225, 141] width 21 height 21
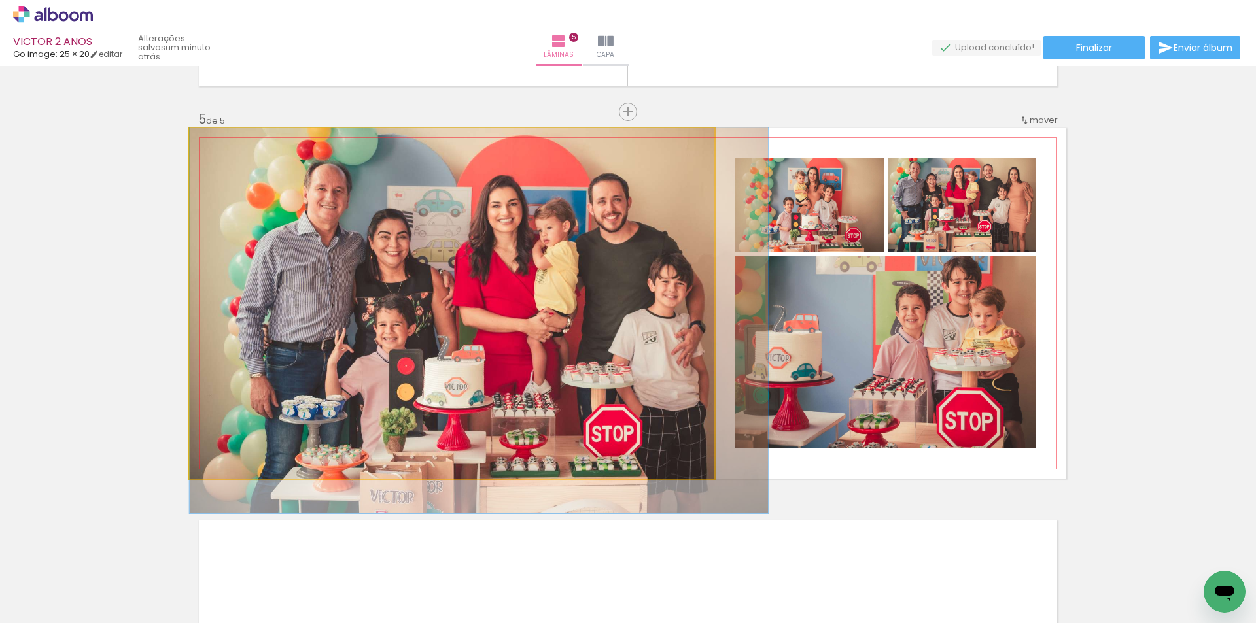
drag, startPoint x: 286, startPoint y: 285, endPoint x: 314, endPoint y: 302, distance: 33.2
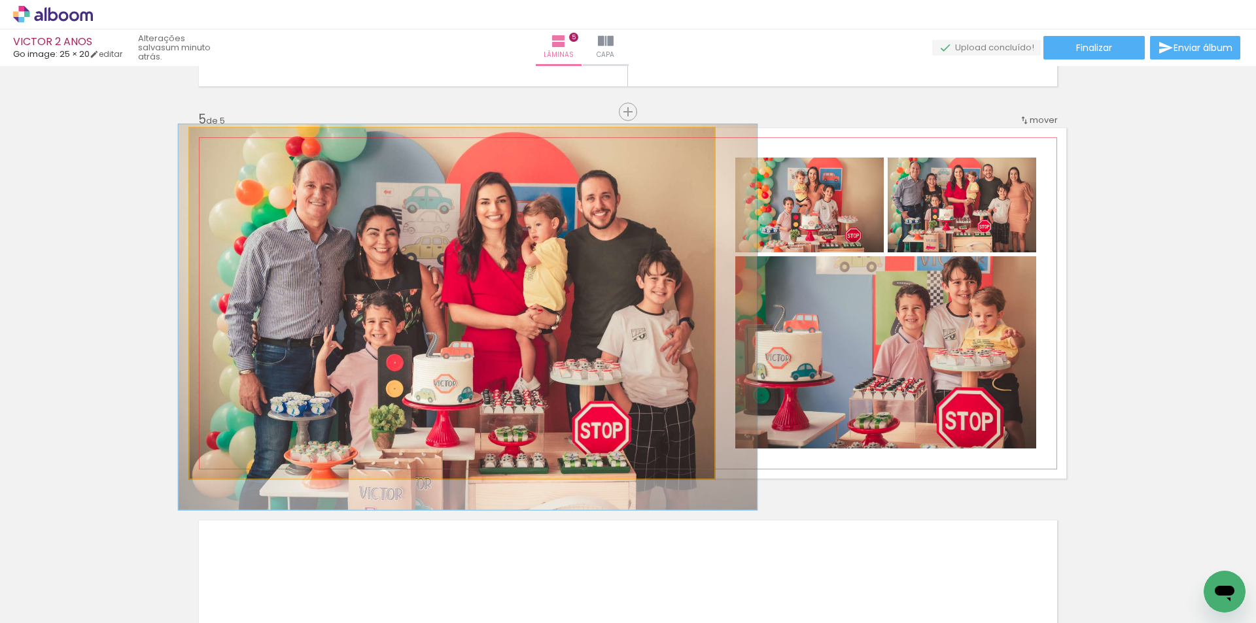
drag, startPoint x: 380, startPoint y: 284, endPoint x: 369, endPoint y: 281, distance: 11.6
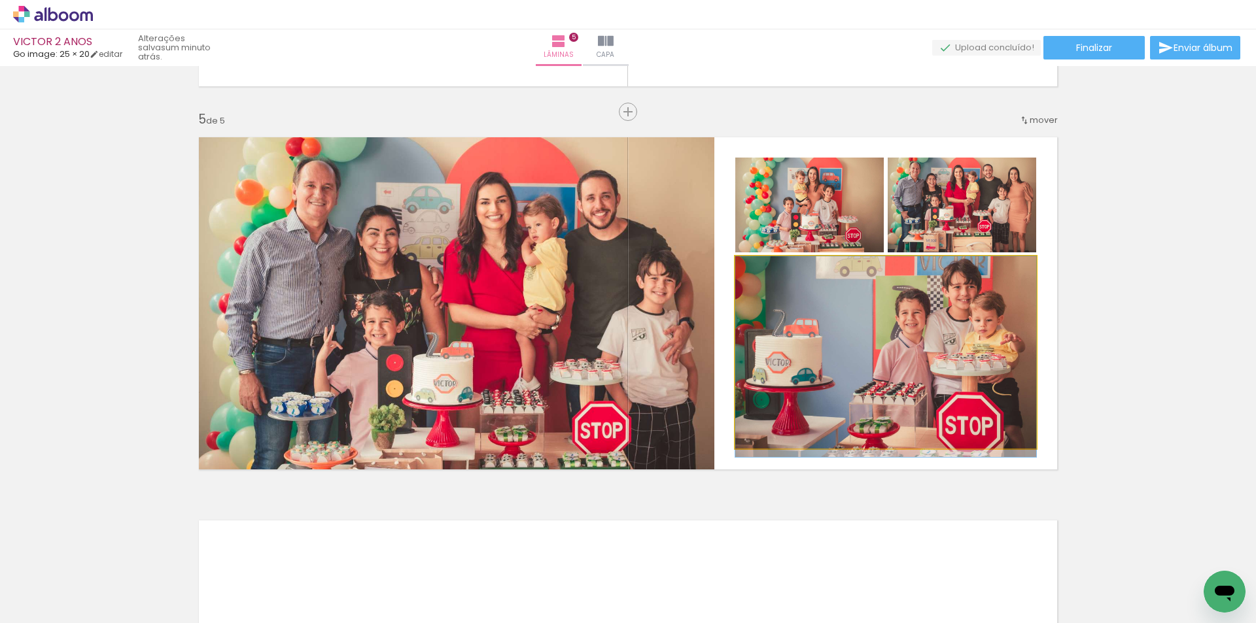
drag, startPoint x: 908, startPoint y: 387, endPoint x: 888, endPoint y: 408, distance: 28.7
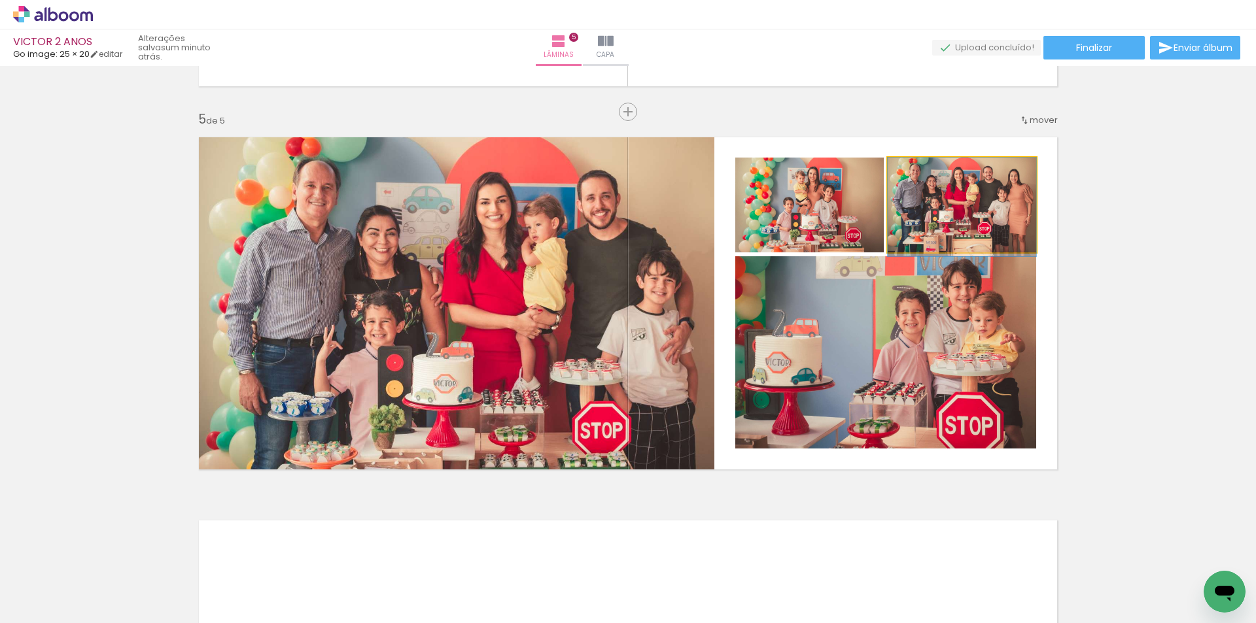
drag, startPoint x: 937, startPoint y: 208, endPoint x: 939, endPoint y: 224, distance: 16.5
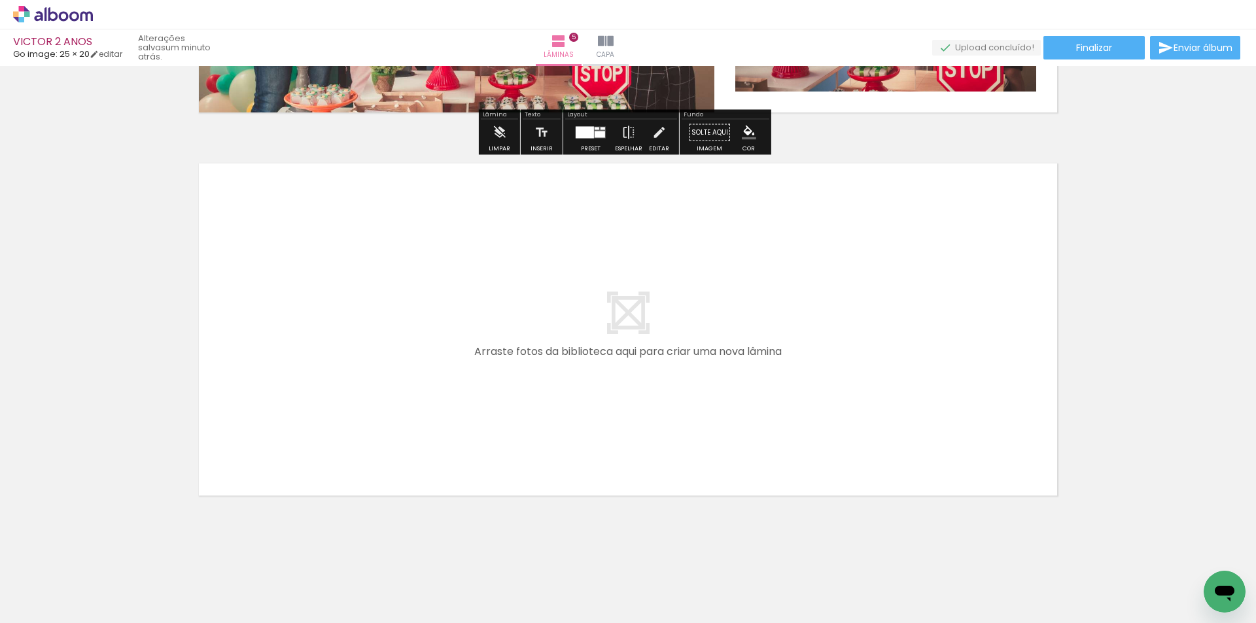
scroll to position [1875, 0]
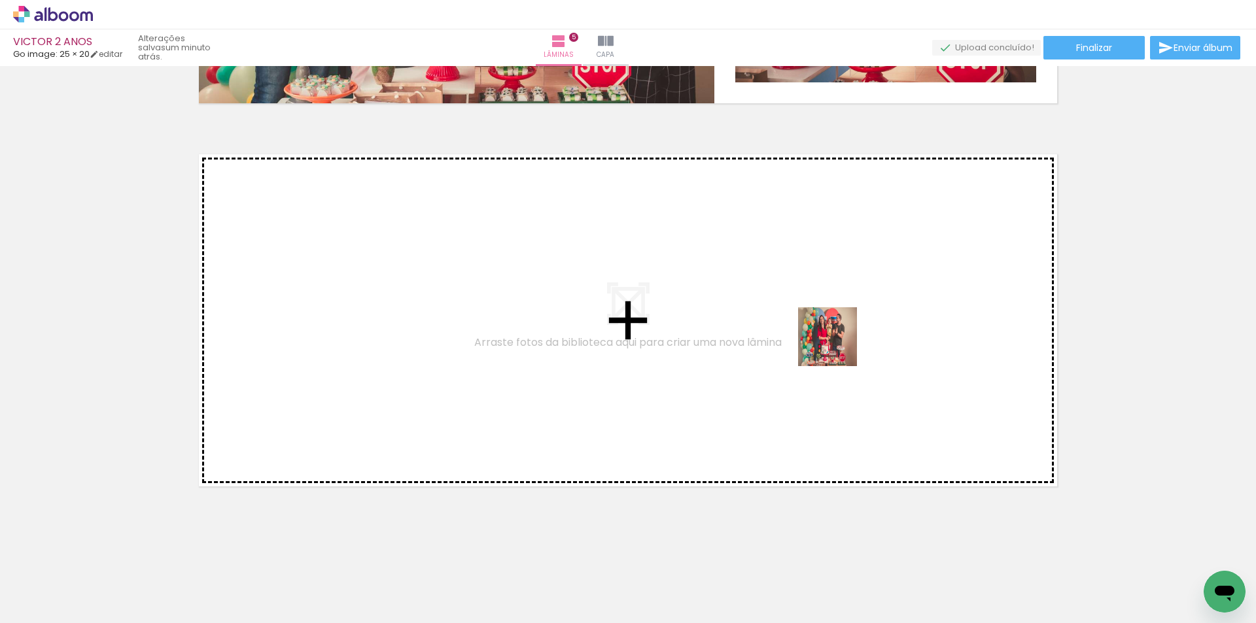
drag, startPoint x: 994, startPoint y: 582, endPoint x: 1035, endPoint y: 500, distance: 92.4
click at [840, 346] on quentale-workspace at bounding box center [628, 311] width 1256 height 623
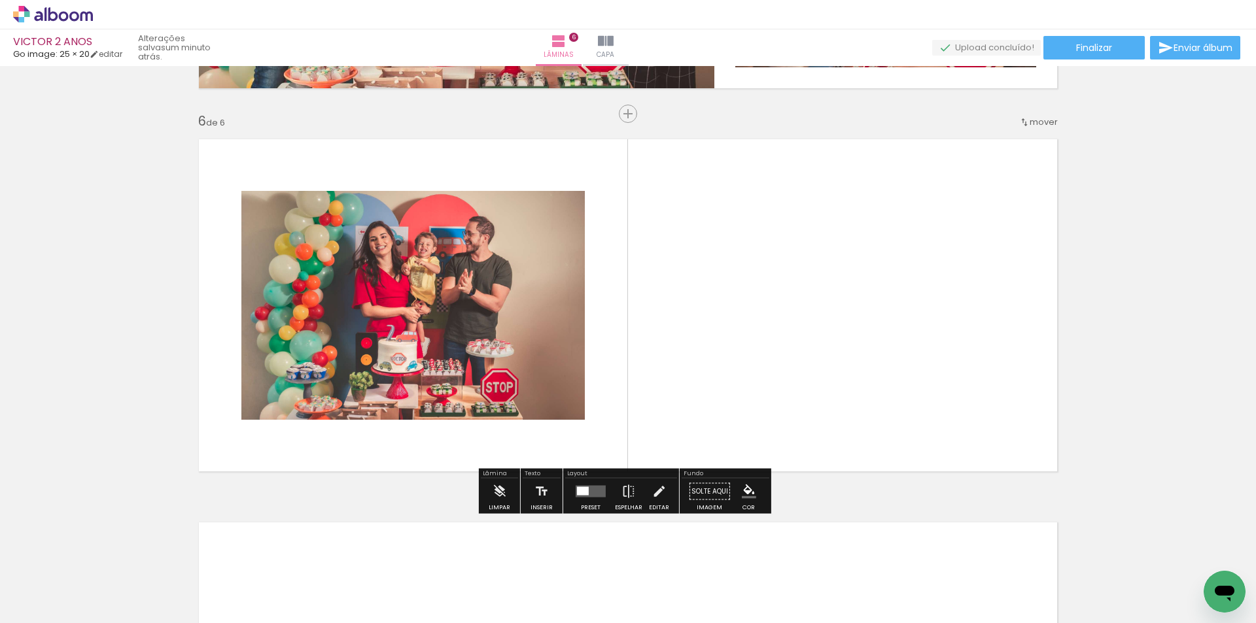
scroll to position [1892, 0]
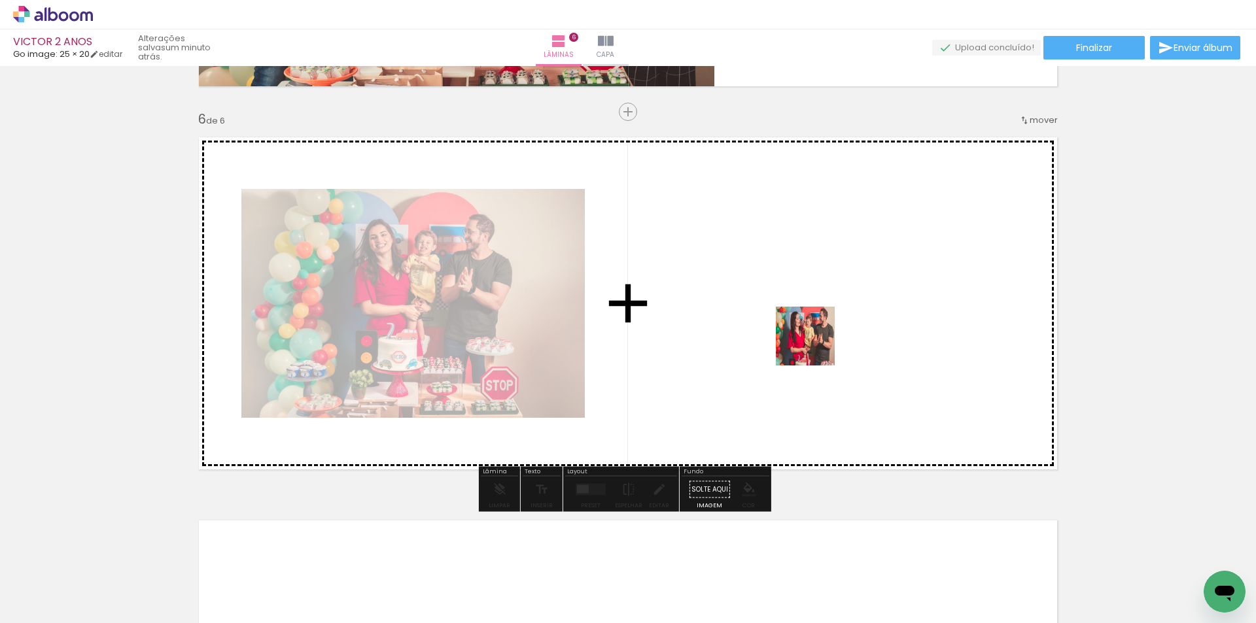
drag, startPoint x: 1048, startPoint y: 577, endPoint x: 770, endPoint y: 317, distance: 380.9
click at [770, 317] on quentale-workspace at bounding box center [628, 311] width 1256 height 623
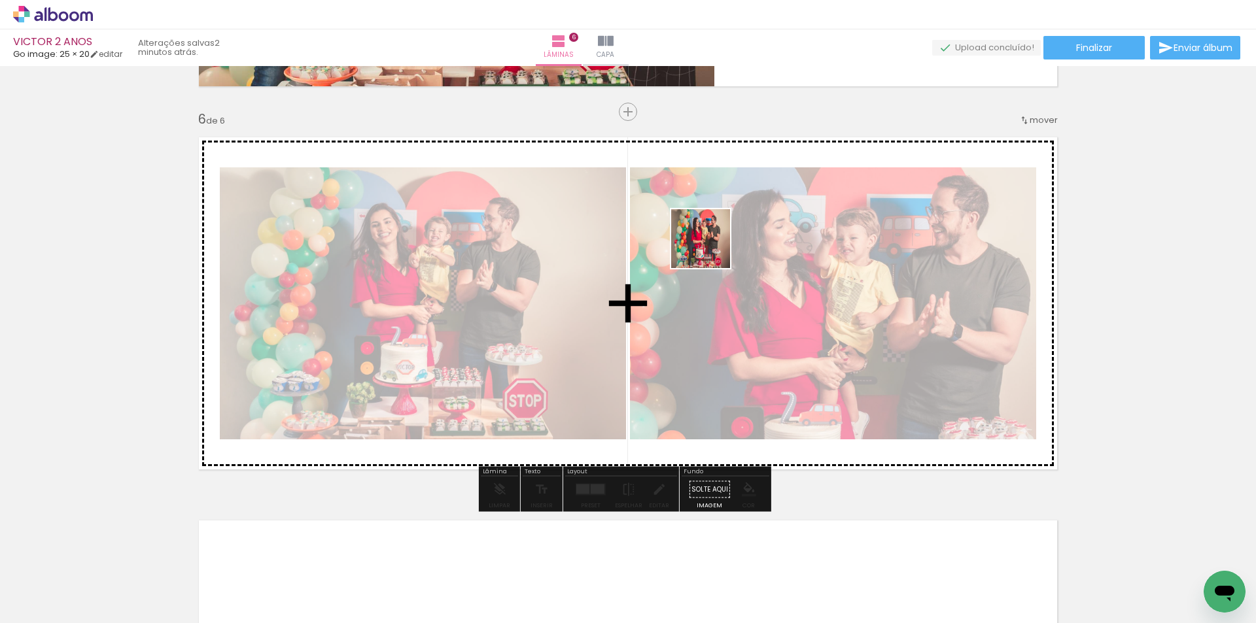
drag, startPoint x: 1112, startPoint y: 584, endPoint x: 754, endPoint y: 274, distance: 473.9
click at [716, 252] on quentale-workspace at bounding box center [628, 311] width 1256 height 623
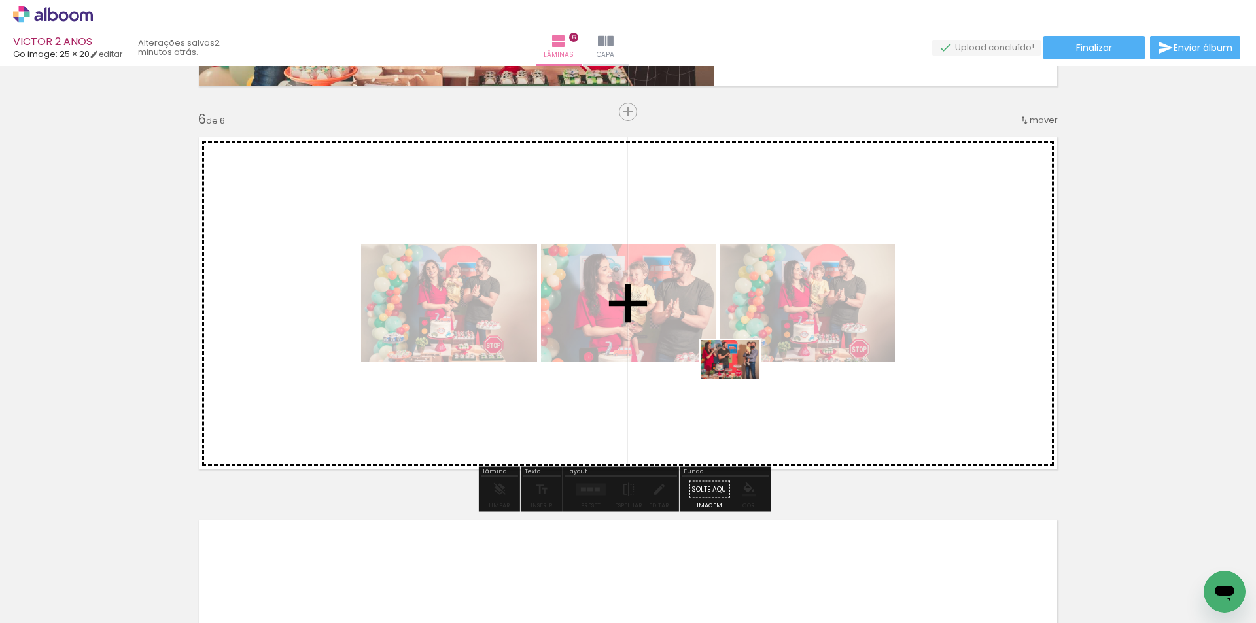
drag, startPoint x: 1188, startPoint y: 569, endPoint x: 740, endPoint y: 379, distance: 486.6
click at [740, 379] on quentale-workspace at bounding box center [628, 311] width 1256 height 623
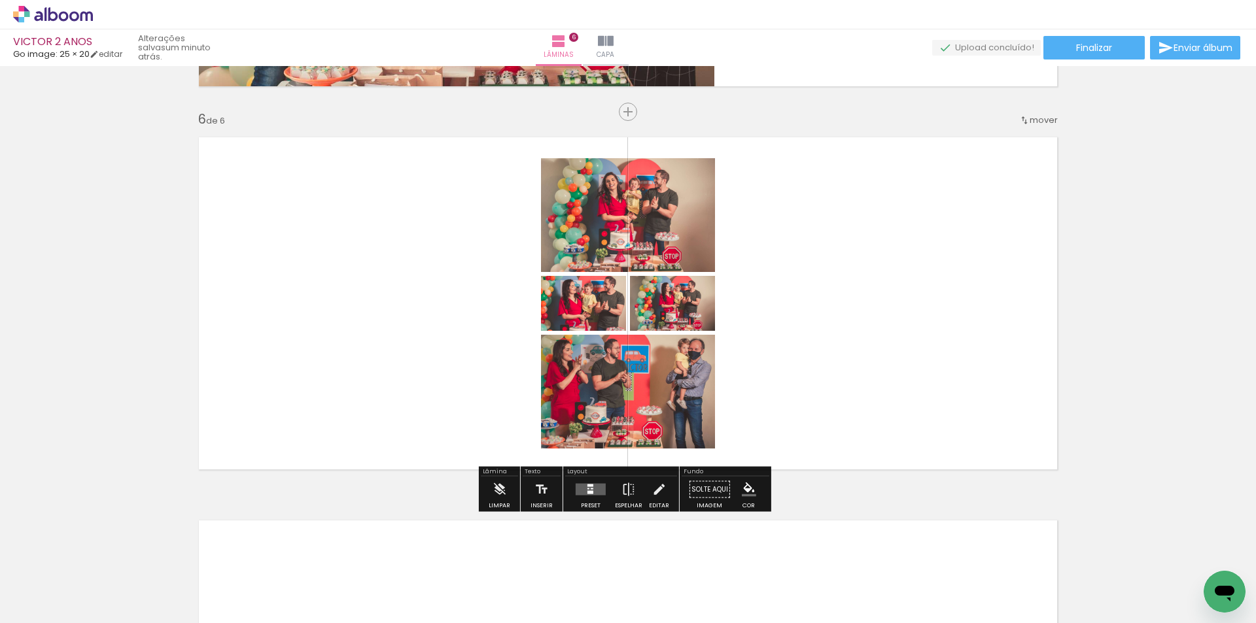
click at [591, 488] on quentale-layouter at bounding box center [591, 490] width 30 height 12
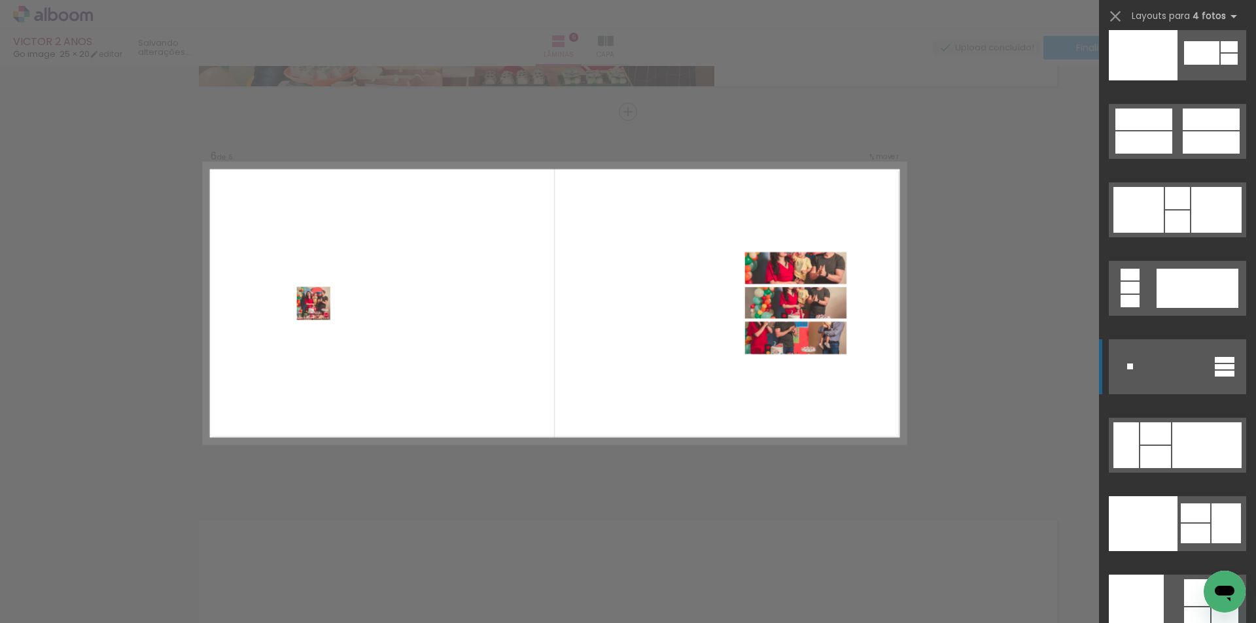
scroll to position [26788, 0]
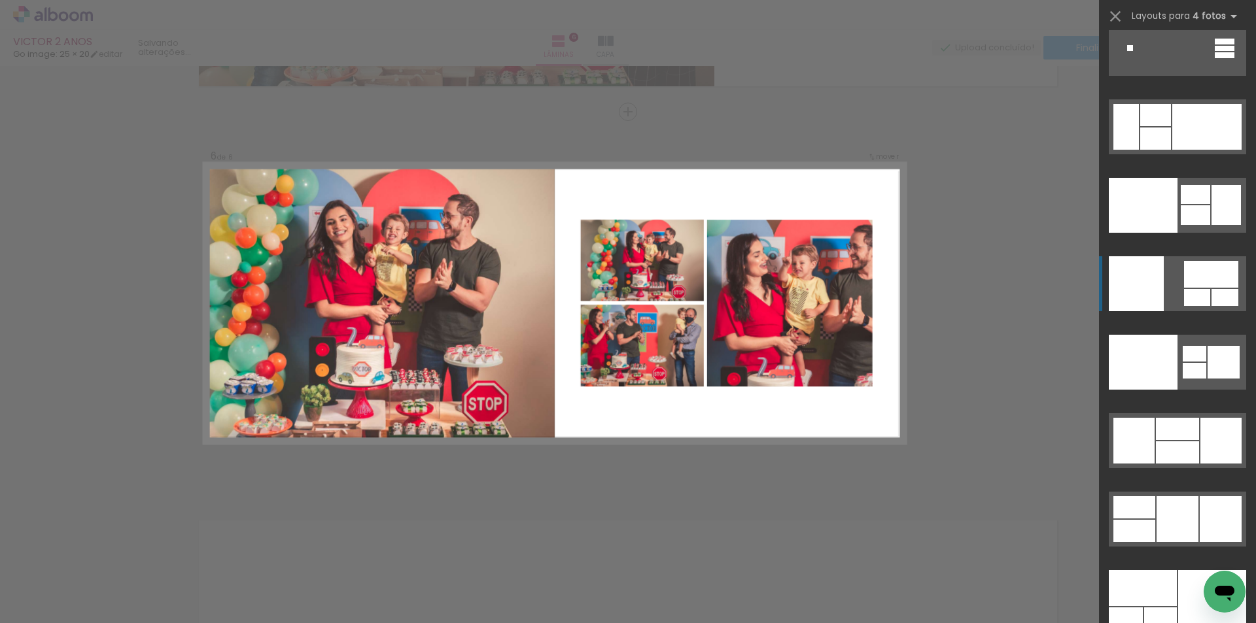
scroll to position [27181, 0]
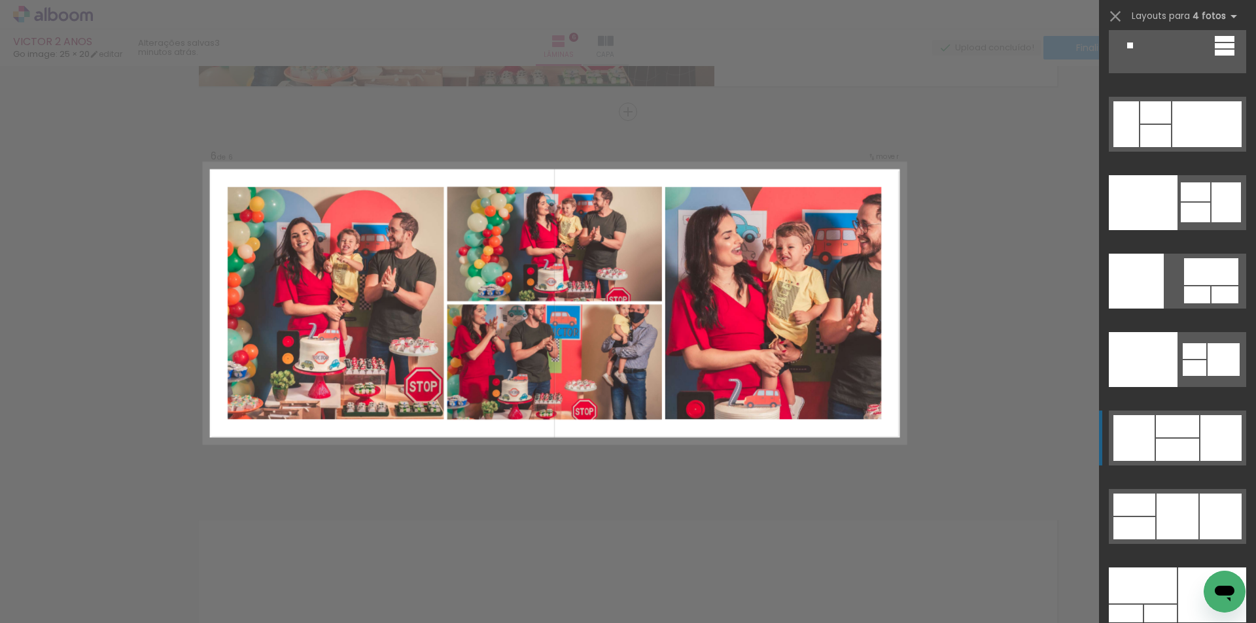
click at [1147, 418] on div at bounding box center [1133, 438] width 41 height 46
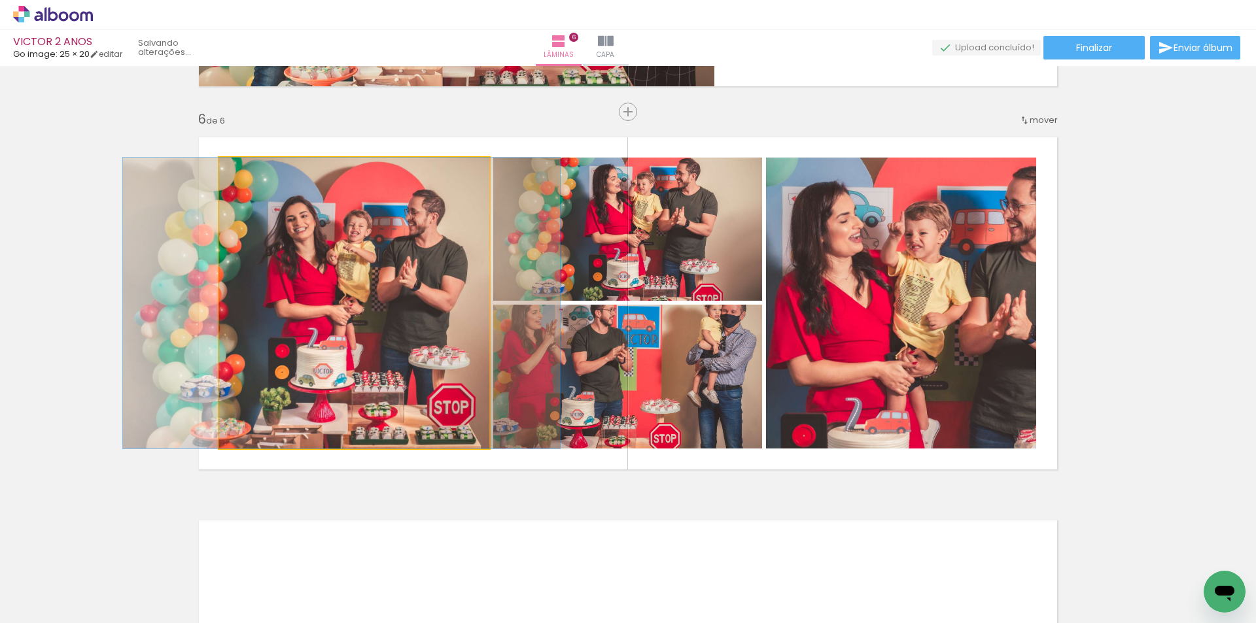
drag, startPoint x: 358, startPoint y: 351, endPoint x: 346, endPoint y: 364, distance: 18.0
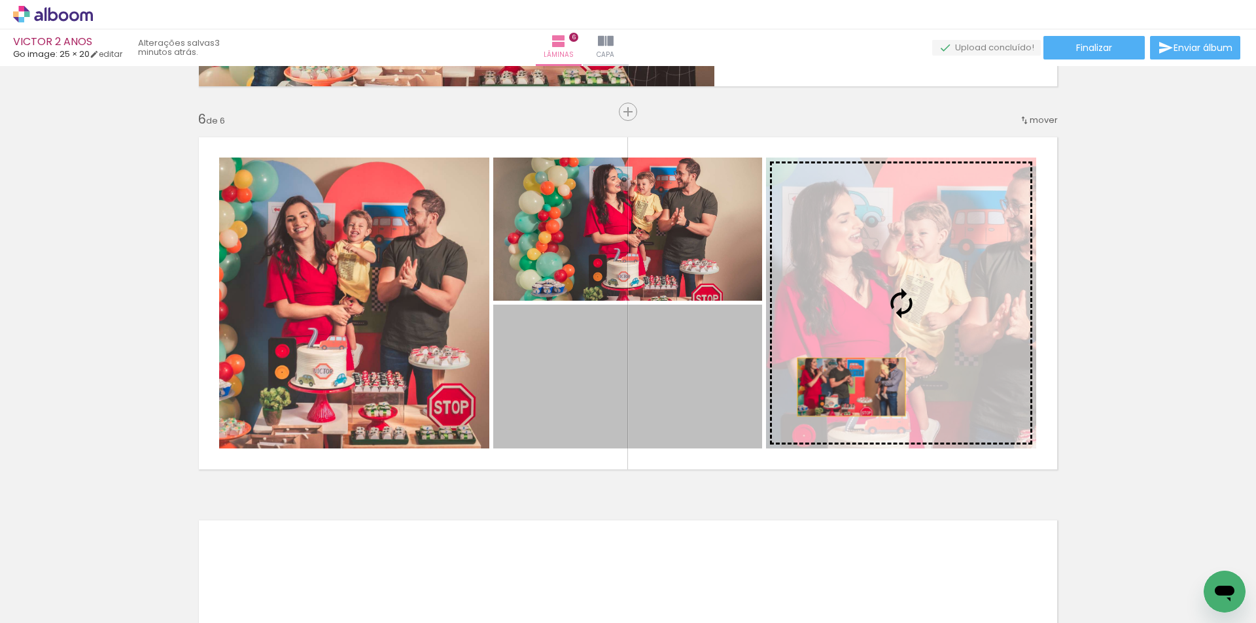
drag, startPoint x: 586, startPoint y: 385, endPoint x: 865, endPoint y: 387, distance: 279.3
click at [0, 0] on slot at bounding box center [0, 0] width 0 height 0
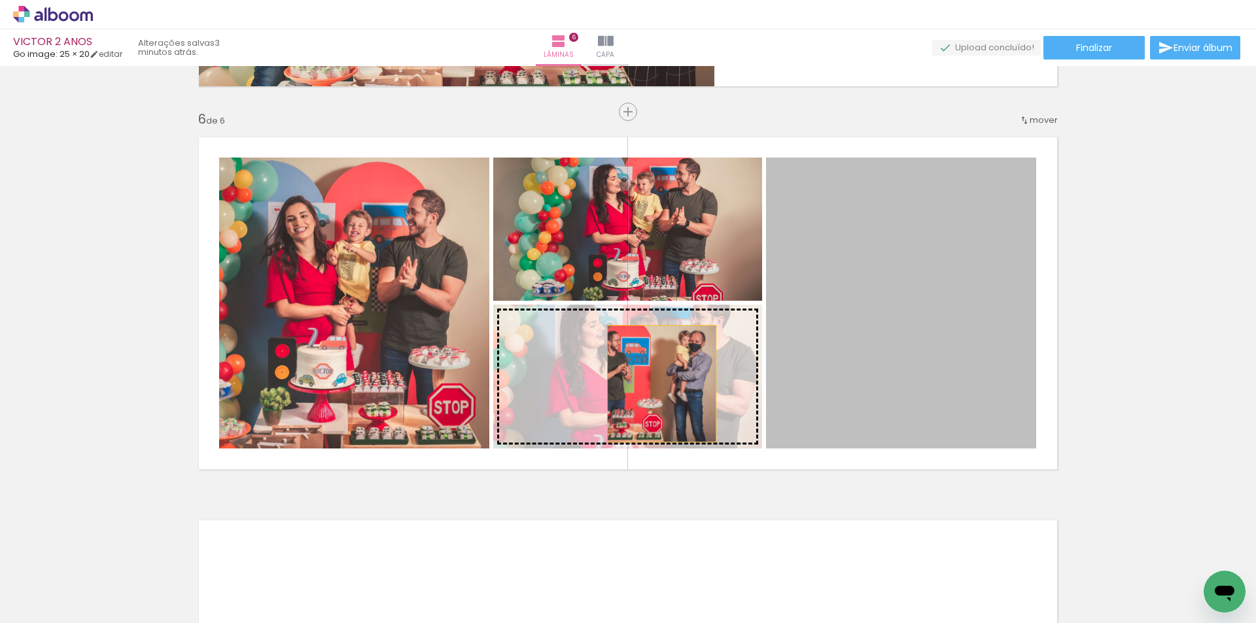
drag, startPoint x: 867, startPoint y: 370, endPoint x: 657, endPoint y: 384, distance: 210.5
click at [0, 0] on slot at bounding box center [0, 0] width 0 height 0
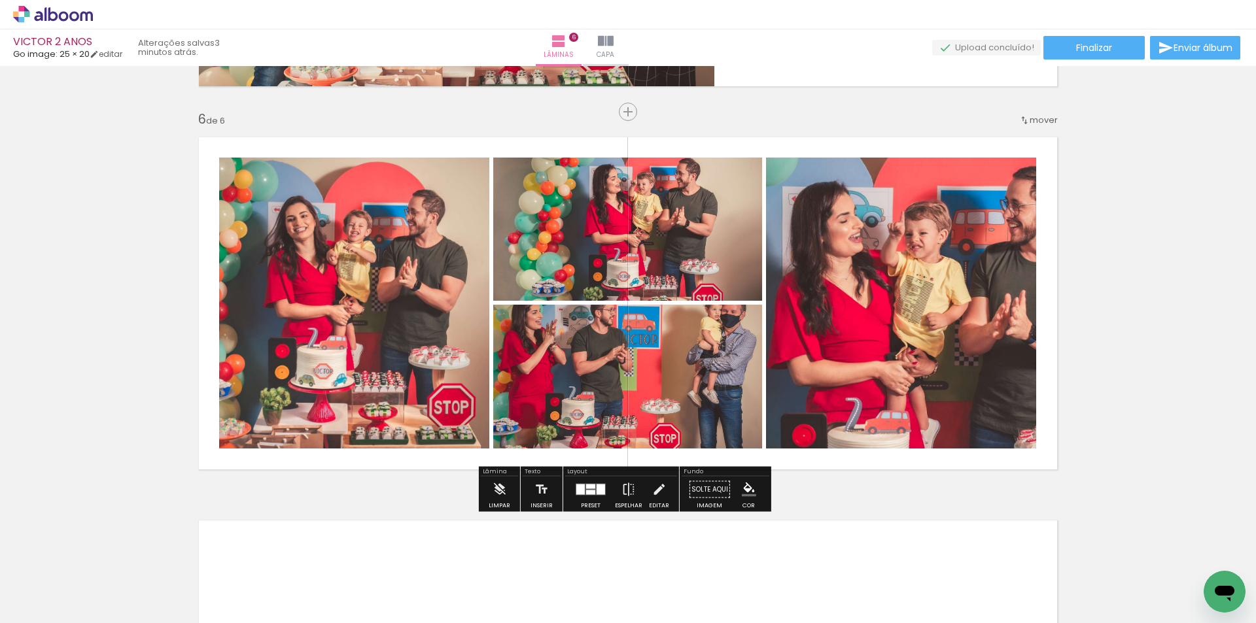
click at [646, 277] on quentale-photo at bounding box center [627, 229] width 269 height 143
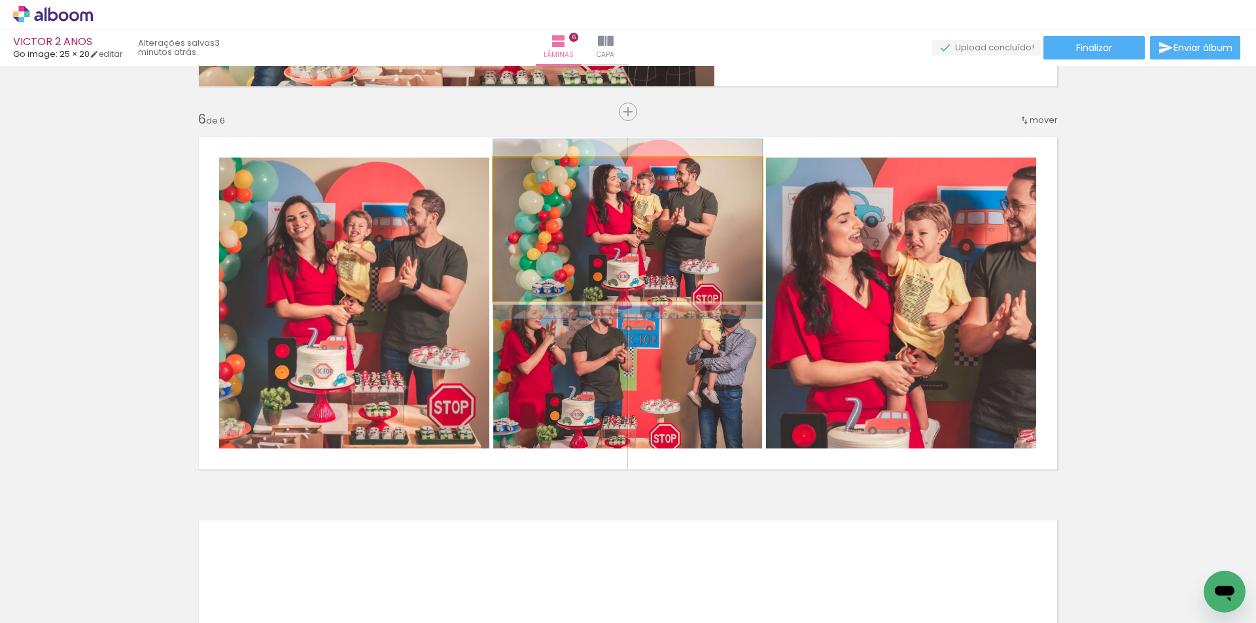
click at [646, 277] on quentale-photo at bounding box center [627, 229] width 269 height 143
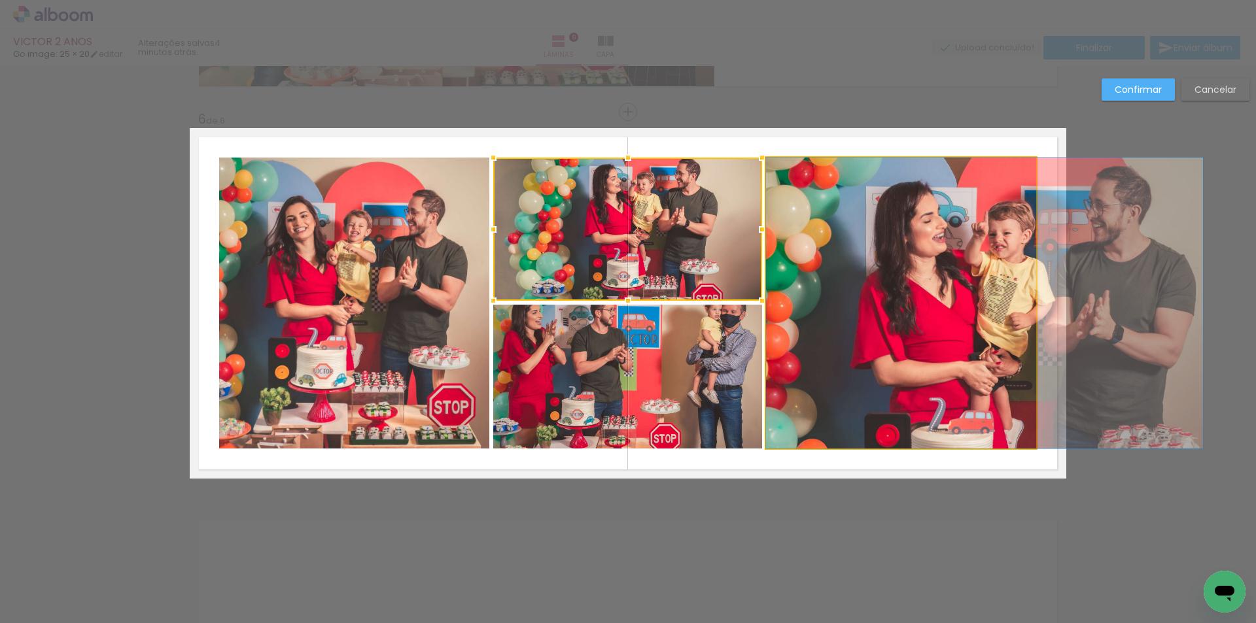
drag, startPoint x: 790, startPoint y: 309, endPoint x: 959, endPoint y: 340, distance: 171.7
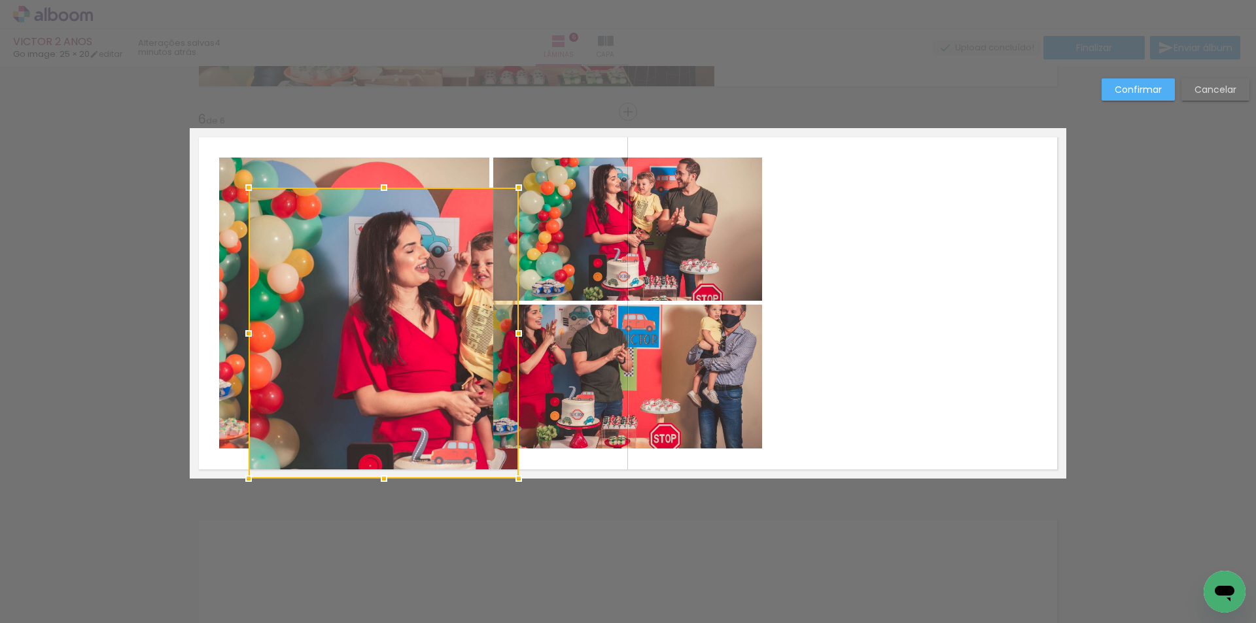
drag, startPoint x: 927, startPoint y: 318, endPoint x: 409, endPoint y: 452, distance: 534.5
click at [409, 452] on div at bounding box center [384, 333] width 270 height 291
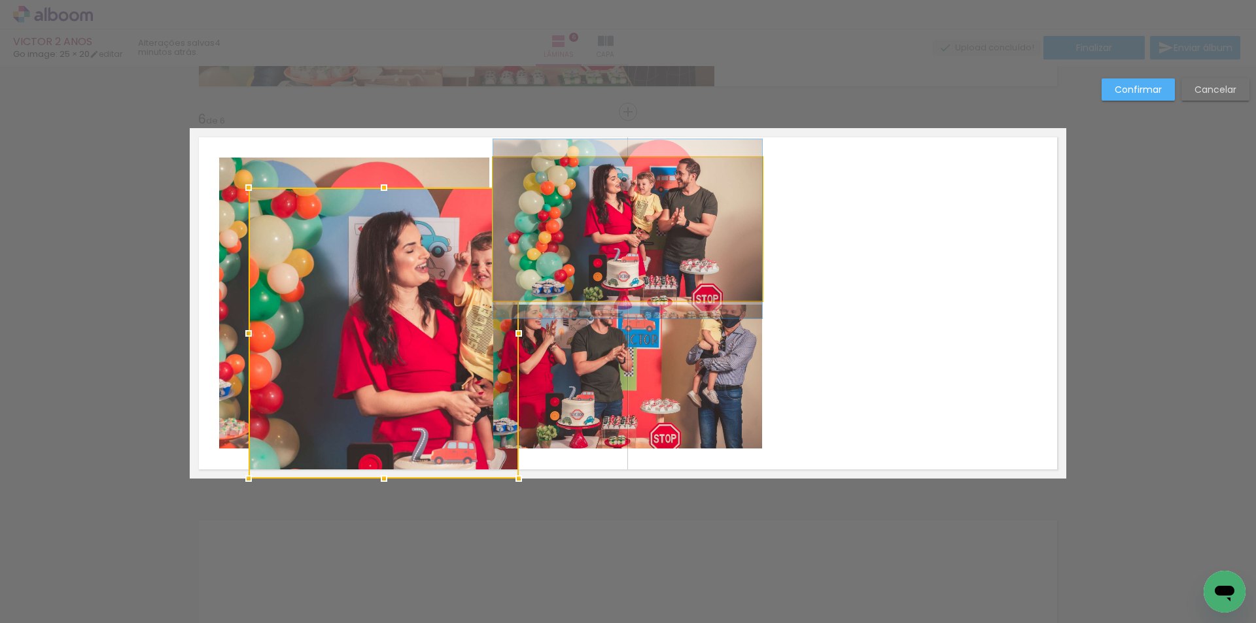
click at [646, 219] on quentale-photo at bounding box center [627, 229] width 269 height 143
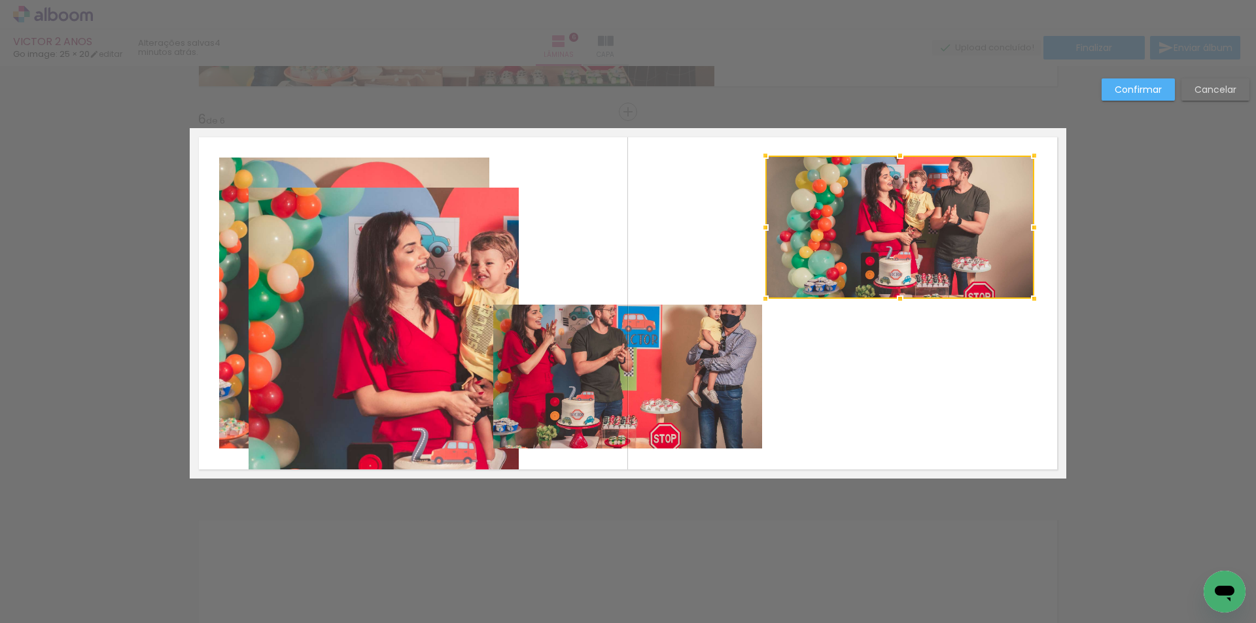
drag, startPoint x: 642, startPoint y: 219, endPoint x: 916, endPoint y: 217, distance: 274.1
click at [916, 217] on div at bounding box center [899, 227] width 269 height 143
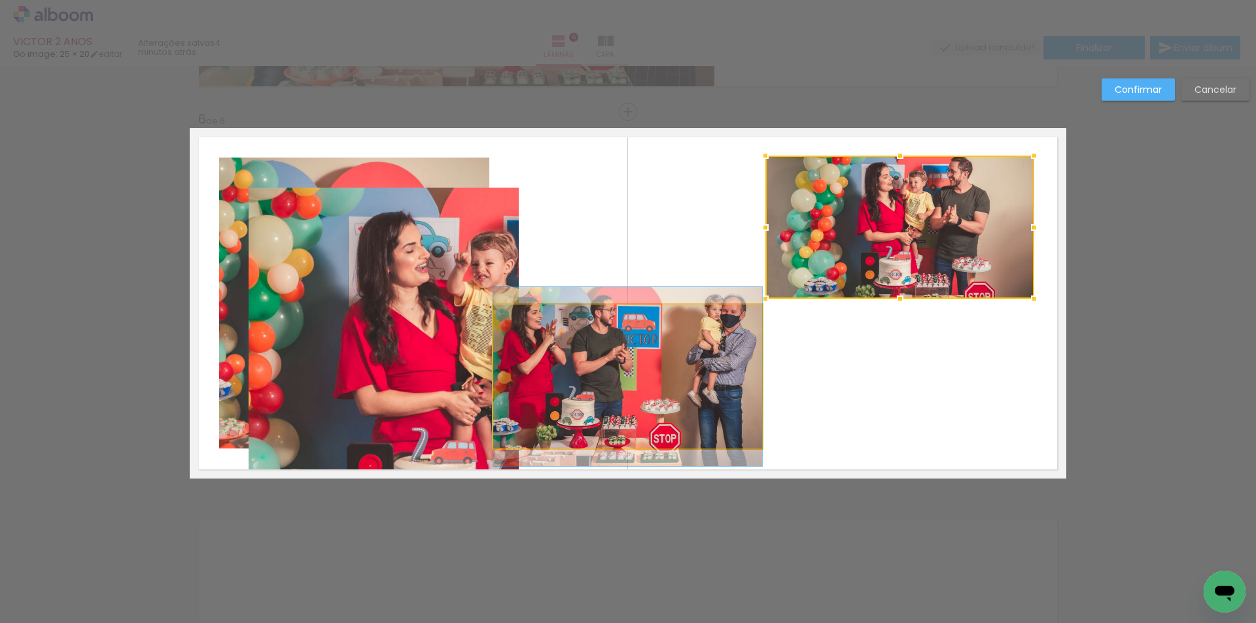
click at [716, 336] on quentale-photo at bounding box center [627, 377] width 269 height 144
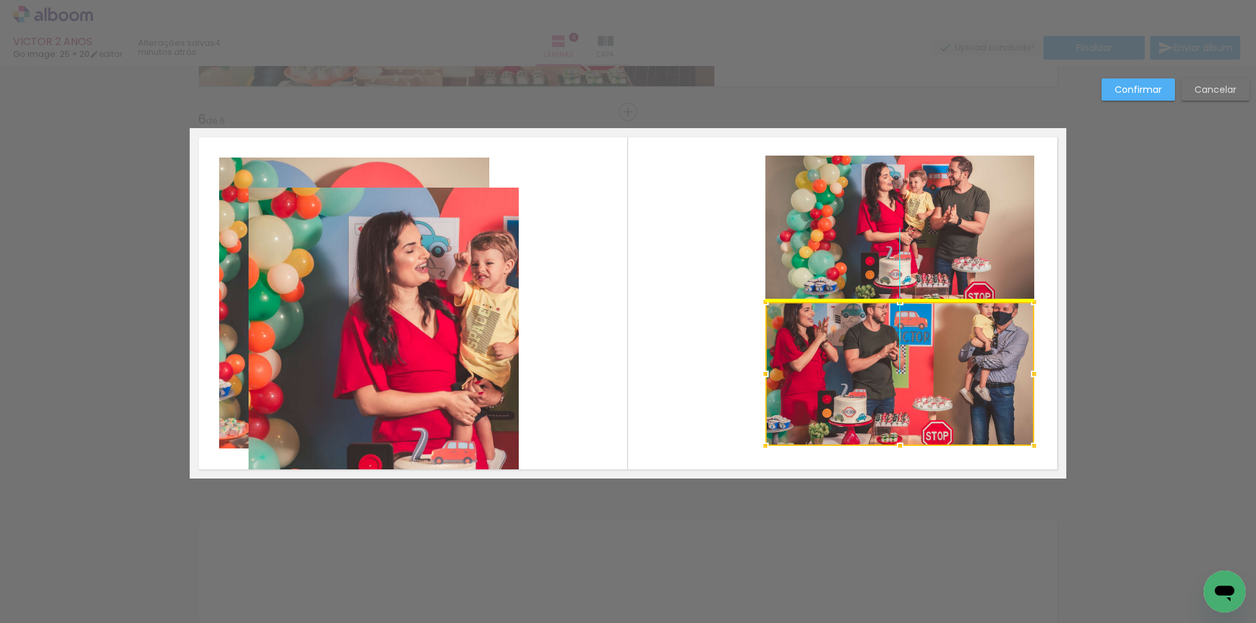
drag, startPoint x: 636, startPoint y: 340, endPoint x: 907, endPoint y: 337, distance: 270.8
click at [907, 337] on div at bounding box center [899, 374] width 269 height 144
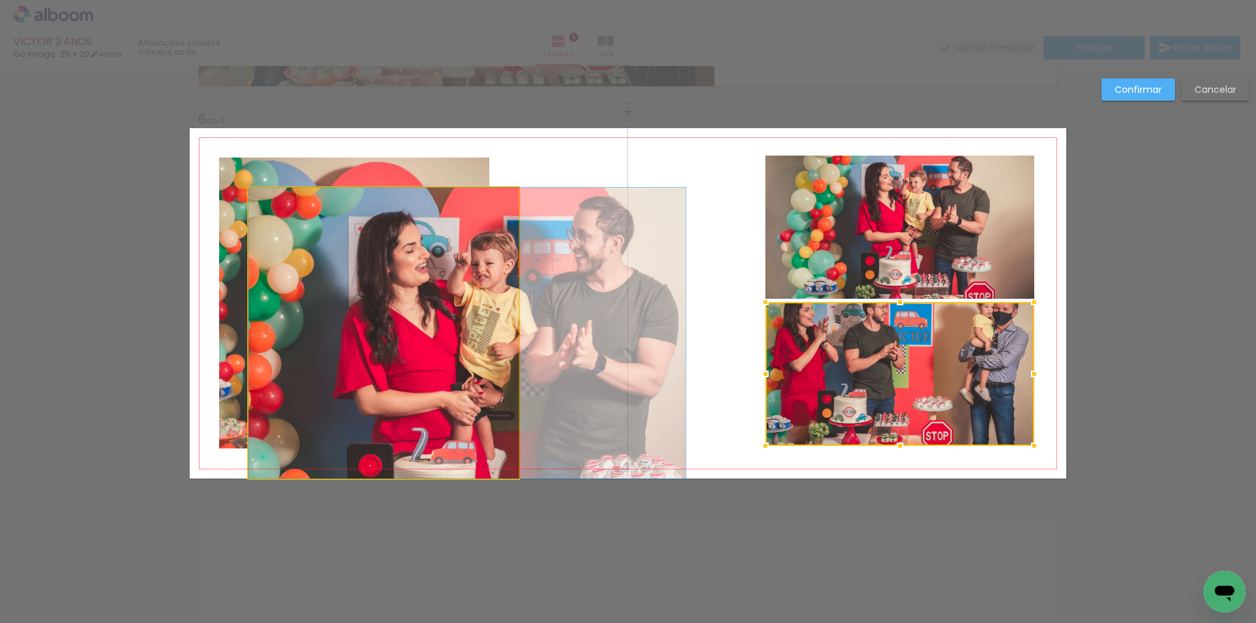
click at [437, 337] on quentale-photo at bounding box center [384, 333] width 270 height 291
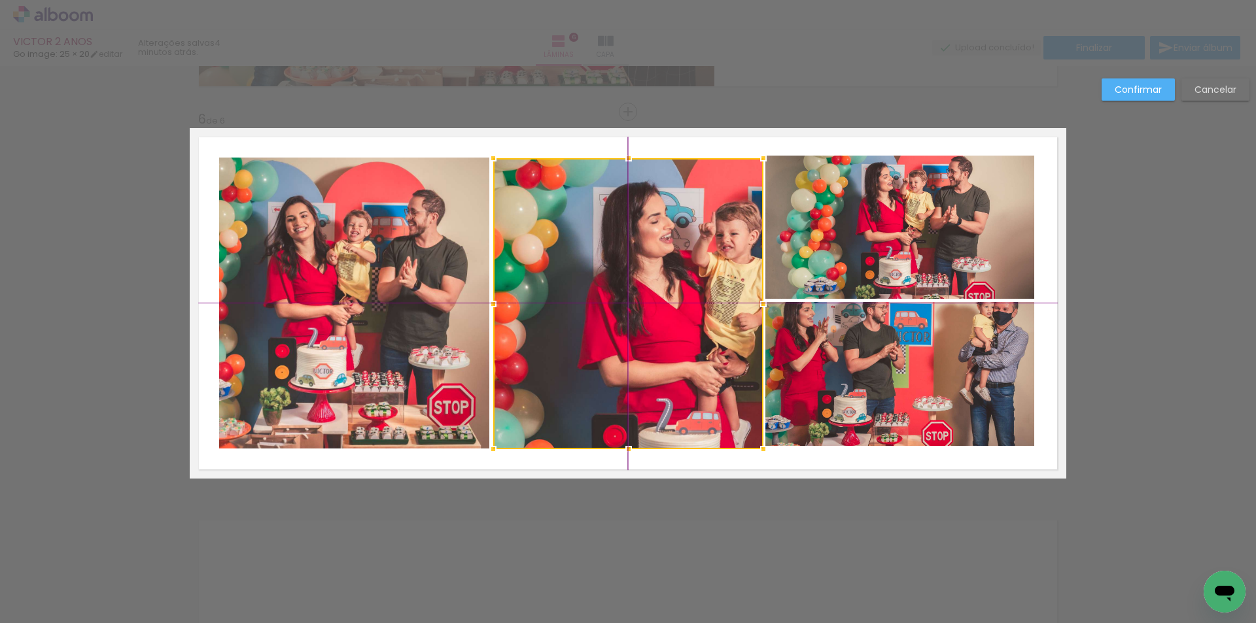
drag, startPoint x: 396, startPoint y: 370, endPoint x: 625, endPoint y: 345, distance: 230.9
click at [625, 345] on div at bounding box center [628, 303] width 270 height 291
click at [830, 216] on quentale-photo at bounding box center [899, 227] width 269 height 143
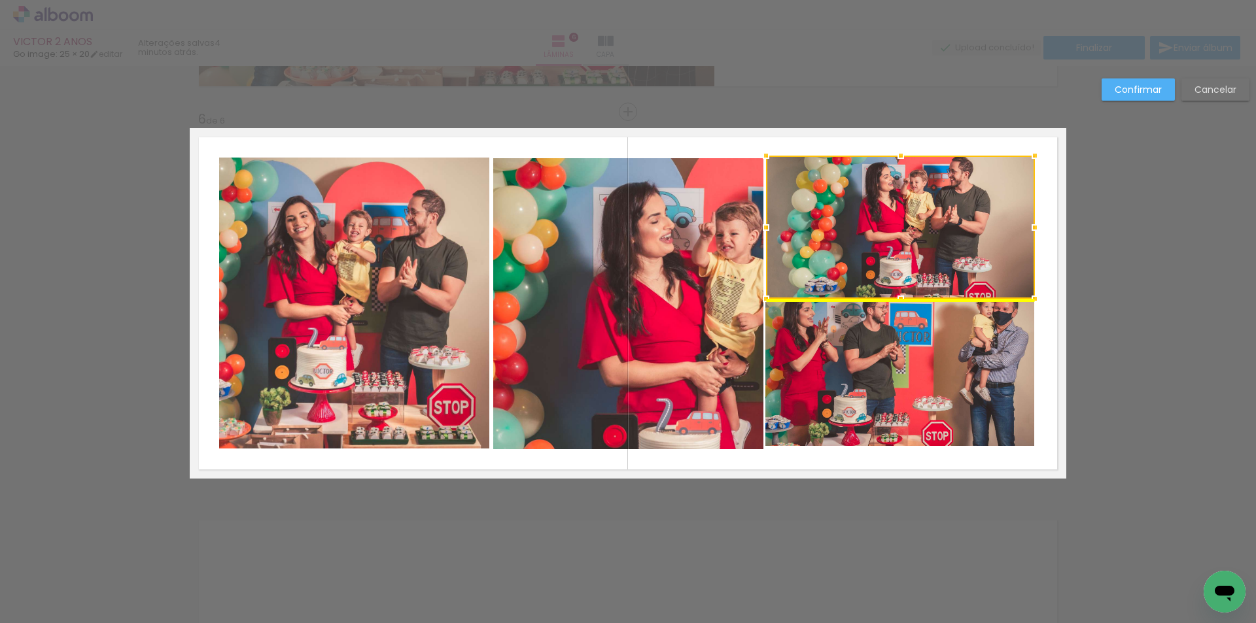
click at [826, 230] on div at bounding box center [900, 227] width 269 height 143
click at [818, 225] on div at bounding box center [900, 227] width 269 height 143
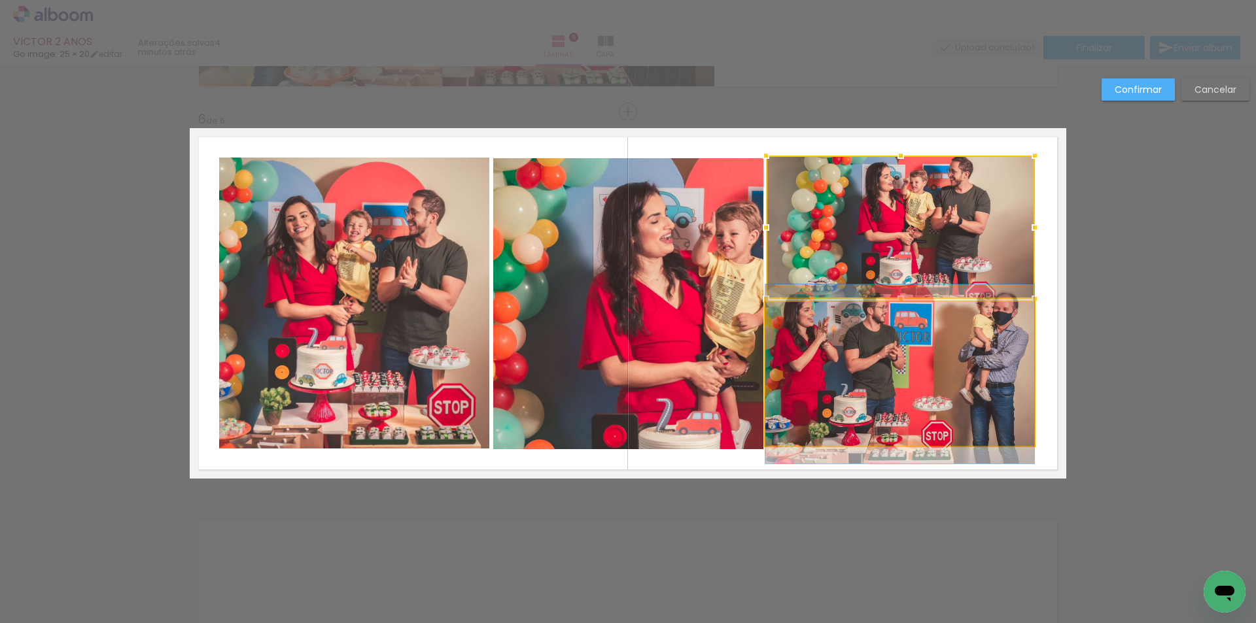
click at [810, 328] on quentale-photo at bounding box center [899, 374] width 269 height 144
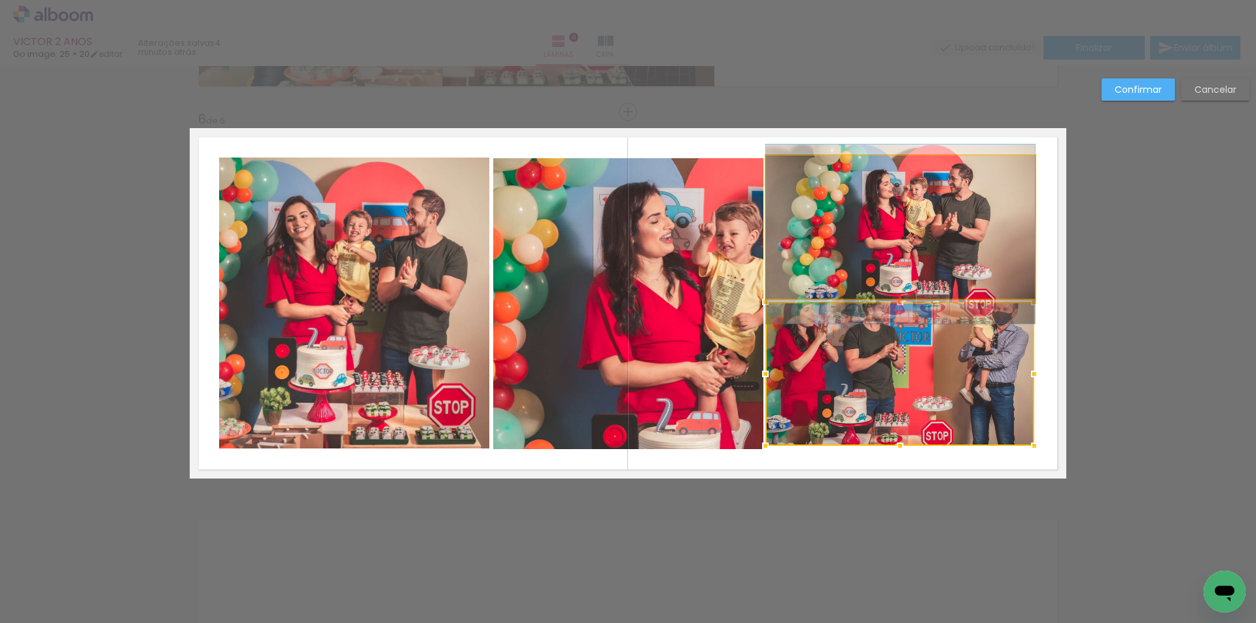
drag, startPoint x: 799, startPoint y: 218, endPoint x: 801, endPoint y: 225, distance: 7.3
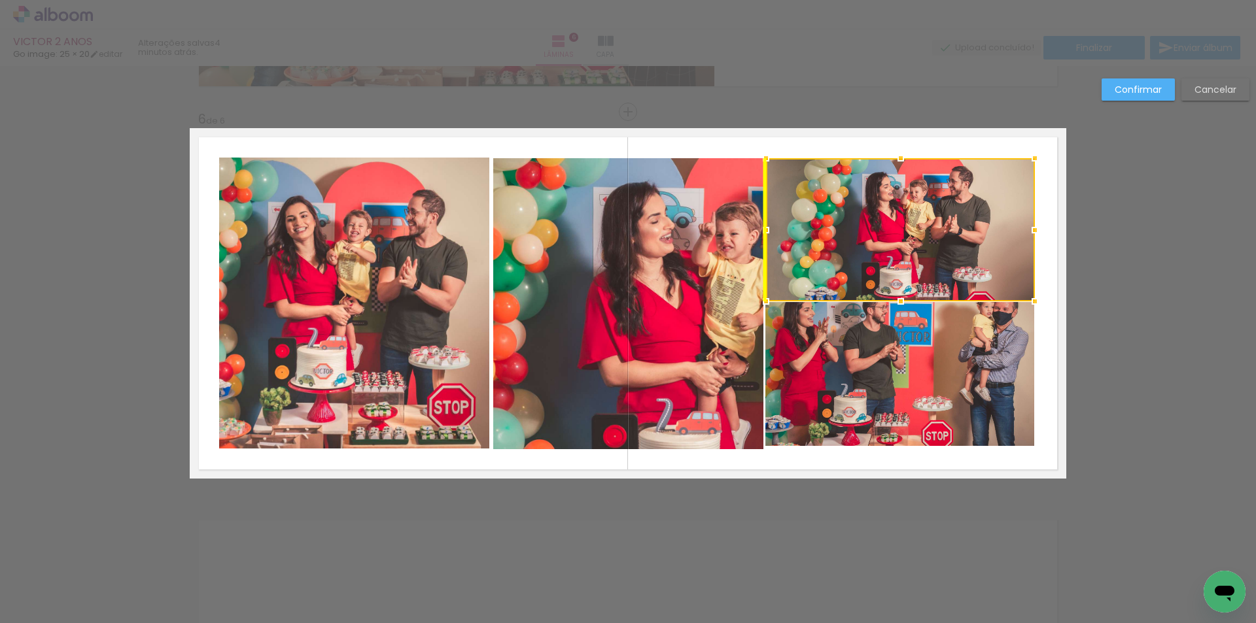
click at [810, 216] on div at bounding box center [900, 229] width 269 height 143
click at [889, 332] on quentale-photo at bounding box center [899, 374] width 269 height 144
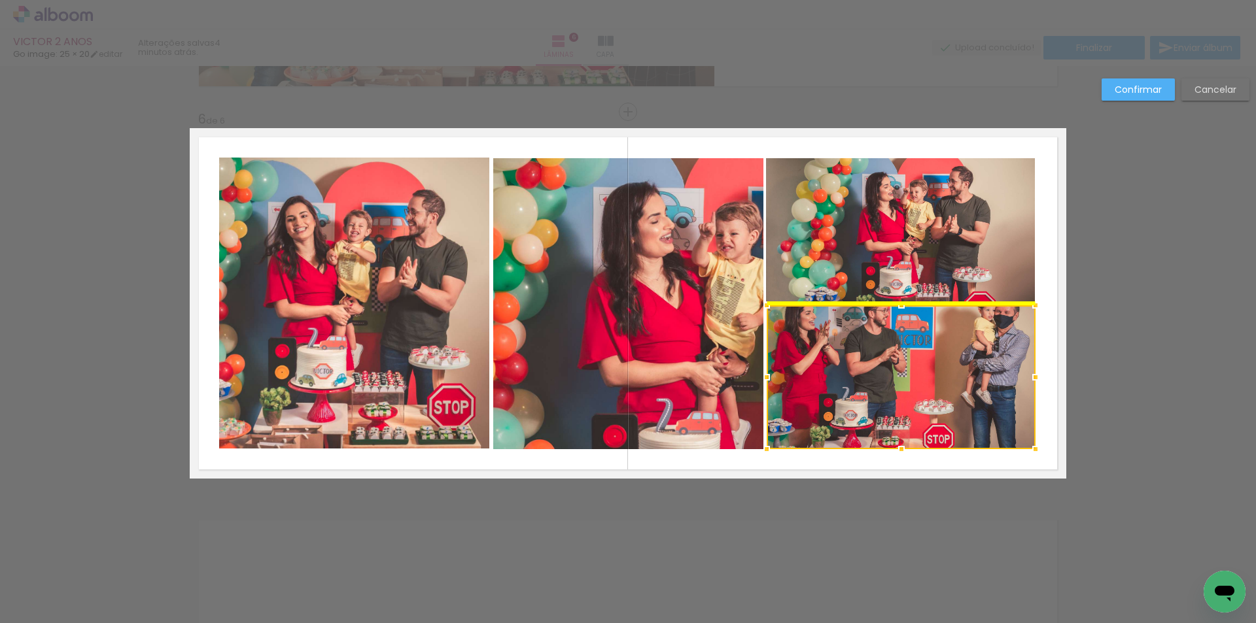
click at [884, 338] on div at bounding box center [901, 377] width 269 height 144
click at [1162, 94] on paper-button "Confirmar" at bounding box center [1138, 89] width 73 height 22
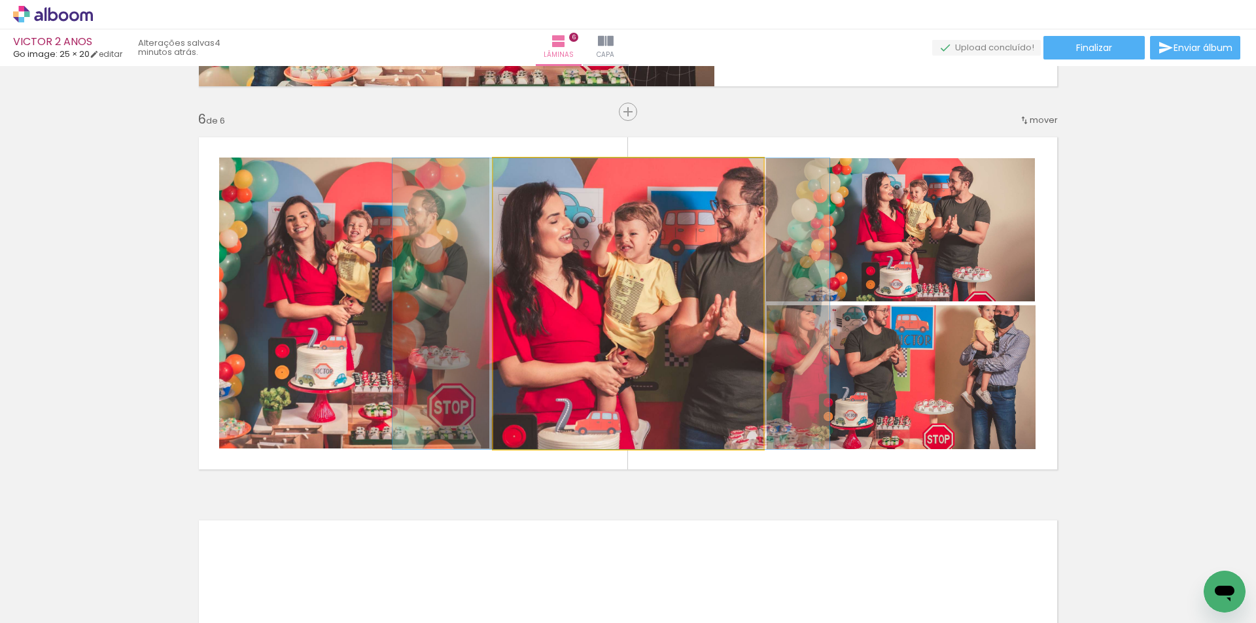
drag, startPoint x: 589, startPoint y: 317, endPoint x: 488, endPoint y: 281, distance: 107.0
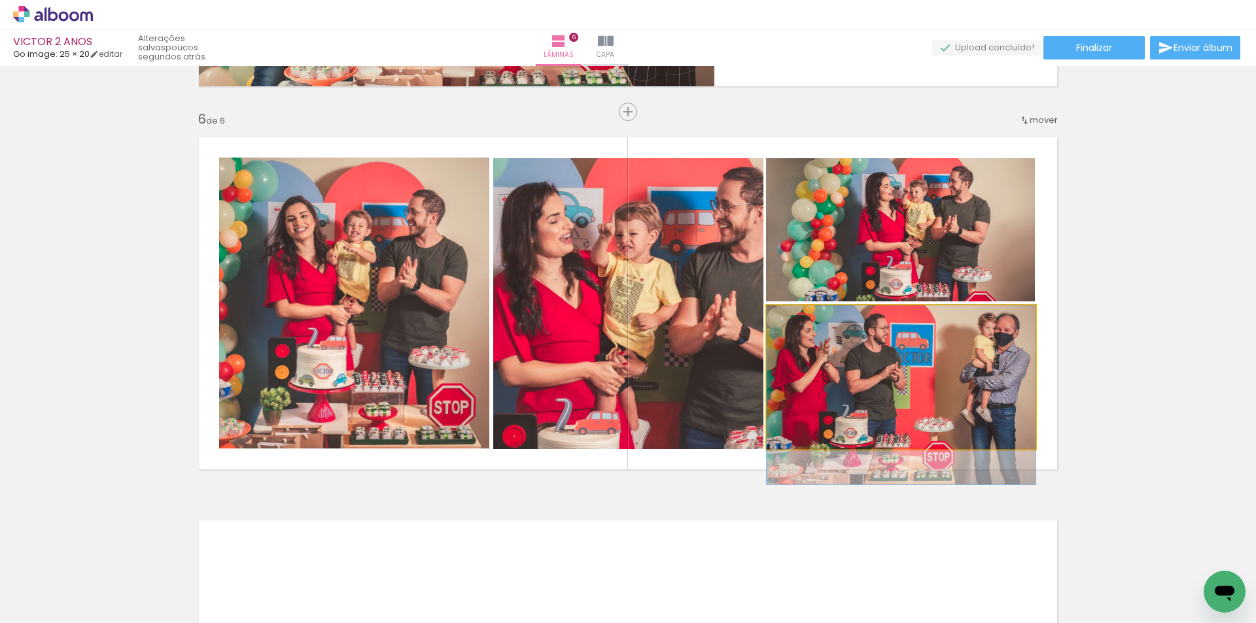
drag, startPoint x: 880, startPoint y: 411, endPoint x: 884, endPoint y: 444, distance: 33.6
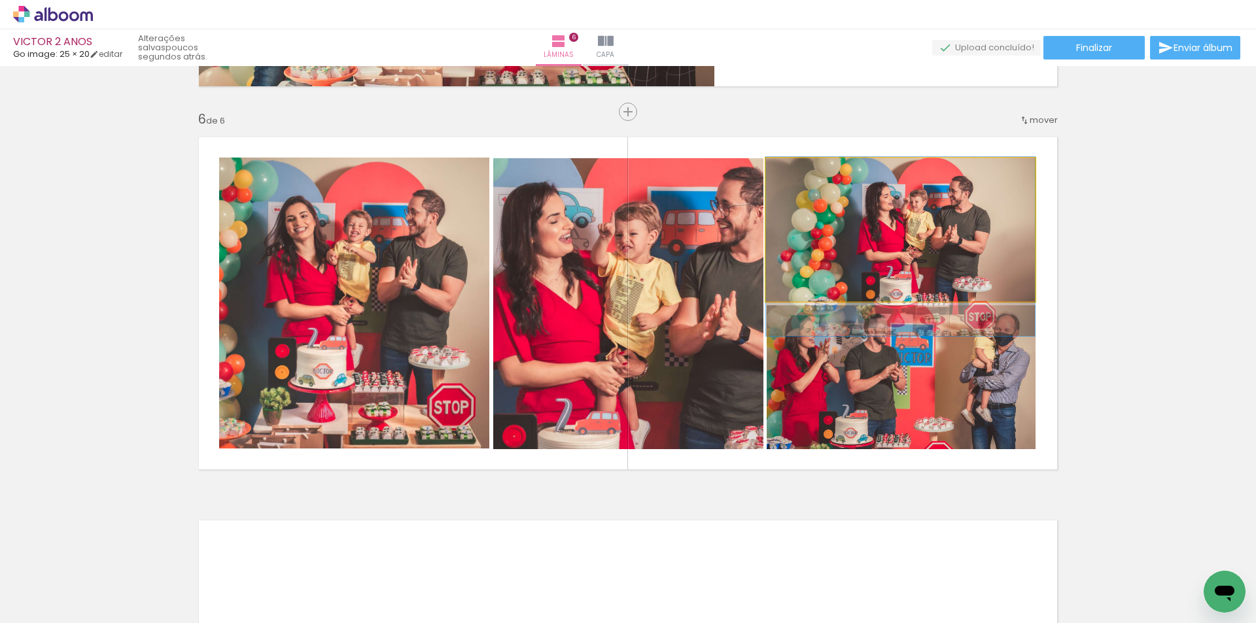
drag, startPoint x: 886, startPoint y: 251, endPoint x: 857, endPoint y: 261, distance: 31.0
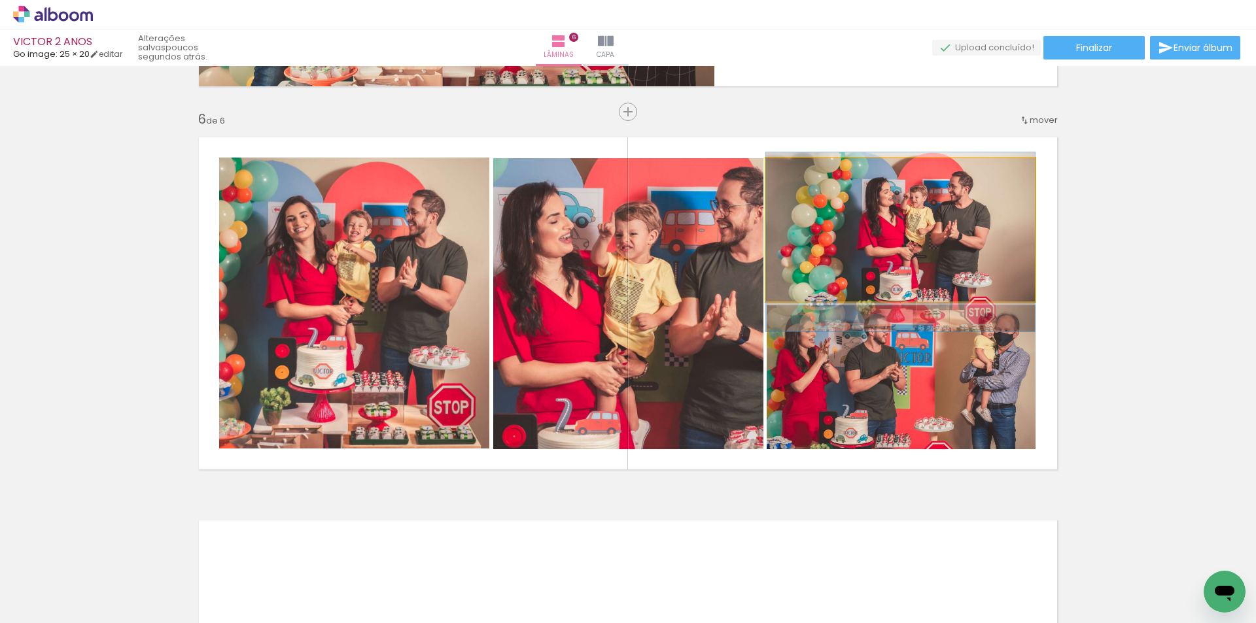
drag, startPoint x: 857, startPoint y: 261, endPoint x: 850, endPoint y: 252, distance: 11.3
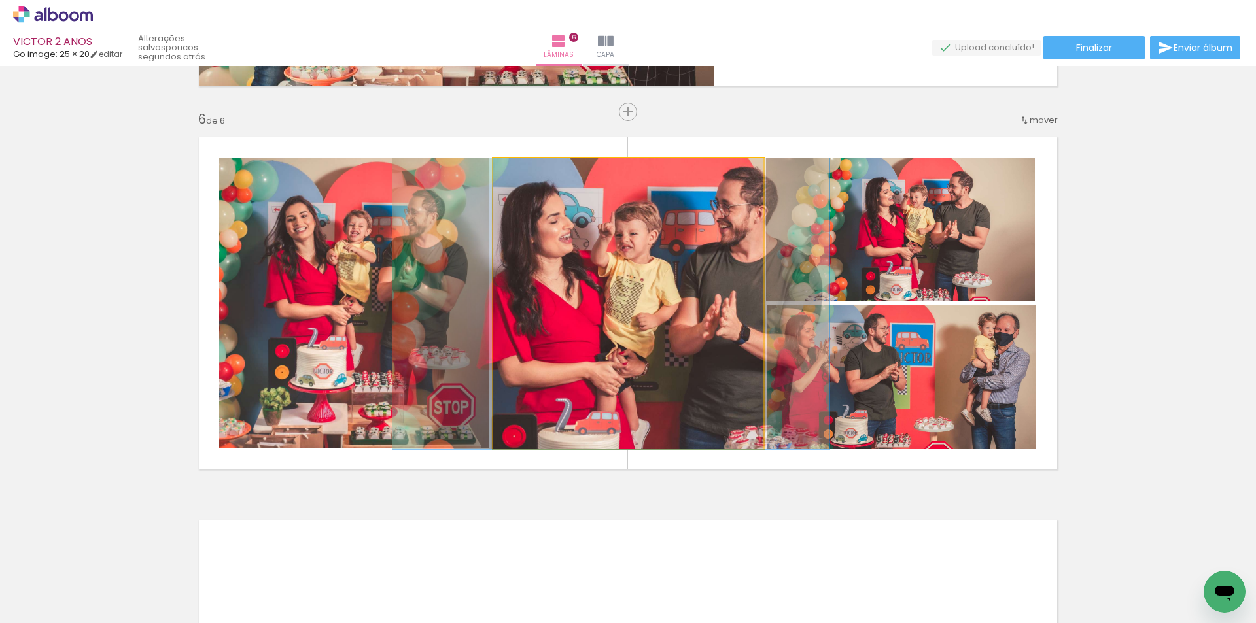
click at [708, 268] on quentale-photo at bounding box center [628, 303] width 270 height 291
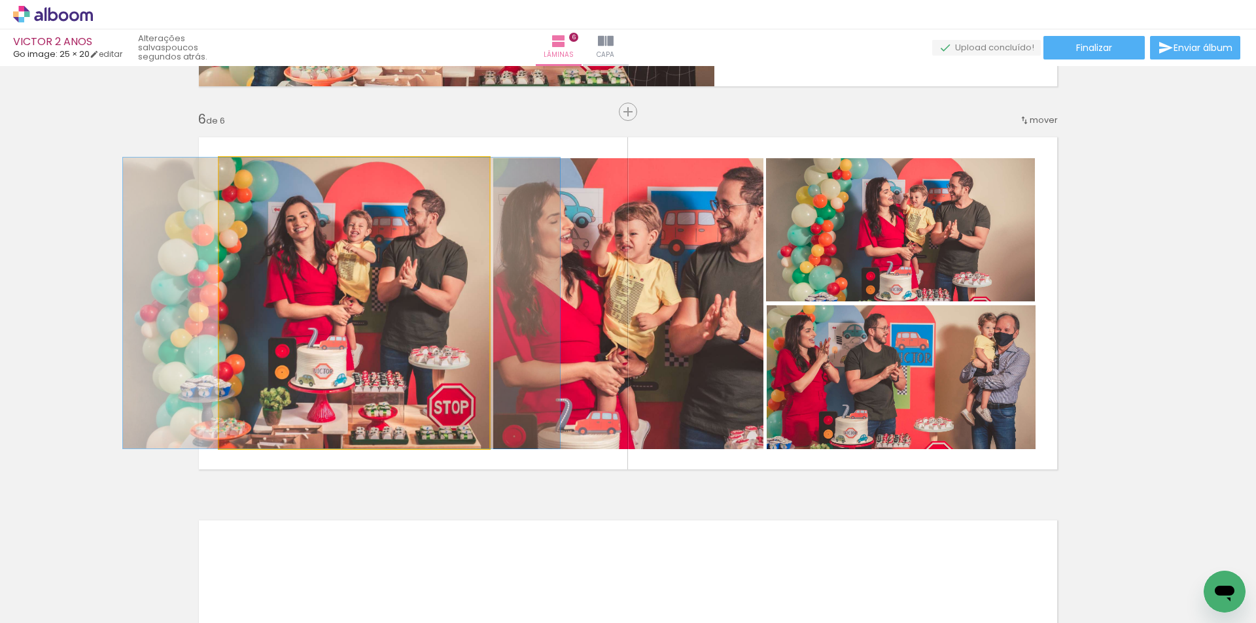
click at [438, 321] on quentale-photo at bounding box center [354, 303] width 270 height 291
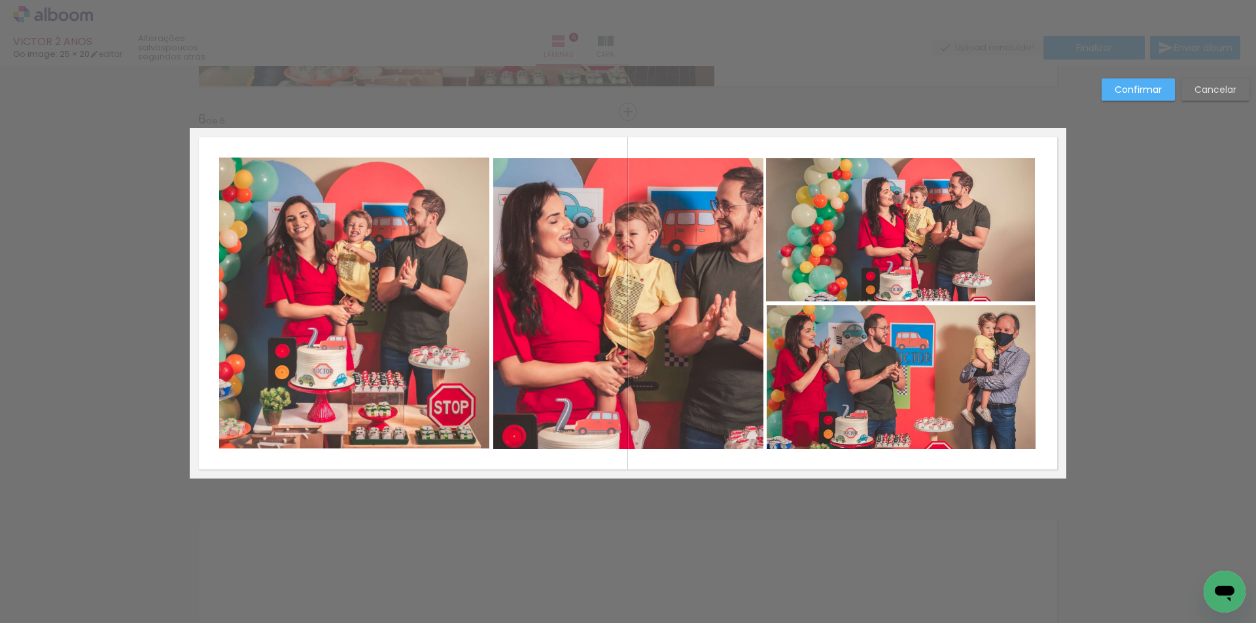
click at [470, 315] on quentale-photo at bounding box center [354, 303] width 270 height 291
click at [470, 315] on div at bounding box center [354, 303] width 270 height 291
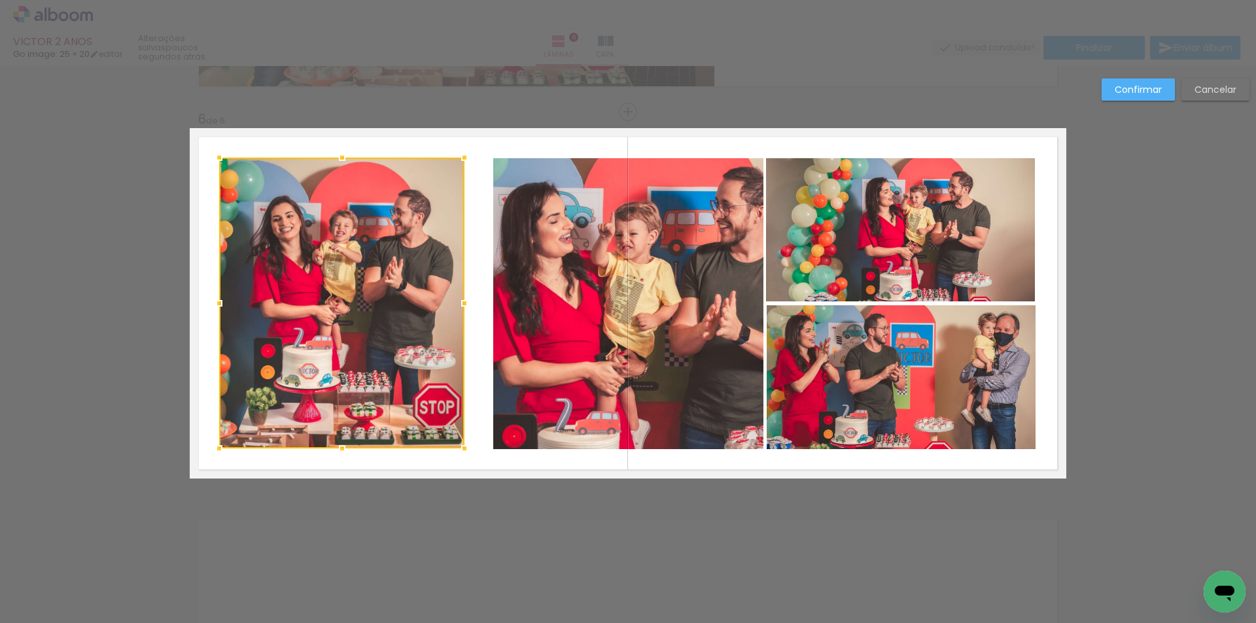
drag, startPoint x: 488, startPoint y: 302, endPoint x: 463, endPoint y: 308, distance: 25.5
click at [463, 308] on div at bounding box center [464, 303] width 26 height 26
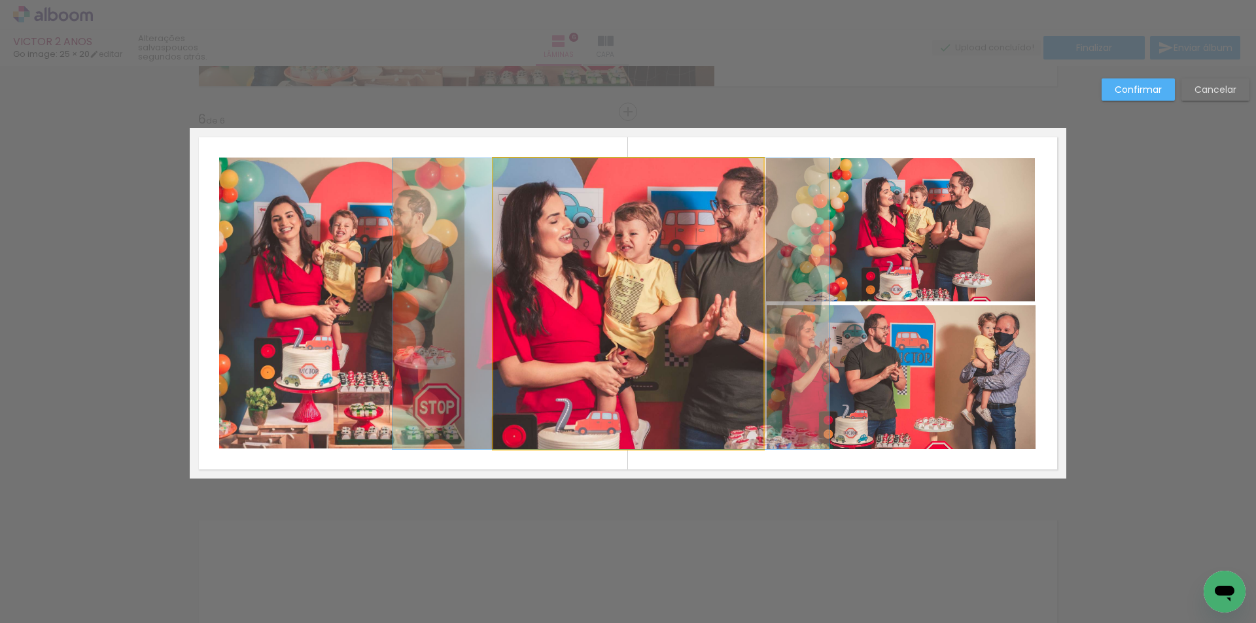
click at [518, 300] on quentale-photo at bounding box center [628, 303] width 270 height 291
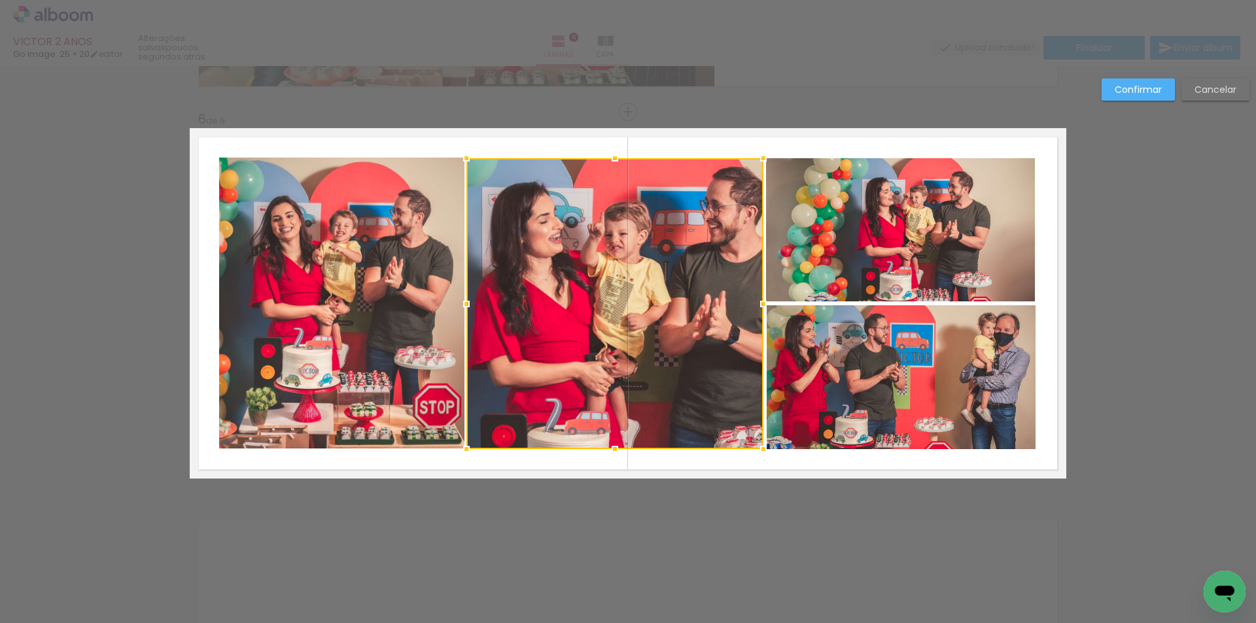
drag, startPoint x: 488, startPoint y: 305, endPoint x: 461, endPoint y: 313, distance: 28.1
click at [461, 313] on div at bounding box center [466, 304] width 26 height 26
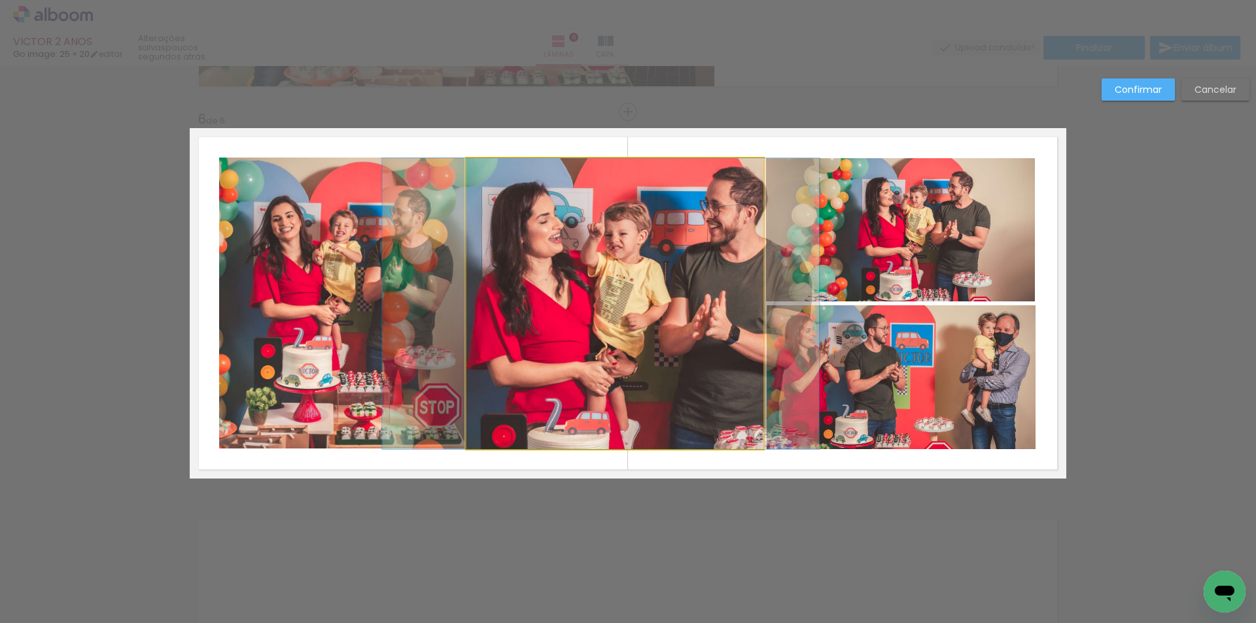
click at [522, 264] on quentale-photo at bounding box center [614, 303] width 297 height 291
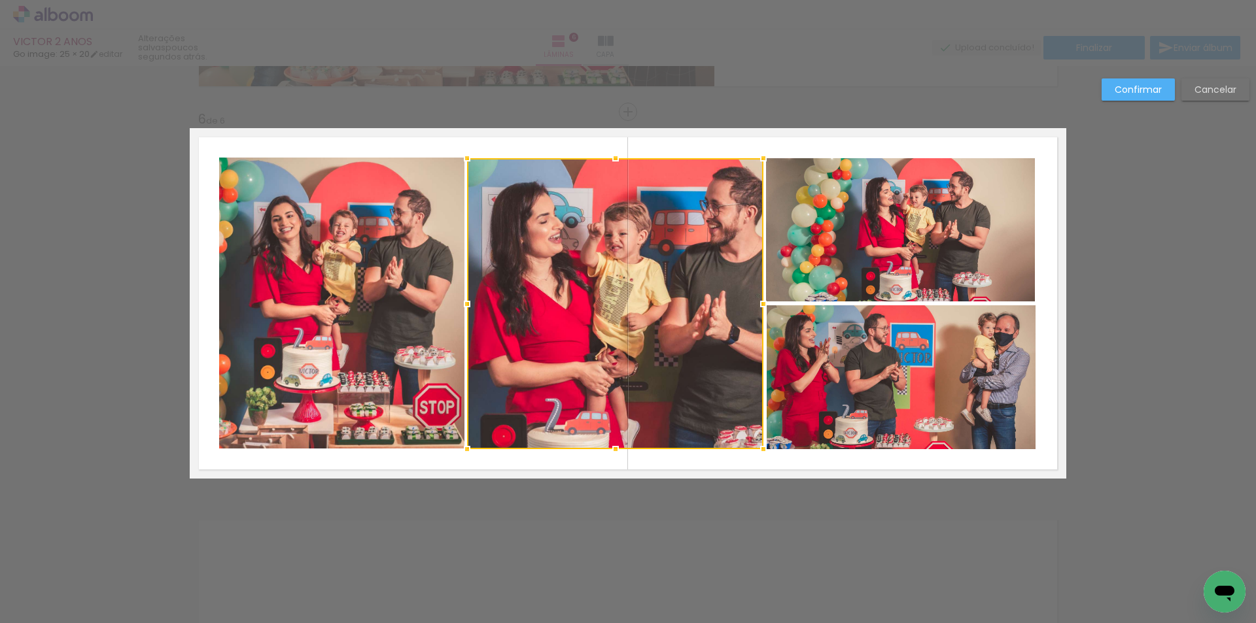
click at [466, 306] on div at bounding box center [467, 304] width 26 height 26
click at [531, 154] on quentale-layouter at bounding box center [628, 303] width 877 height 351
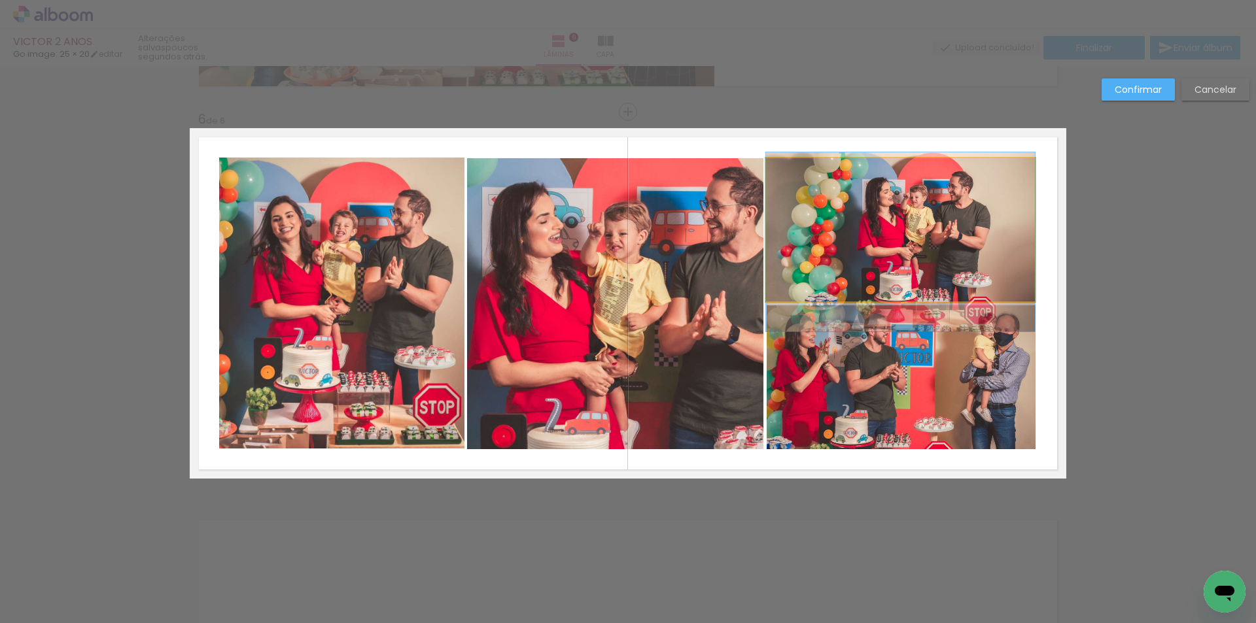
click at [895, 243] on quentale-photo at bounding box center [900, 229] width 269 height 143
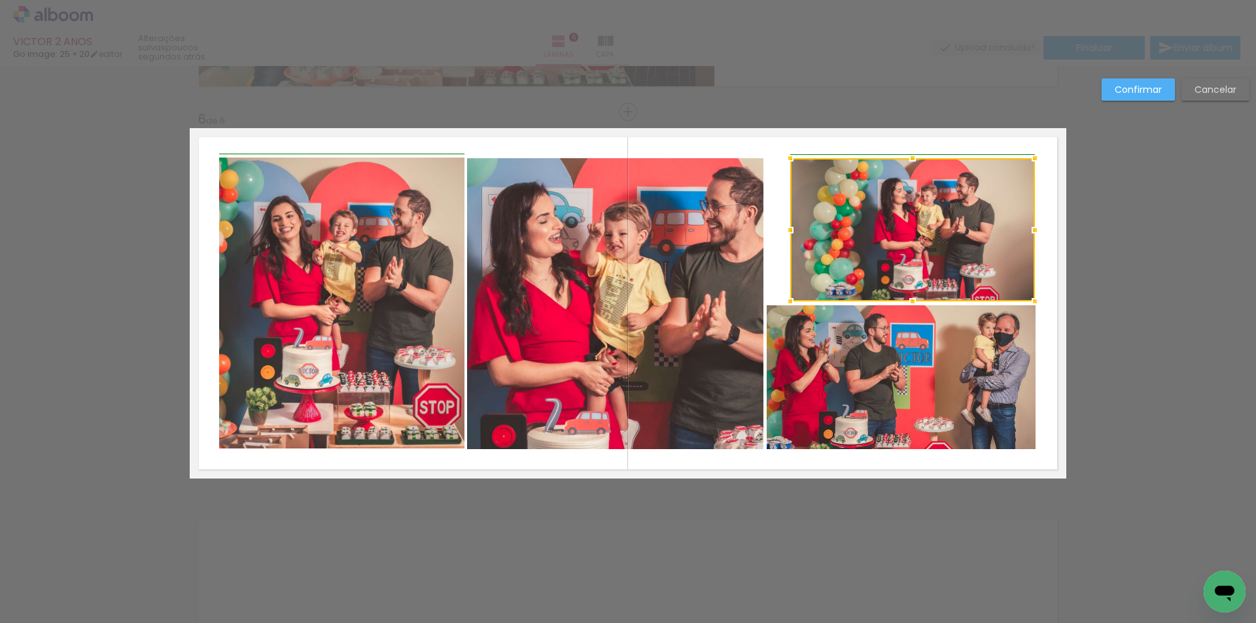
drag, startPoint x: 761, startPoint y: 237, endPoint x: 780, endPoint y: 246, distance: 21.7
click at [780, 246] on album-spread "6 de 6" at bounding box center [628, 303] width 877 height 351
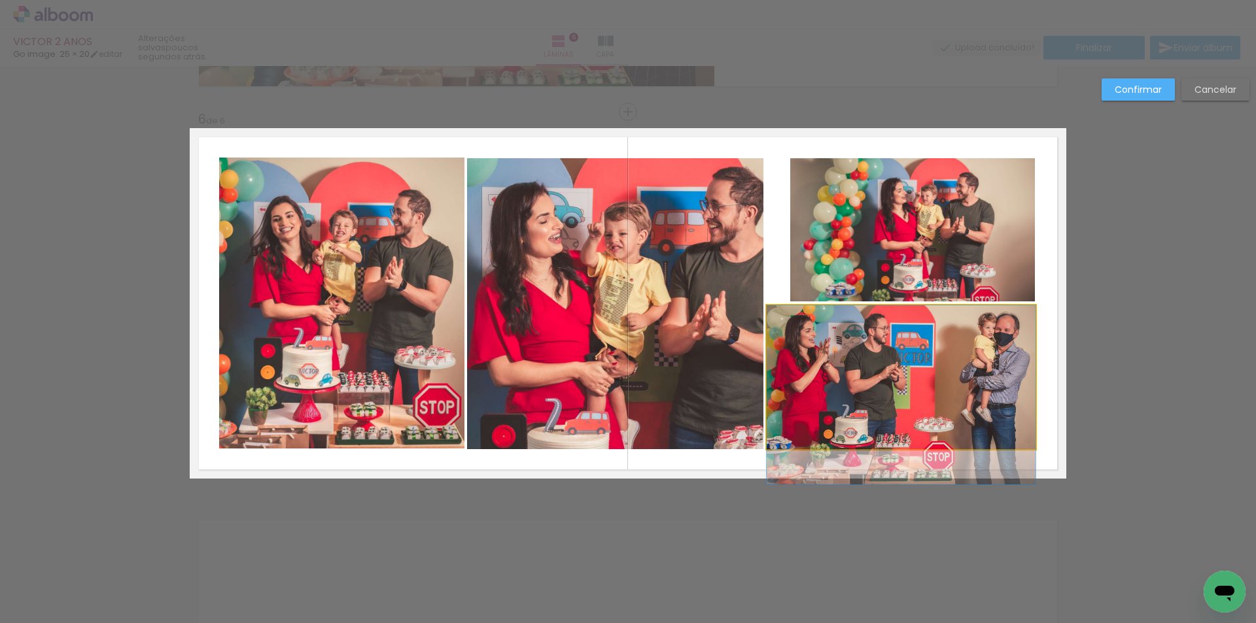
click at [798, 376] on quentale-photo at bounding box center [901, 377] width 269 height 144
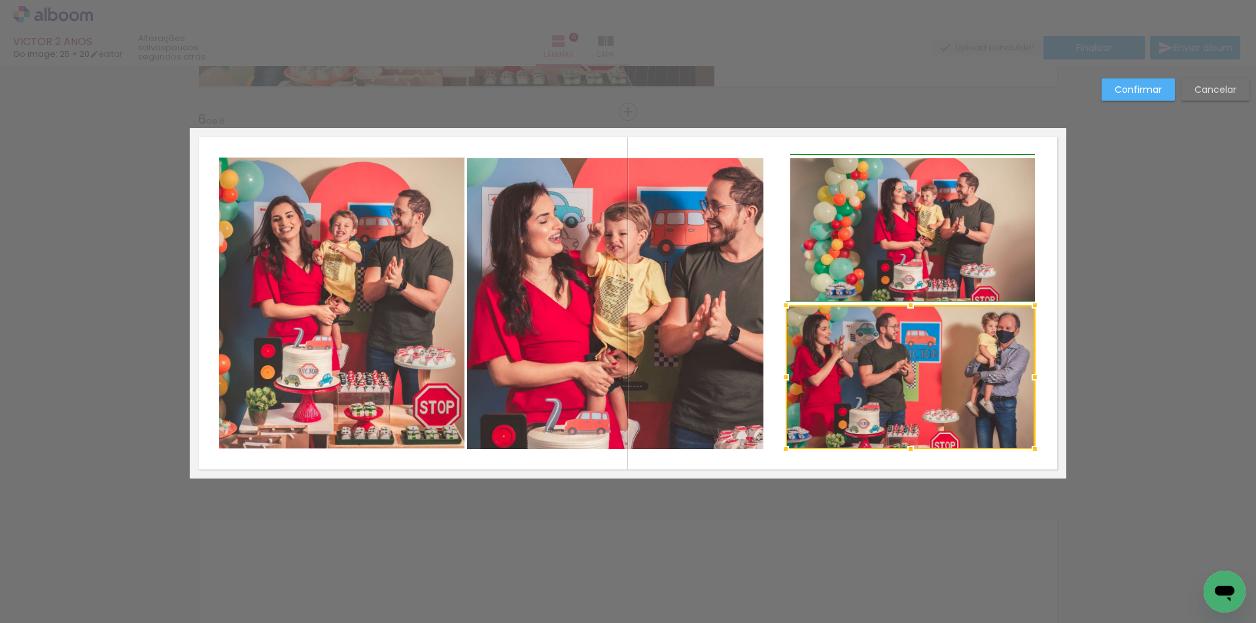
drag, startPoint x: 767, startPoint y: 375, endPoint x: 795, endPoint y: 392, distance: 32.3
click at [795, 392] on div at bounding box center [910, 377] width 249 height 144
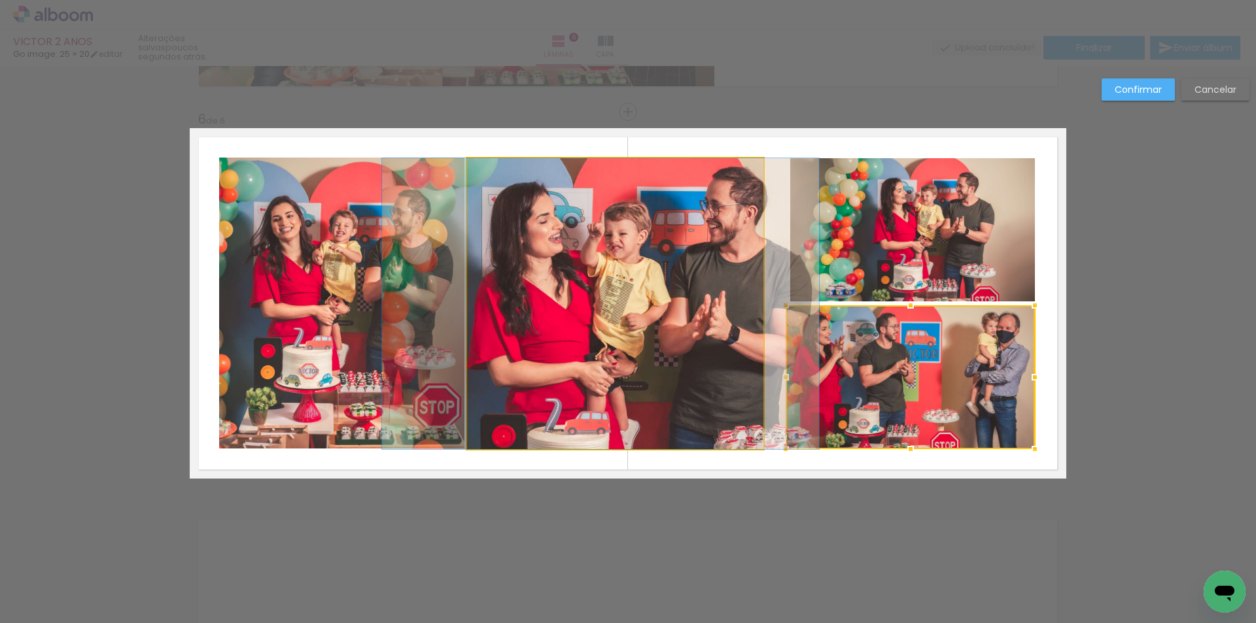
click at [720, 300] on quentale-photo at bounding box center [615, 303] width 296 height 291
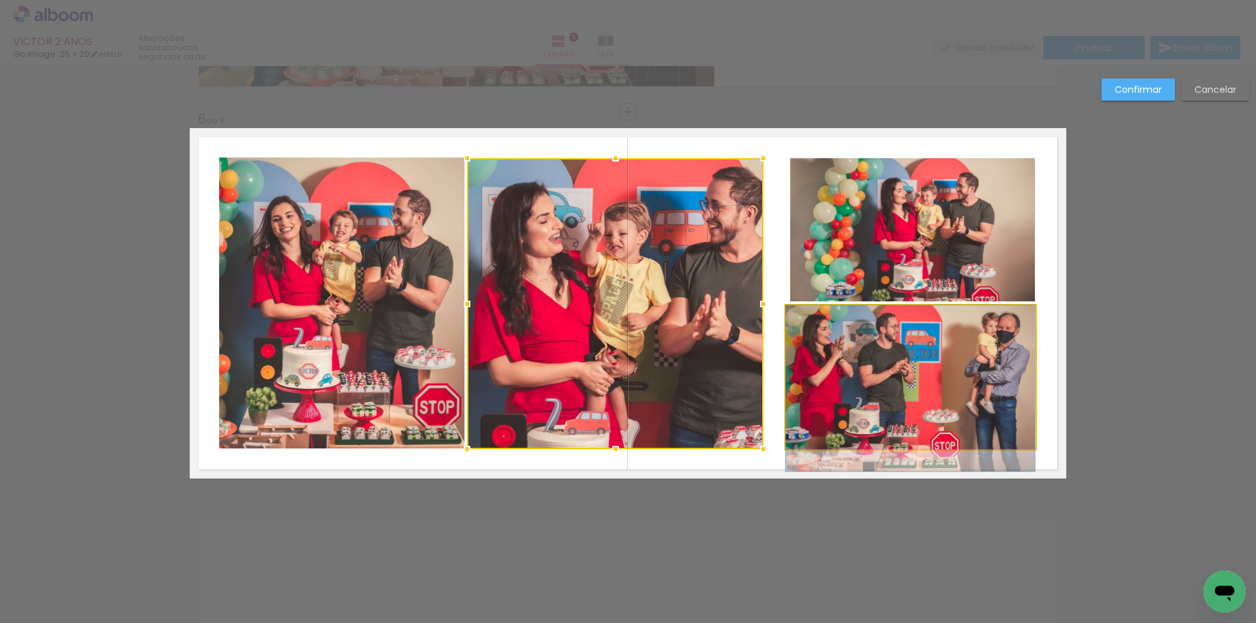
click at [786, 352] on quentale-photo at bounding box center [910, 377] width 249 height 144
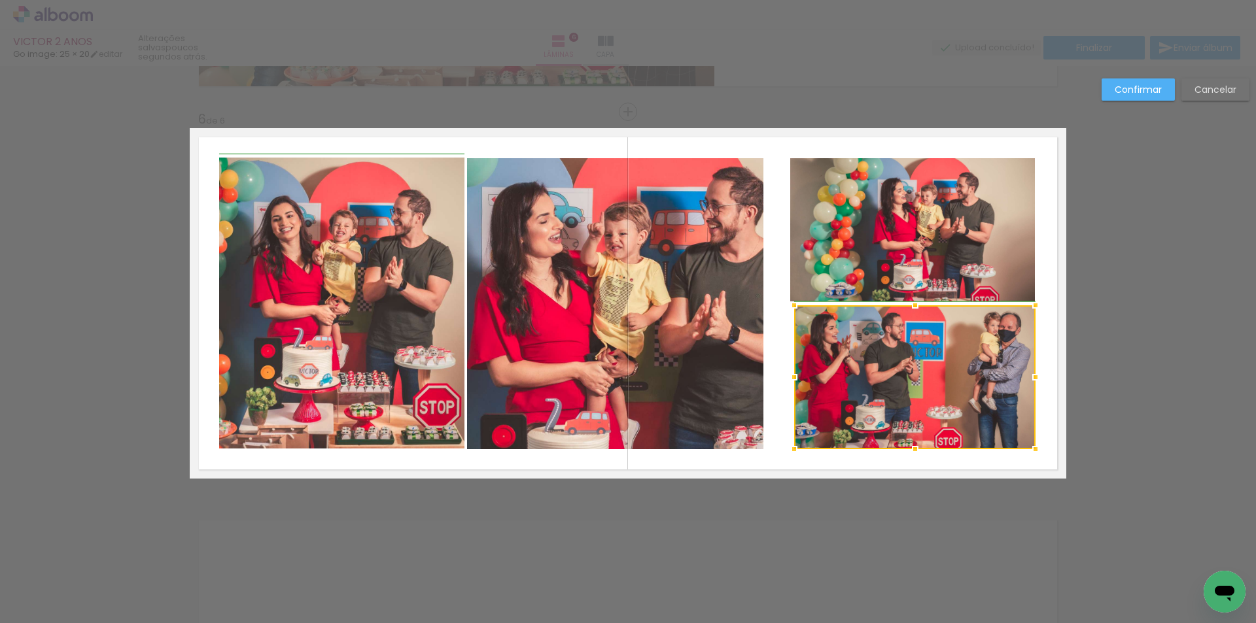
drag, startPoint x: 782, startPoint y: 375, endPoint x: 786, endPoint y: 347, distance: 27.9
click at [783, 375] on div at bounding box center [794, 377] width 26 height 26
click at [798, 313] on quentale-photo at bounding box center [914, 377] width 241 height 144
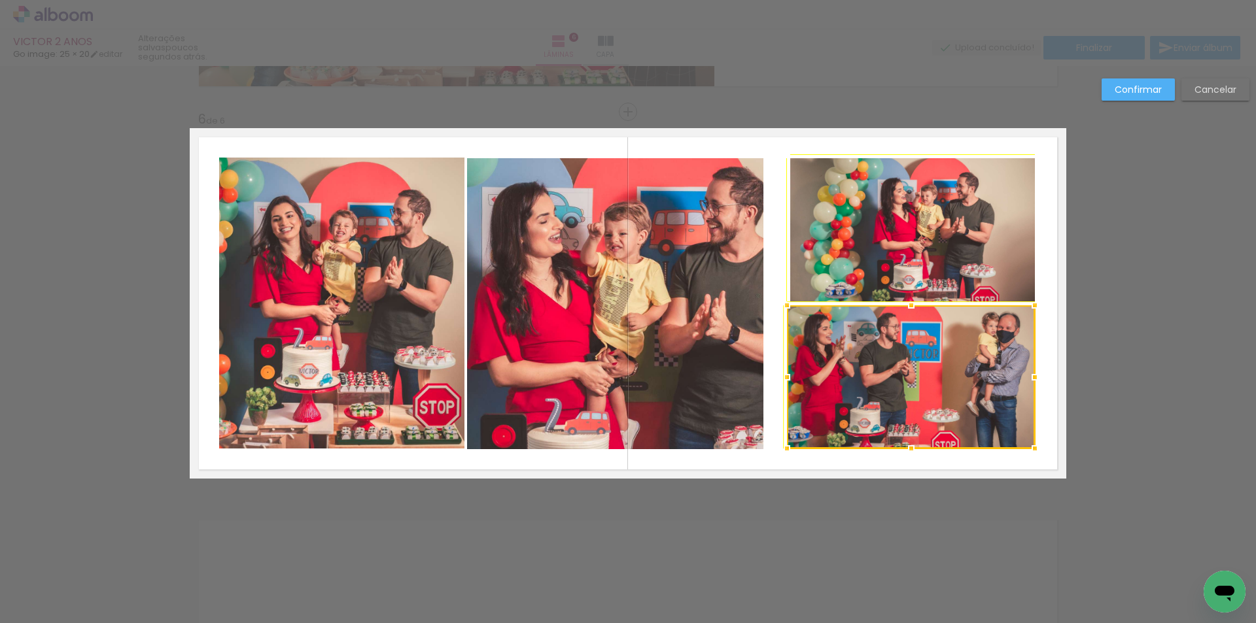
drag, startPoint x: 793, startPoint y: 307, endPoint x: 796, endPoint y: 317, distance: 11.0
click at [796, 317] on div at bounding box center [911, 376] width 248 height 143
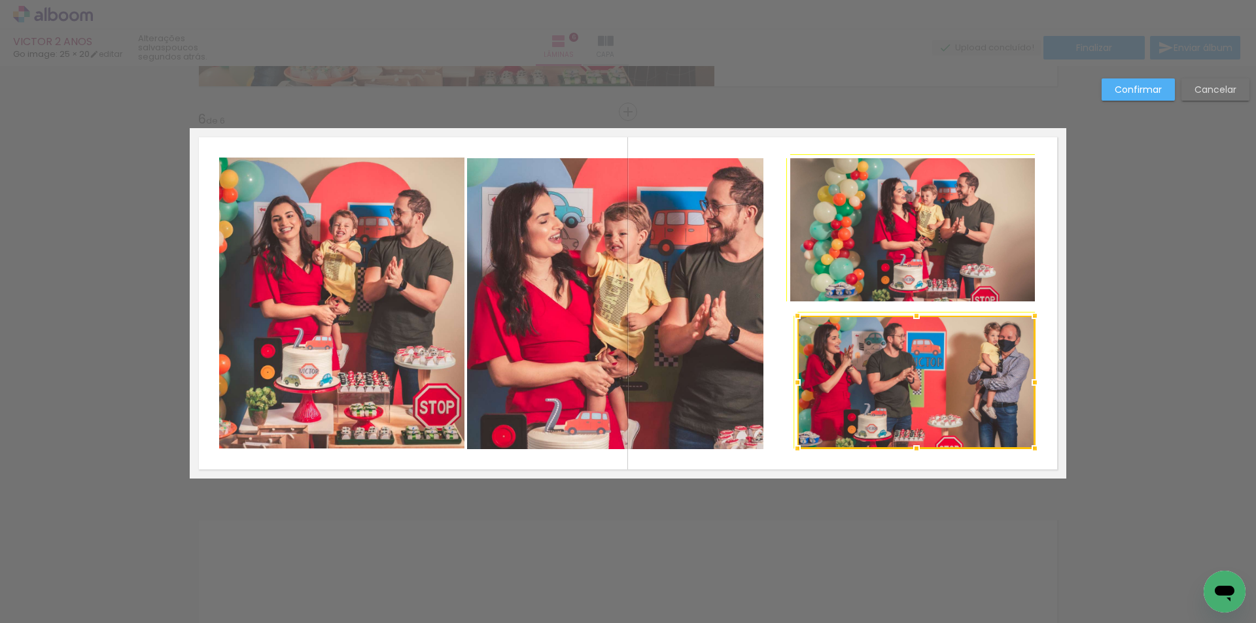
drag, startPoint x: 782, startPoint y: 307, endPoint x: 772, endPoint y: 295, distance: 15.3
click at [772, 295] on album-spread "6 de 6" at bounding box center [628, 303] width 877 height 351
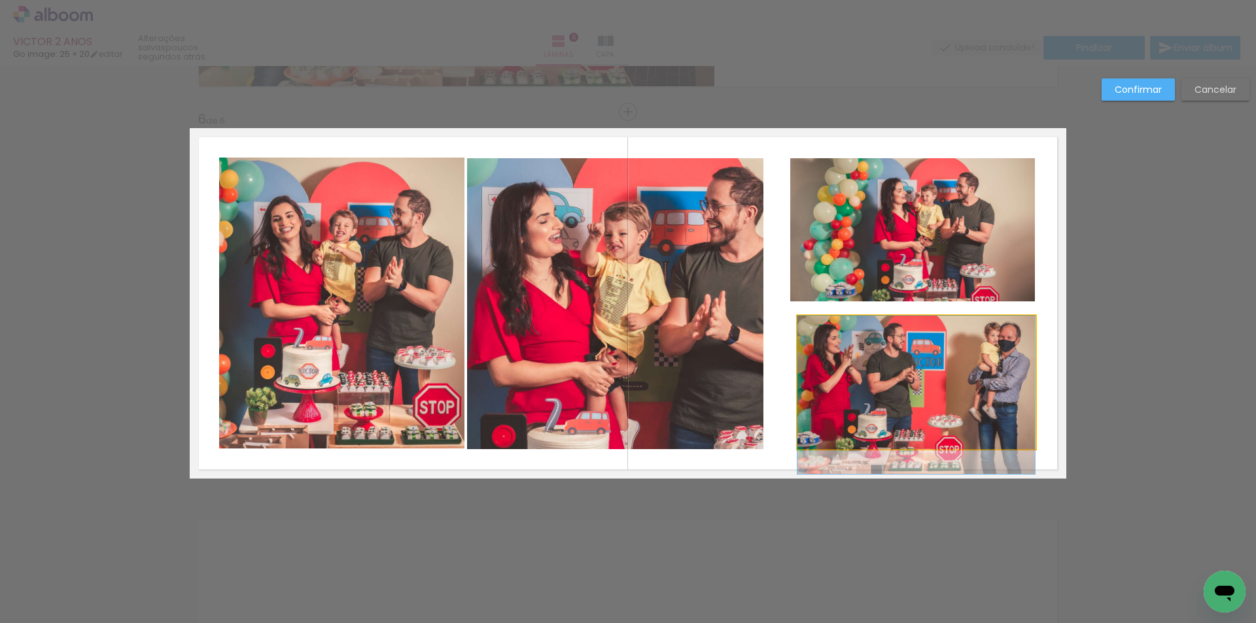
click at [837, 392] on quentale-photo at bounding box center [915, 382] width 237 height 133
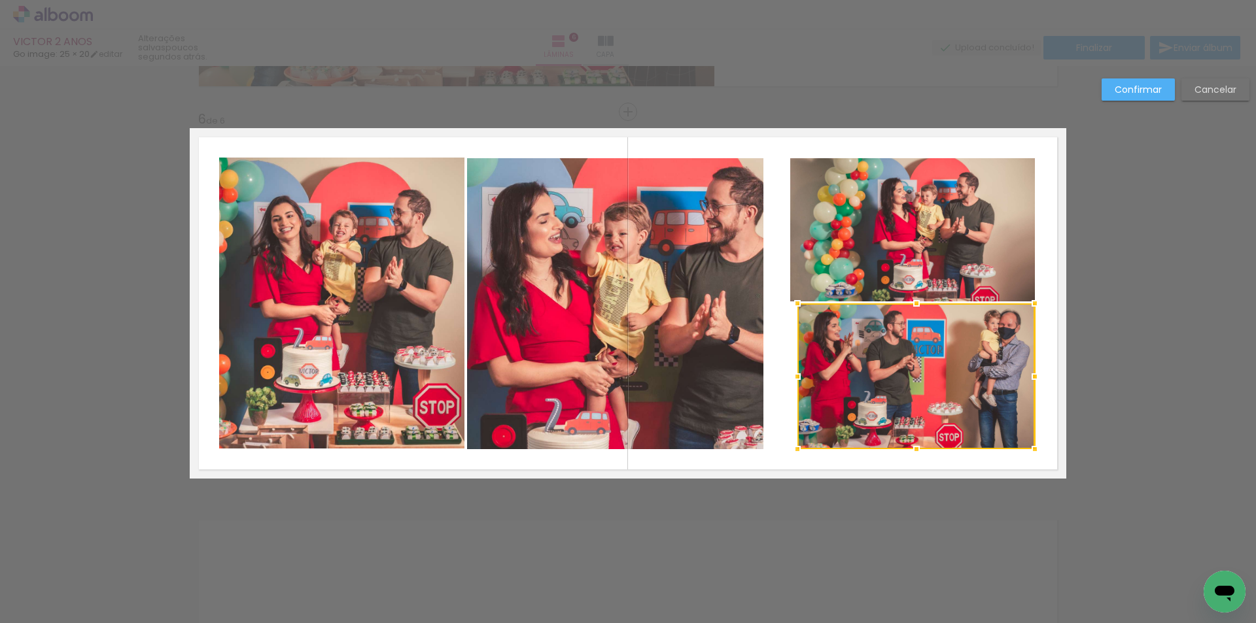
drag, startPoint x: 910, startPoint y: 317, endPoint x: 916, endPoint y: 316, distance: 6.6
click at [916, 316] on div at bounding box center [916, 303] width 26 height 26
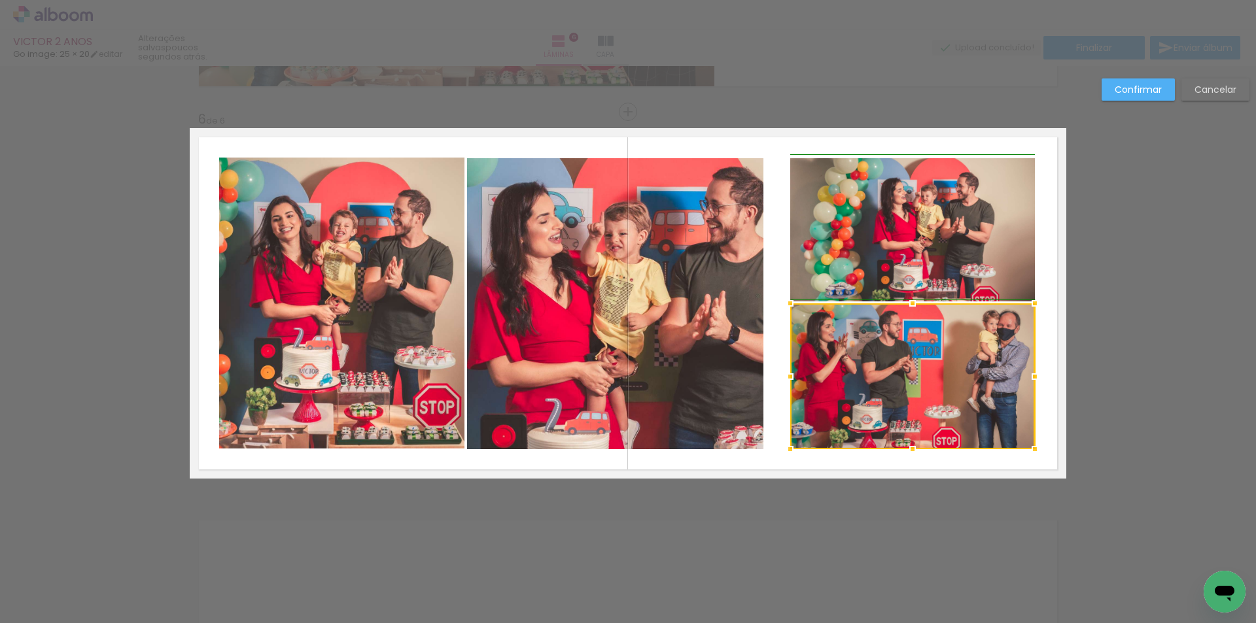
click at [783, 381] on div at bounding box center [790, 377] width 26 height 26
click at [862, 276] on quentale-photo at bounding box center [912, 229] width 245 height 143
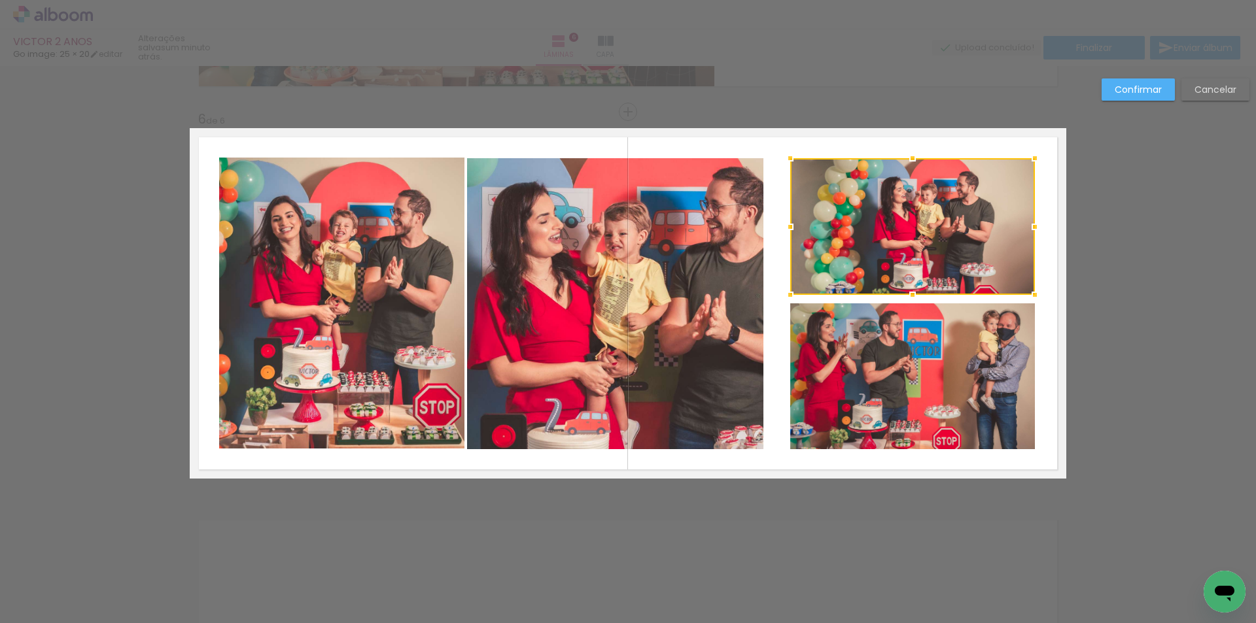
drag, startPoint x: 908, startPoint y: 297, endPoint x: 909, endPoint y: 290, distance: 6.7
click at [909, 290] on div at bounding box center [912, 295] width 26 height 26
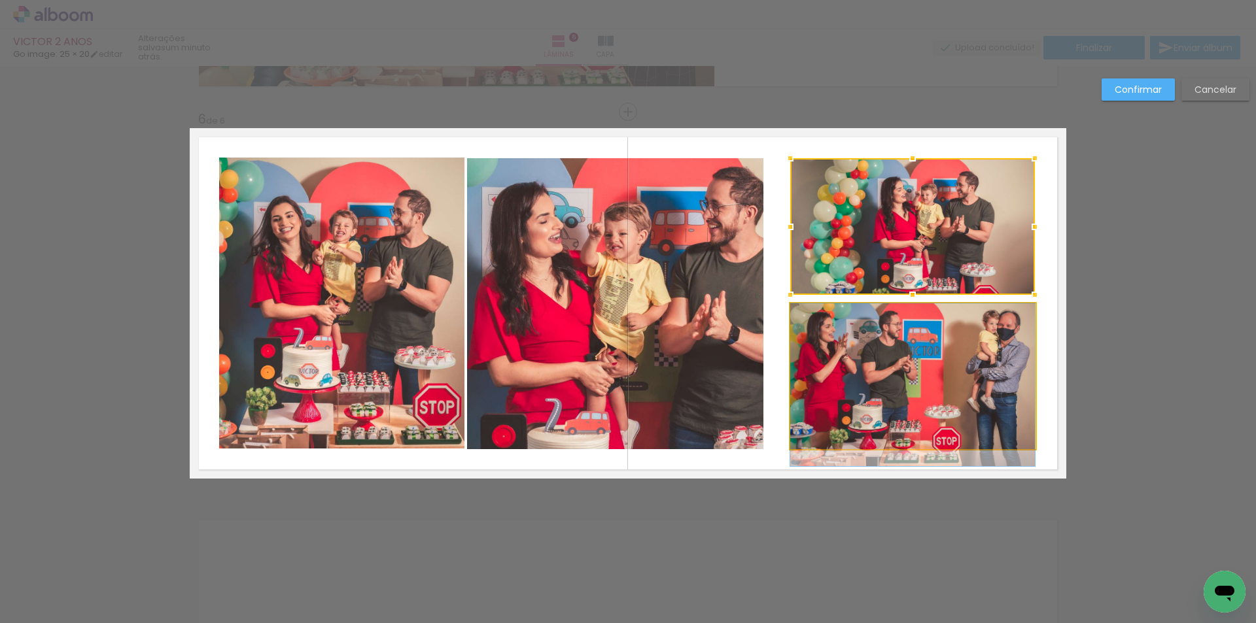
click at [889, 327] on quentale-photo at bounding box center [912, 377] width 245 height 146
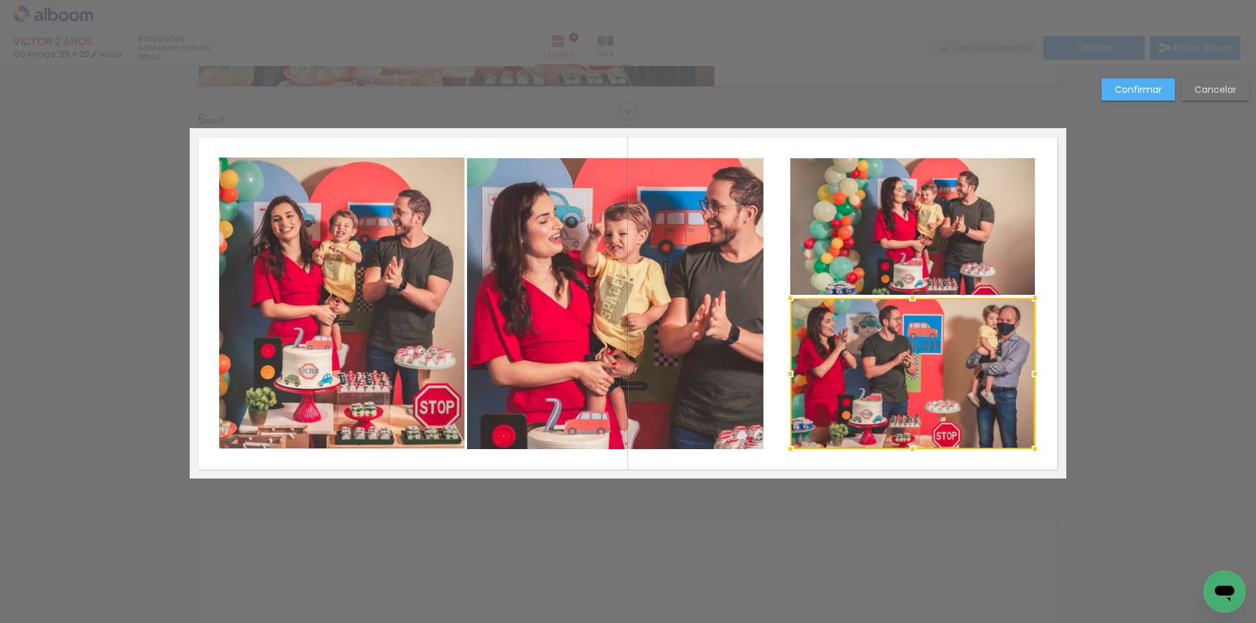
click at [911, 301] on div at bounding box center [912, 298] width 26 height 26
click at [528, 293] on quentale-photo at bounding box center [615, 303] width 296 height 291
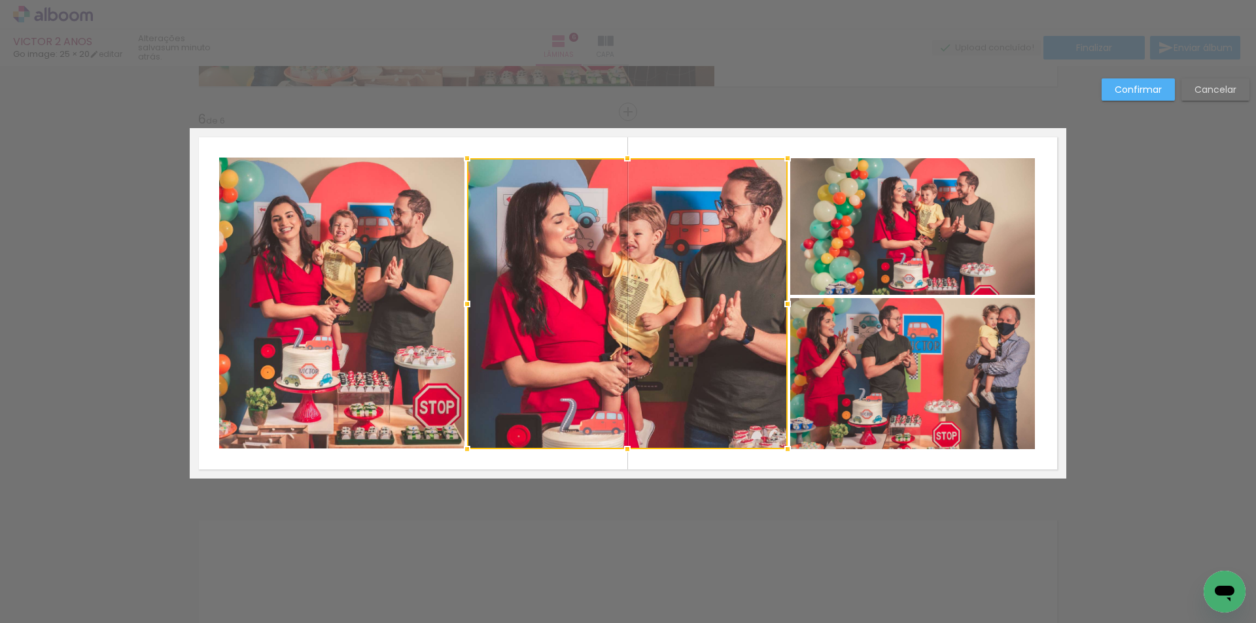
drag, startPoint x: 759, startPoint y: 304, endPoint x: 782, endPoint y: 321, distance: 29.0
click at [782, 321] on div at bounding box center [627, 303] width 321 height 291
click at [911, 319] on quentale-photo at bounding box center [912, 373] width 245 height 151
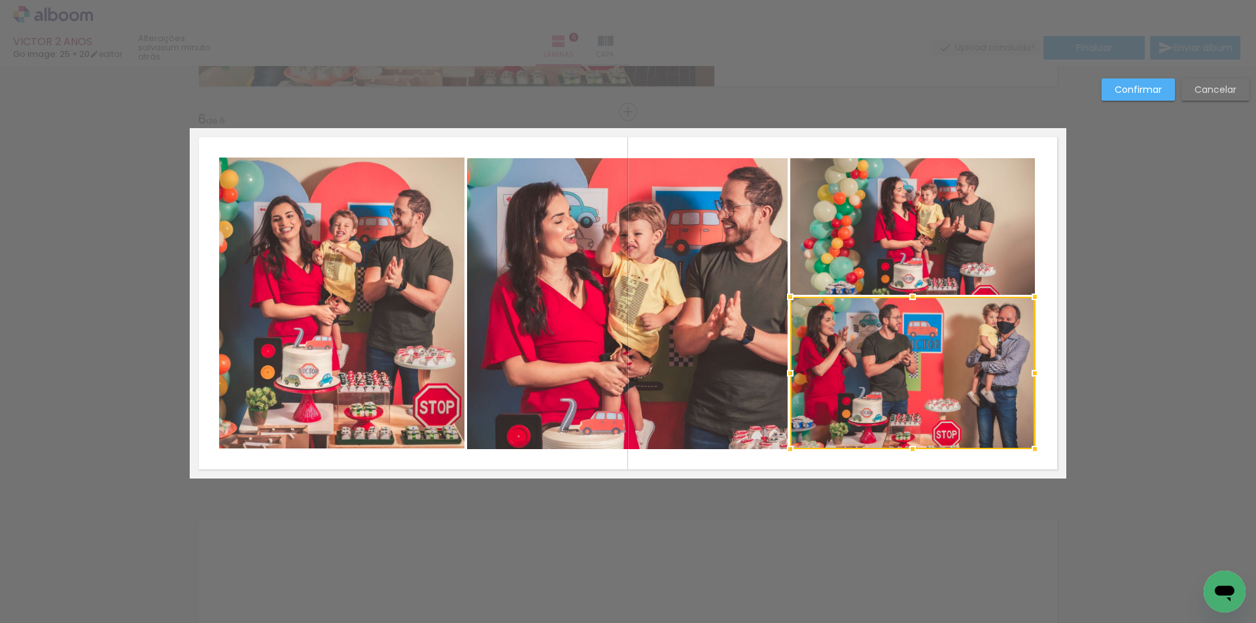
click at [907, 302] on div at bounding box center [912, 297] width 26 height 26
click at [984, 151] on quentale-layouter at bounding box center [628, 303] width 877 height 351
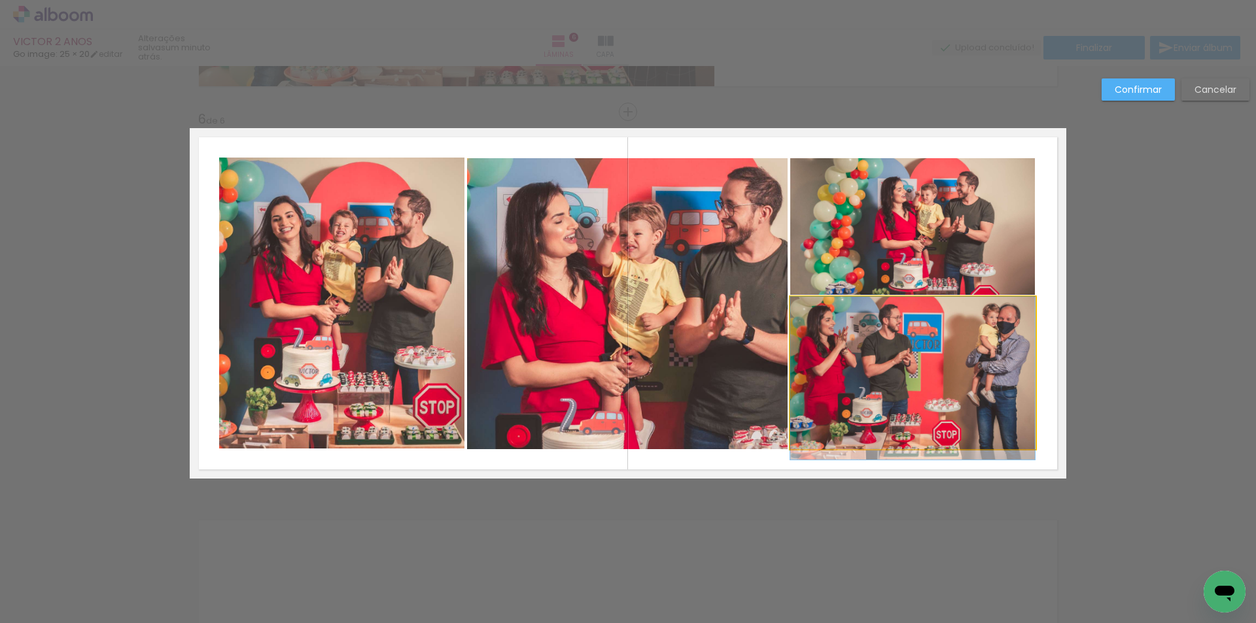
click at [910, 345] on quentale-photo at bounding box center [912, 373] width 245 height 152
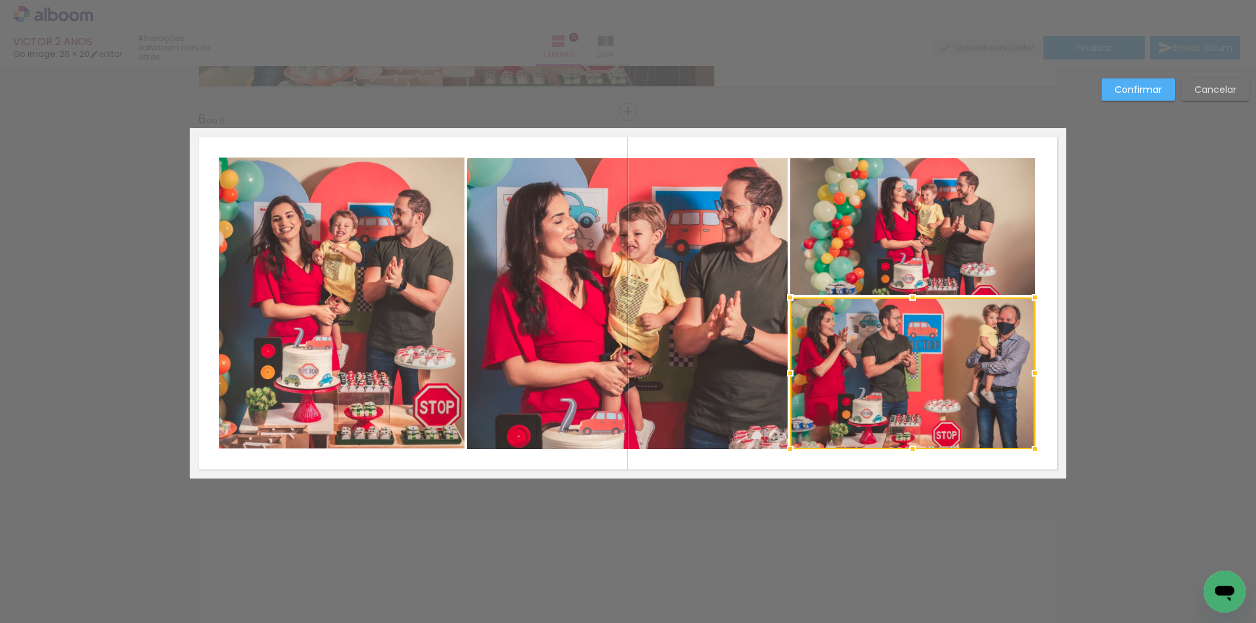
click at [907, 300] on div at bounding box center [912, 298] width 26 height 26
click at [0, 0] on slot "Confirmar" at bounding box center [0, 0] width 0 height 0
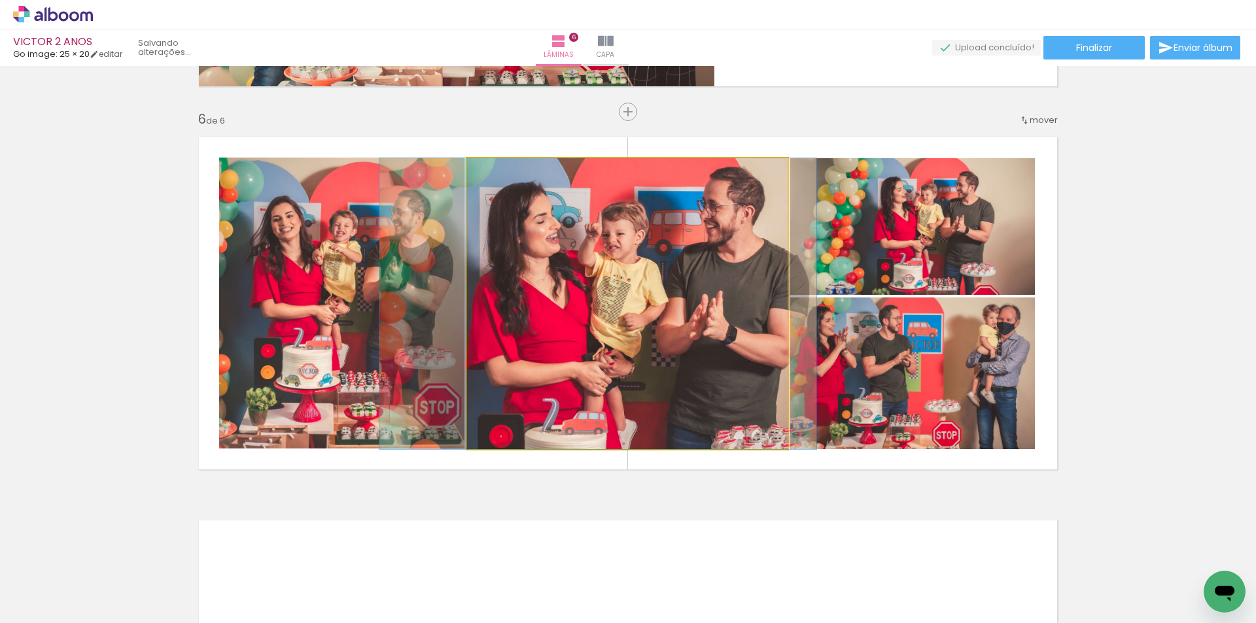
drag, startPoint x: 627, startPoint y: 304, endPoint x: 610, endPoint y: 313, distance: 19.9
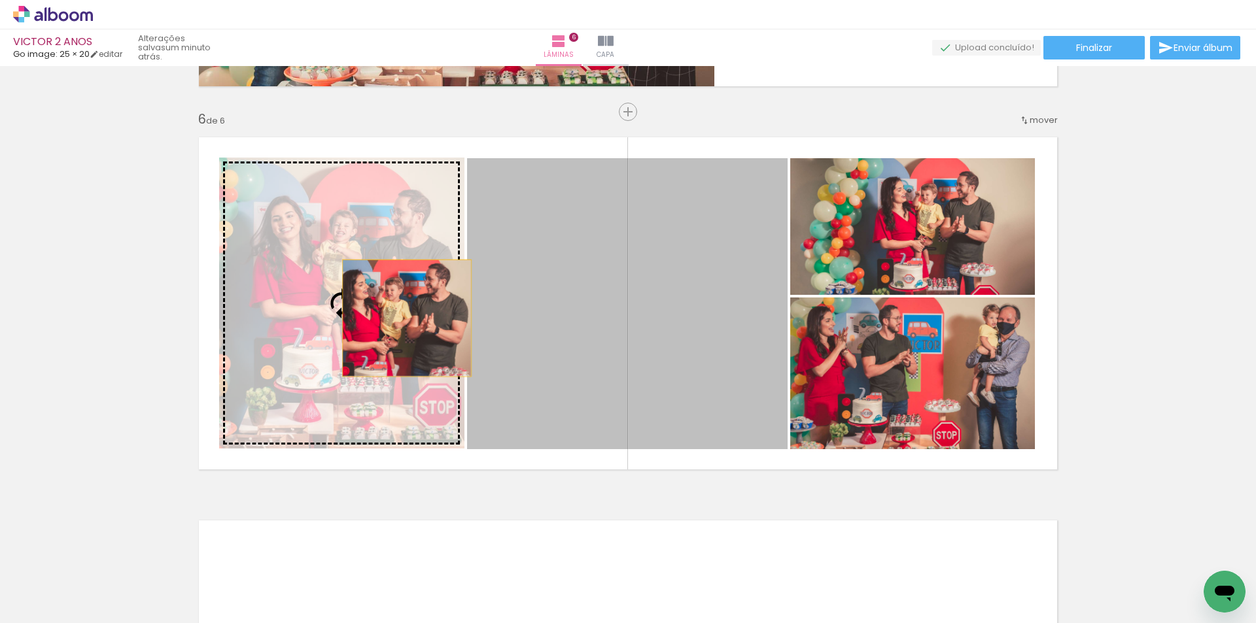
drag, startPoint x: 581, startPoint y: 291, endPoint x: 402, endPoint y: 318, distance: 181.2
click at [0, 0] on slot at bounding box center [0, 0] width 0 height 0
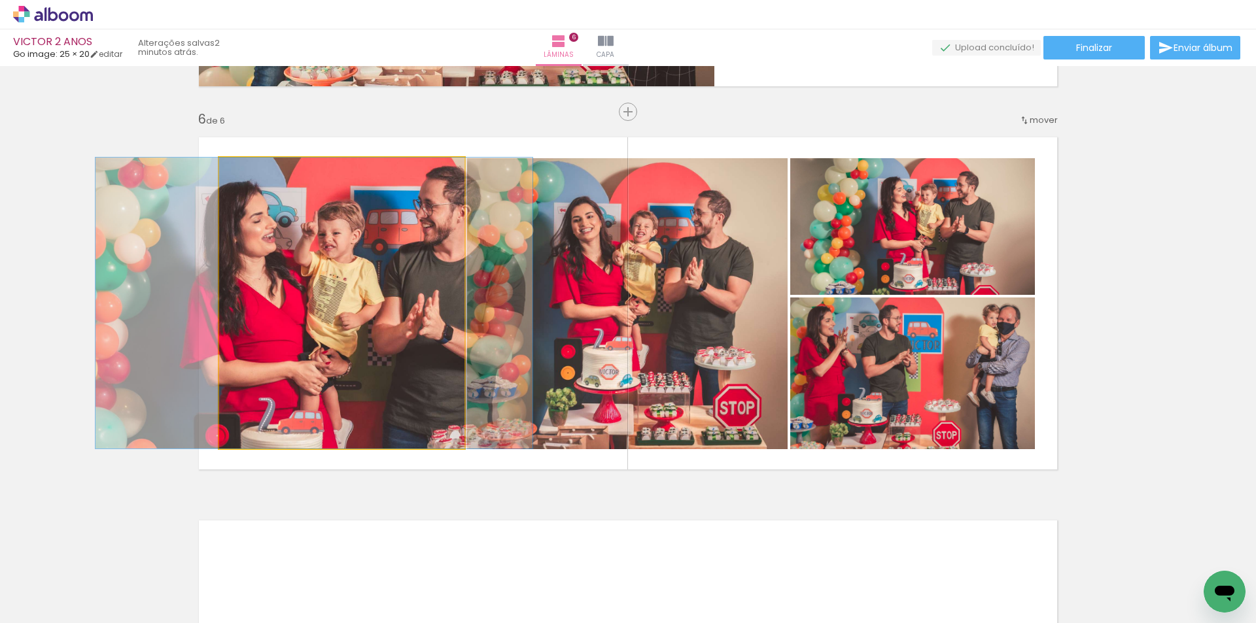
drag, startPoint x: 351, startPoint y: 325, endPoint x: 324, endPoint y: 331, distance: 27.5
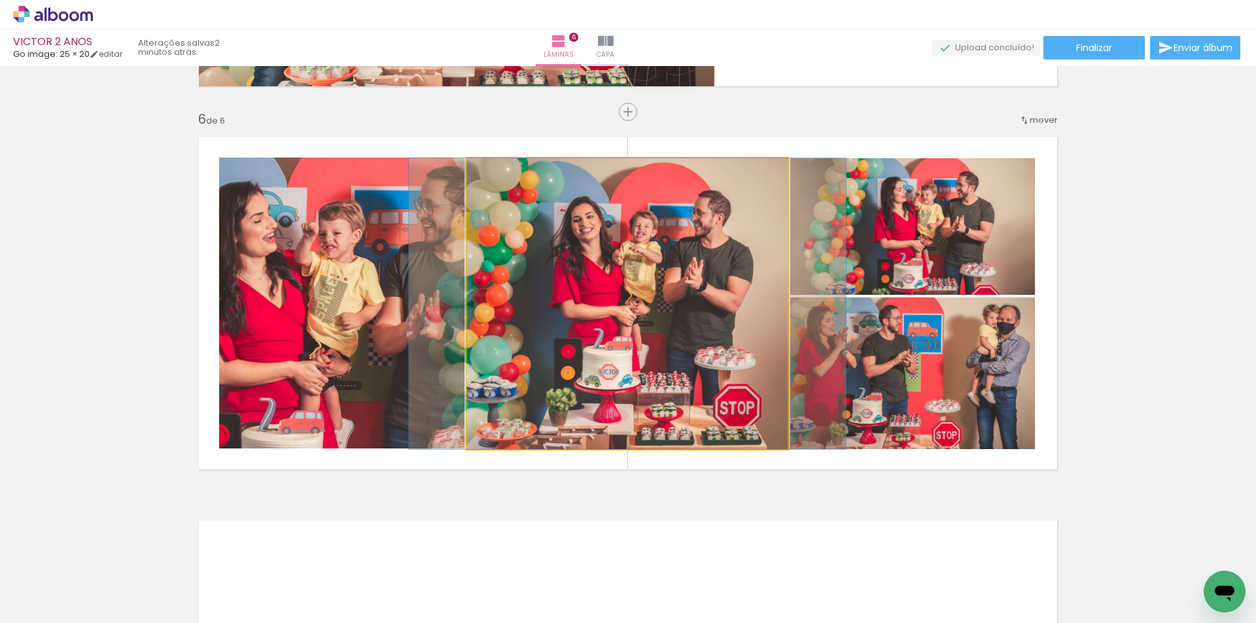
click at [552, 263] on quentale-photo at bounding box center [627, 303] width 321 height 291
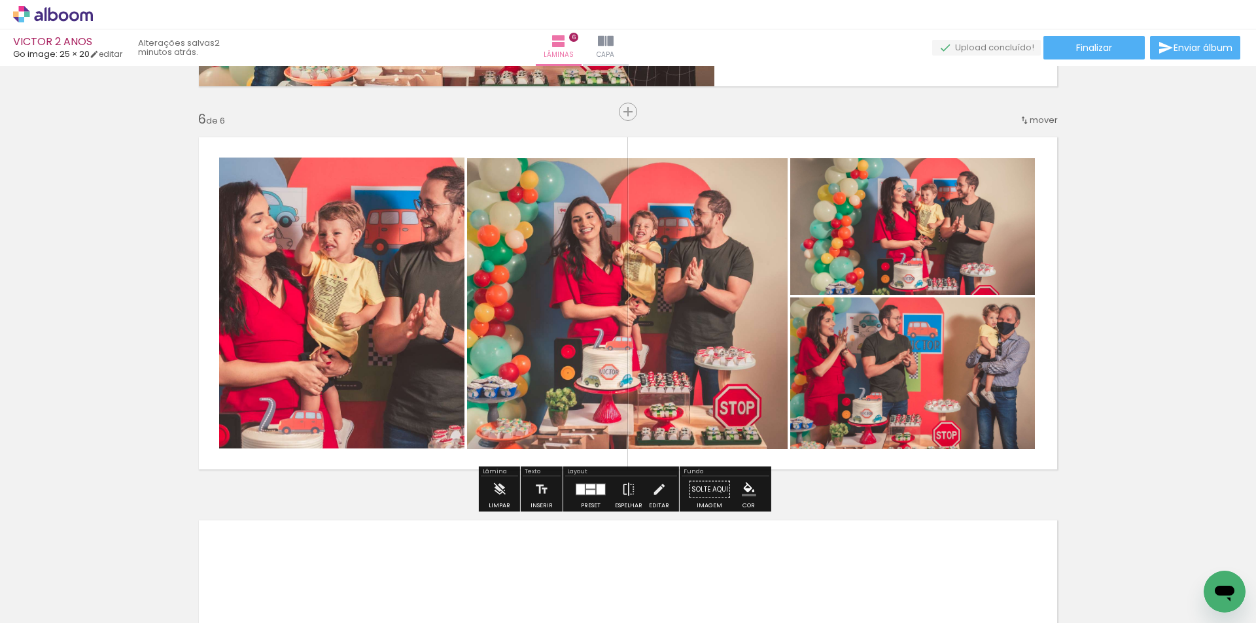
click at [506, 285] on quentale-photo at bounding box center [627, 303] width 321 height 291
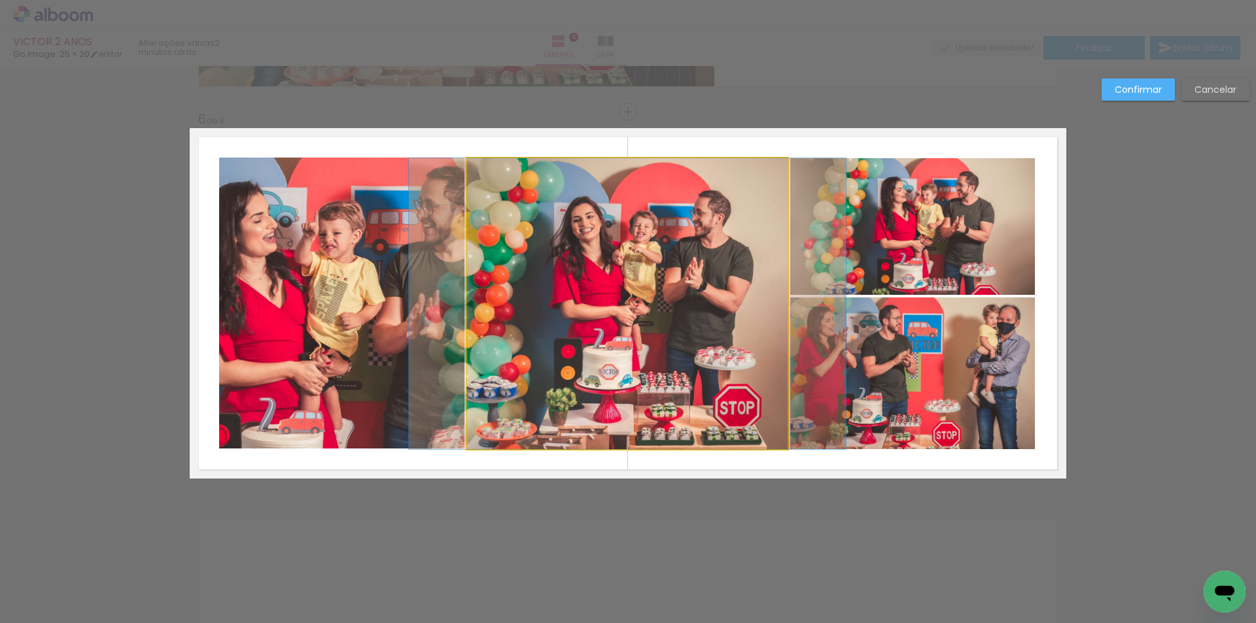
click at [506, 285] on quentale-photo at bounding box center [627, 303] width 321 height 291
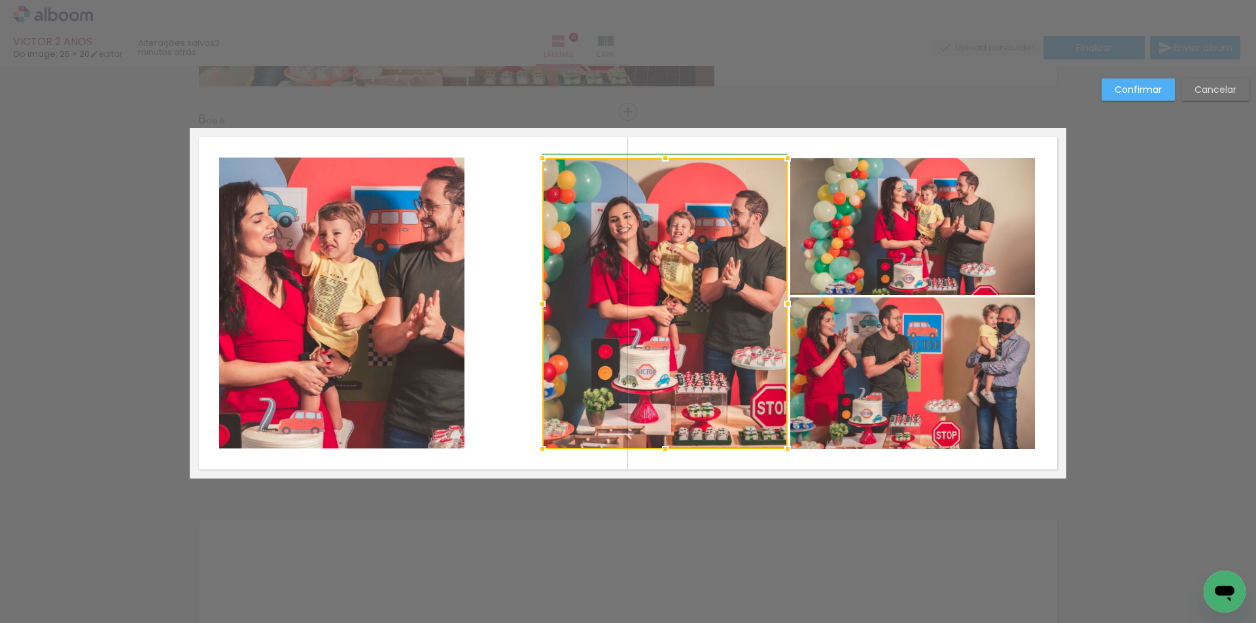
drag, startPoint x: 467, startPoint y: 307, endPoint x: 546, endPoint y: 329, distance: 82.0
click at [546, 329] on div at bounding box center [664, 303] width 245 height 291
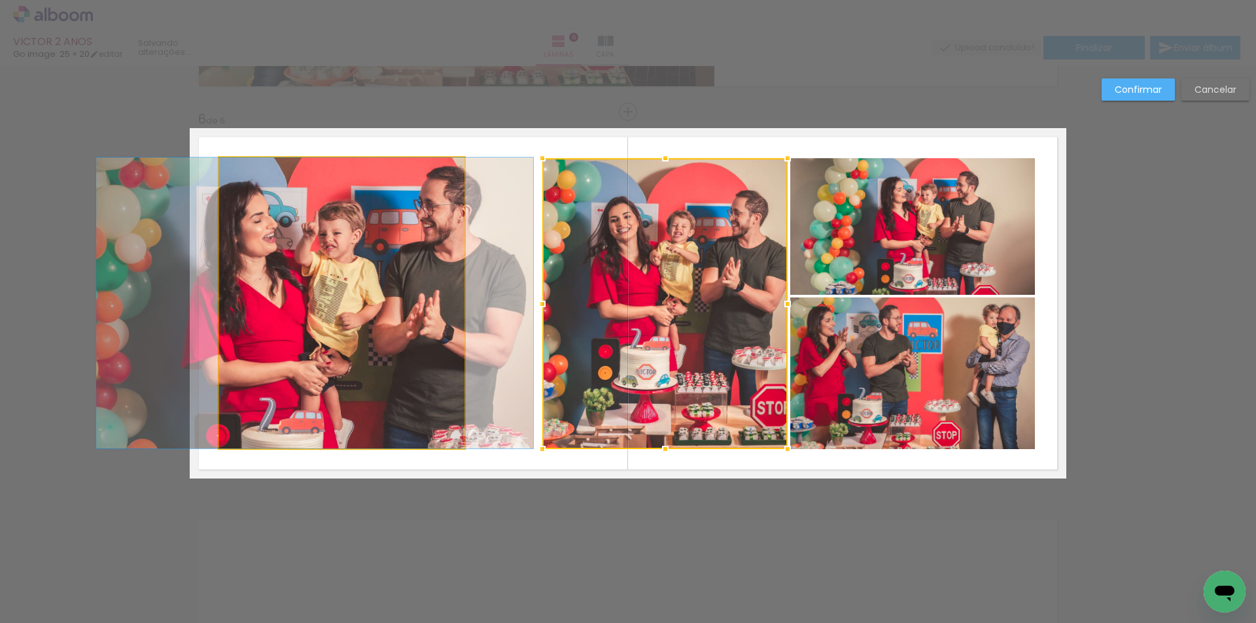
click at [438, 309] on quentale-photo at bounding box center [341, 303] width 245 height 291
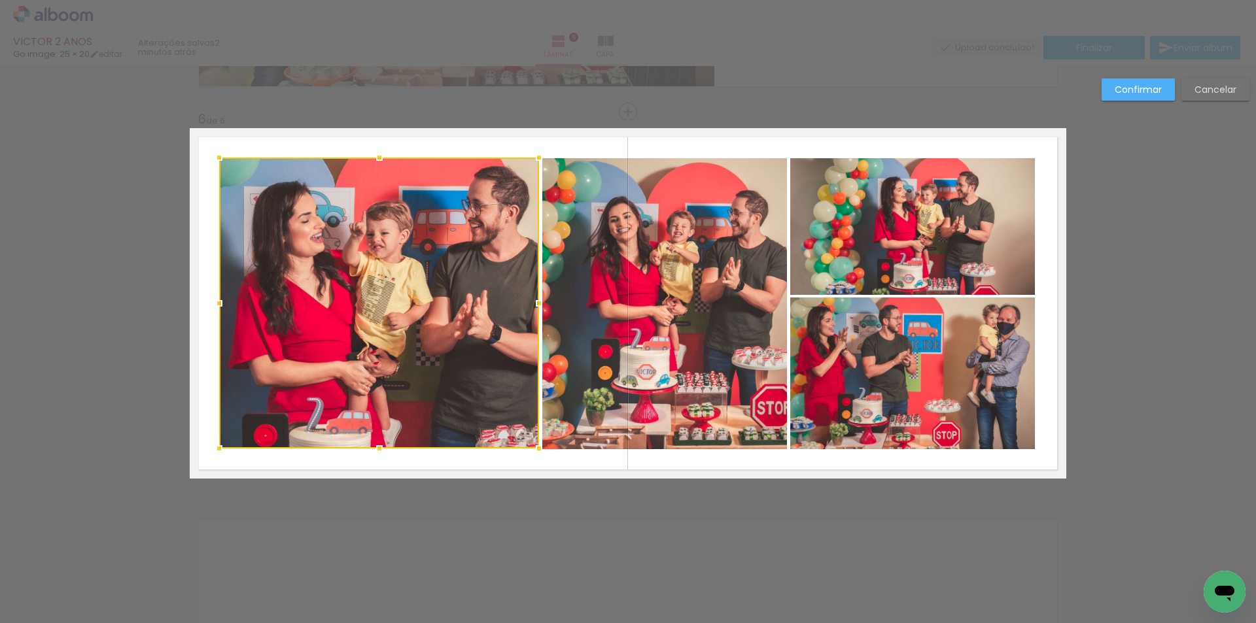
drag, startPoint x: 463, startPoint y: 305, endPoint x: 532, endPoint y: 319, distance: 70.0
click at [532, 319] on div at bounding box center [379, 303] width 320 height 291
click at [0, 0] on slot "Confirmar" at bounding box center [0, 0] width 0 height 0
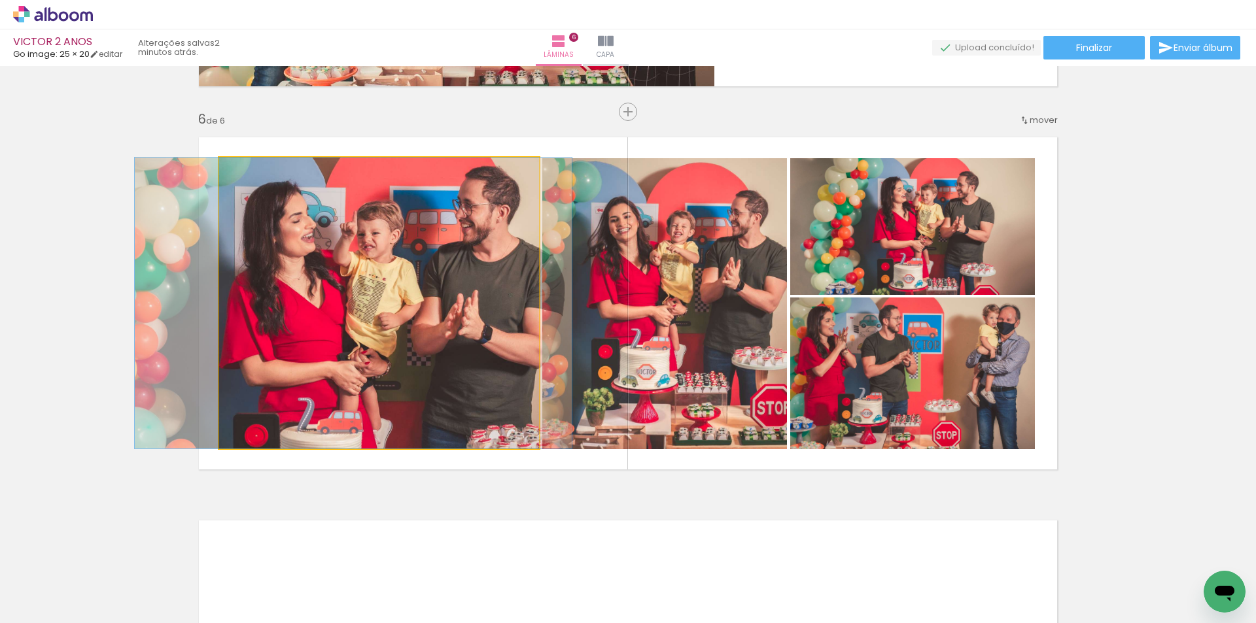
drag, startPoint x: 438, startPoint y: 366, endPoint x: 429, endPoint y: 374, distance: 12.0
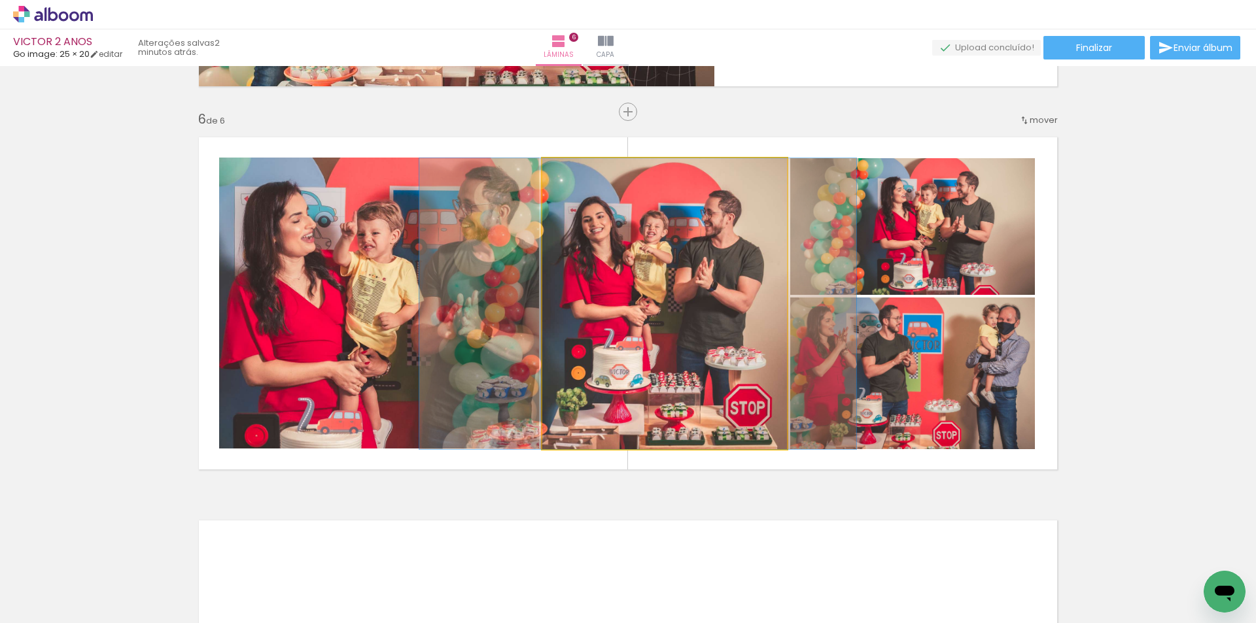
drag, startPoint x: 642, startPoint y: 296, endPoint x: 616, endPoint y: 313, distance: 31.4
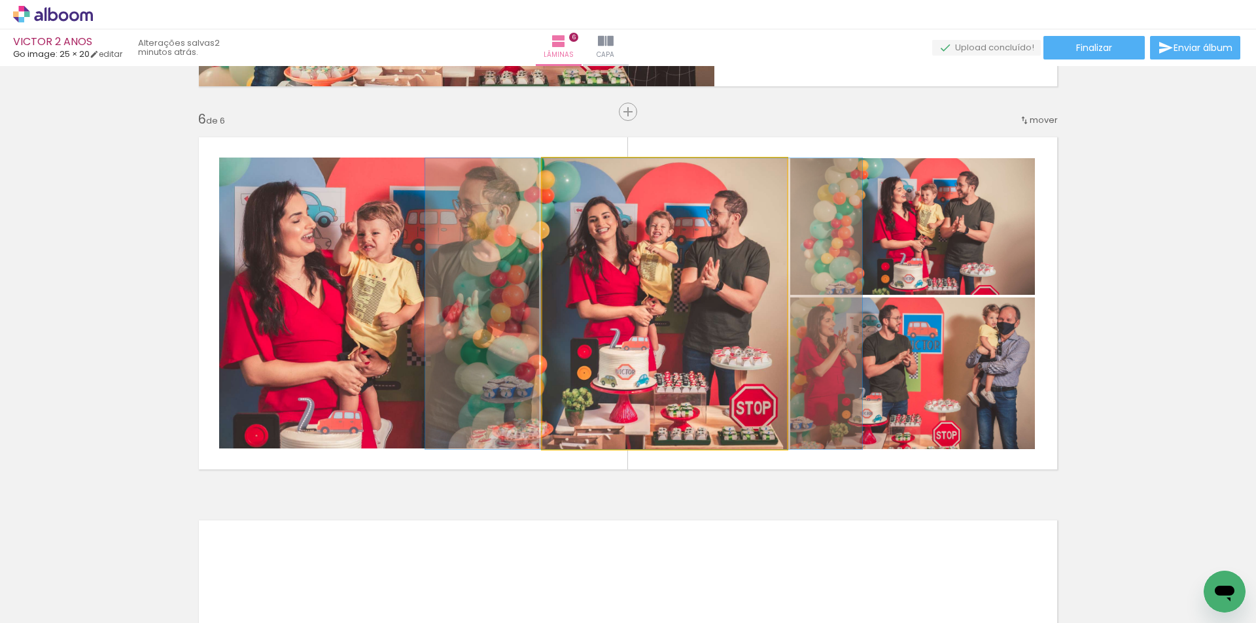
drag, startPoint x: 735, startPoint y: 315, endPoint x: 740, endPoint y: 322, distance: 8.8
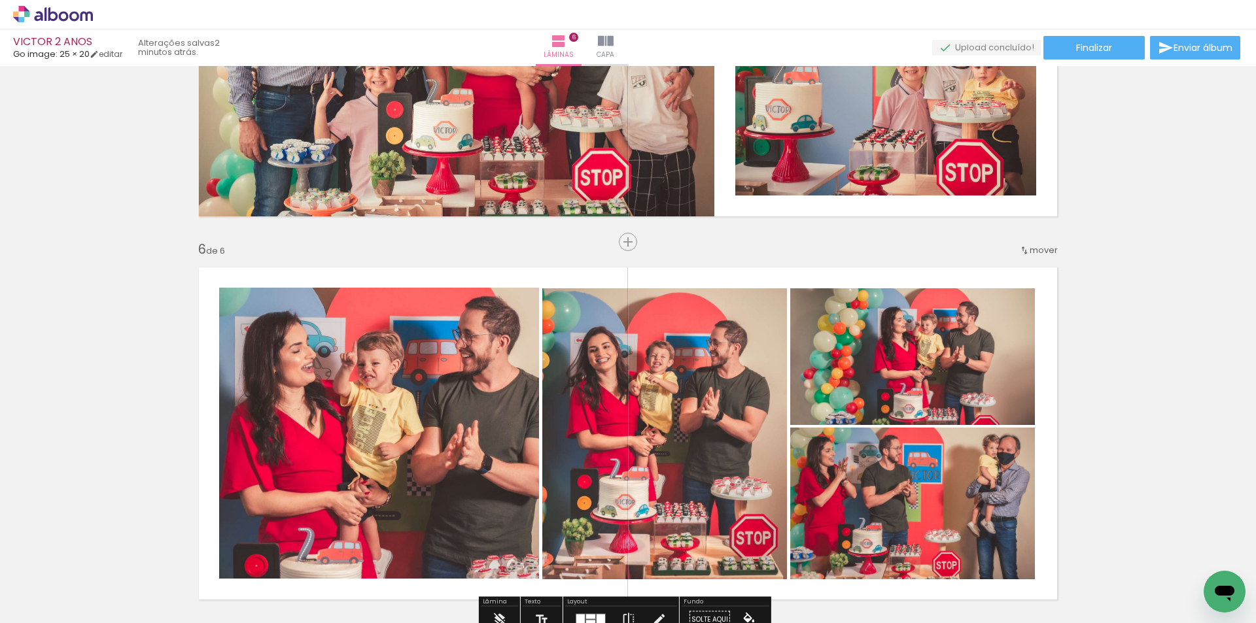
scroll to position [1762, 0]
click at [629, 243] on span "Inserir lâmina" at bounding box center [633, 243] width 51 height 9
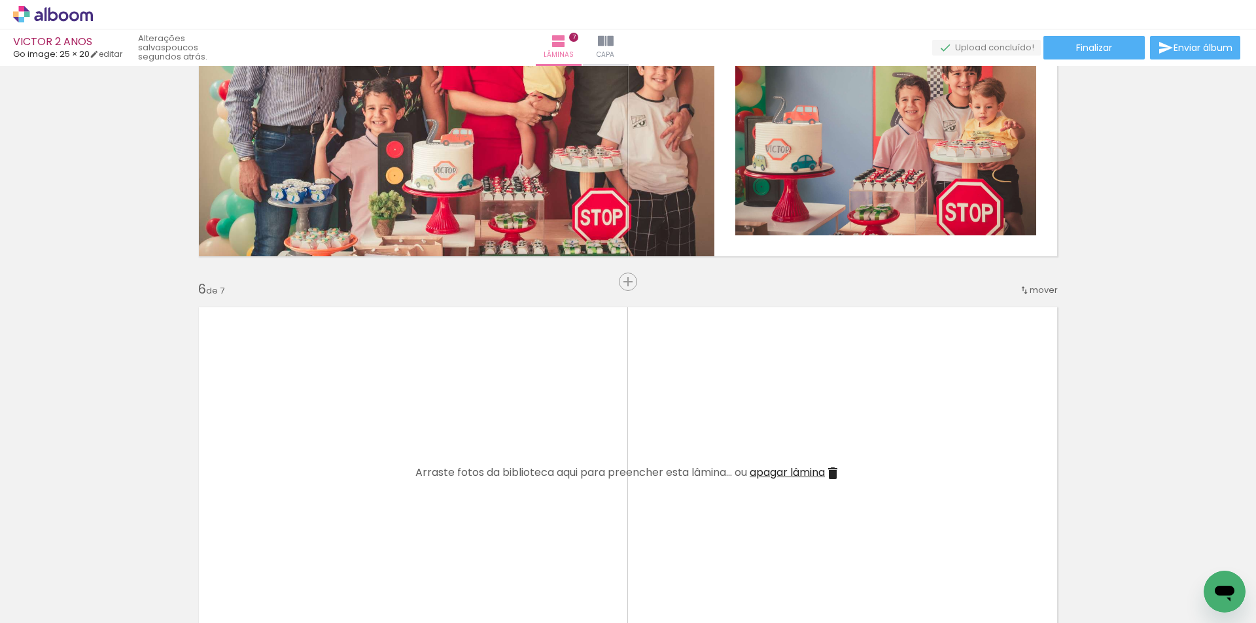
scroll to position [1762, 0]
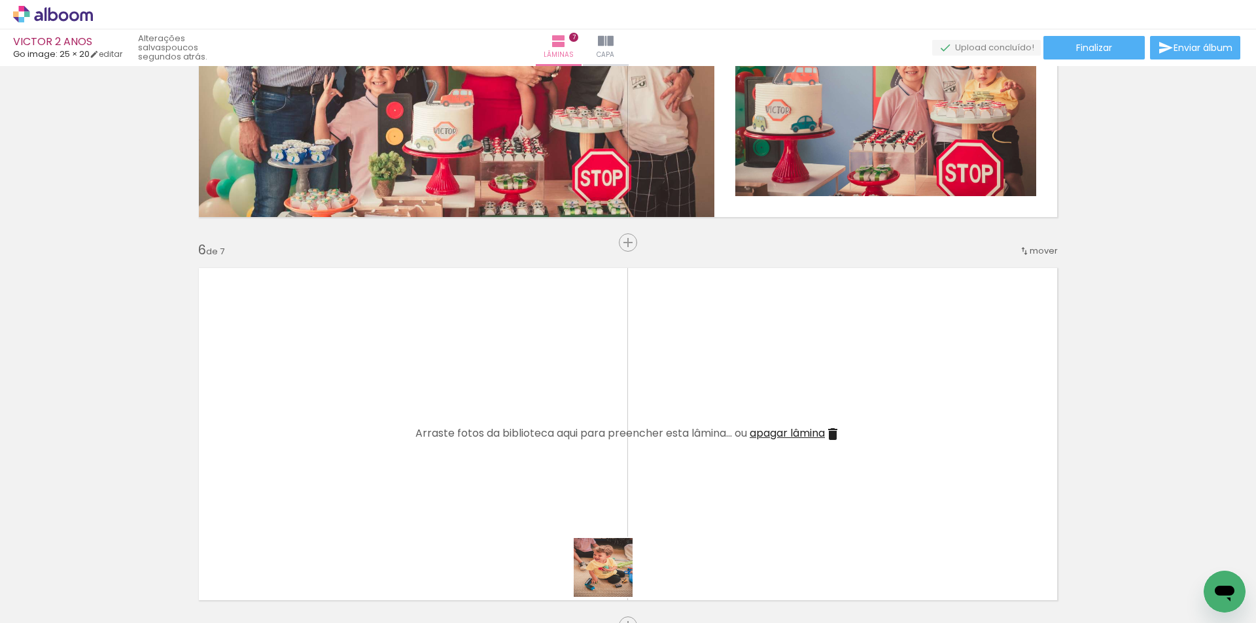
drag, startPoint x: 610, startPoint y: 587, endPoint x: 682, endPoint y: 466, distance: 140.8
click at [656, 455] on quentale-workspace at bounding box center [628, 311] width 1256 height 623
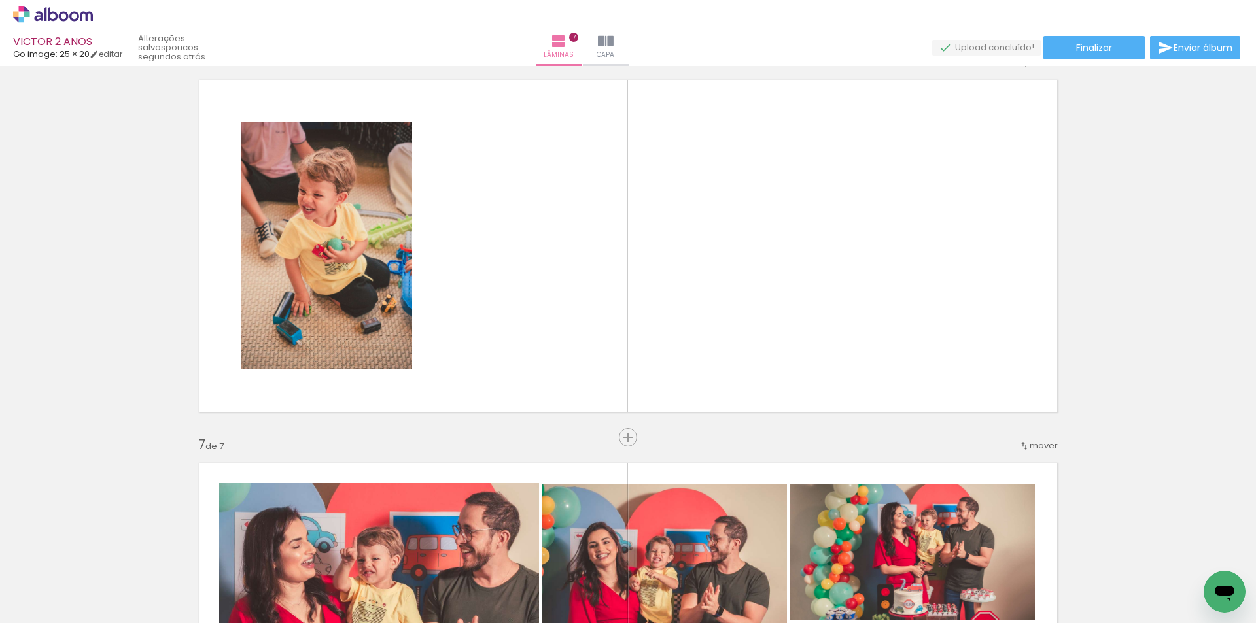
scroll to position [1958, 0]
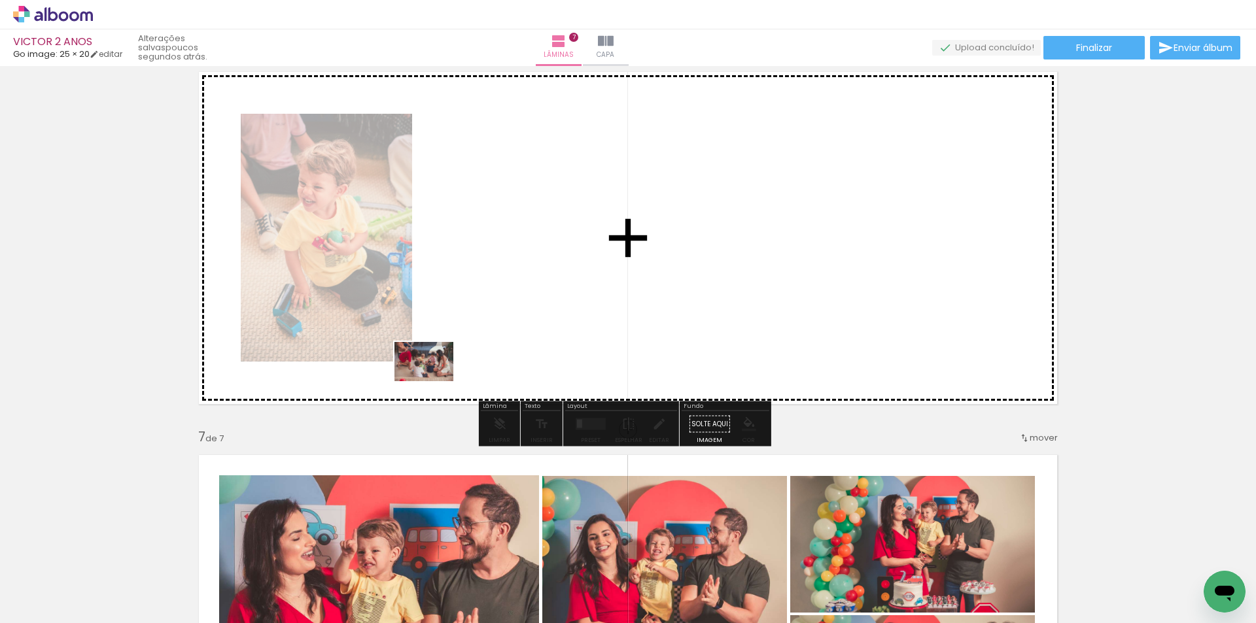
drag, startPoint x: 338, startPoint y: 583, endPoint x: 439, endPoint y: 377, distance: 229.6
click at [435, 381] on quentale-workspace at bounding box center [628, 311] width 1256 height 623
